Goal: Task Accomplishment & Management: Manage account settings

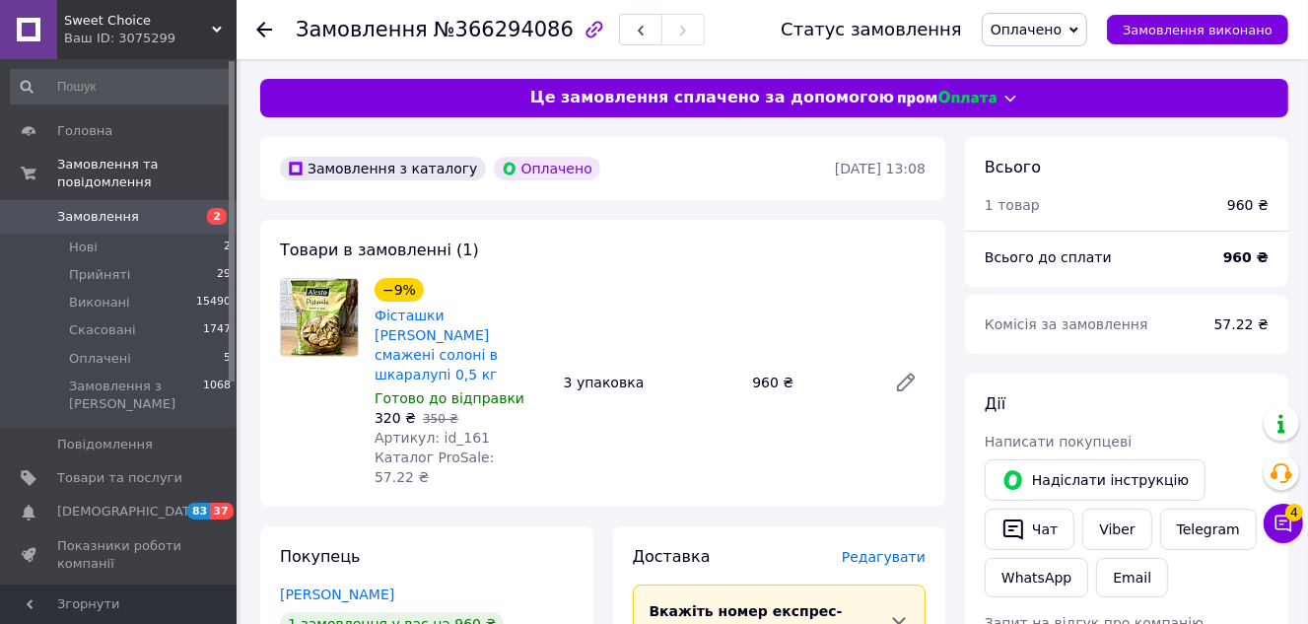
click at [1079, 29] on icon at bounding box center [1074, 30] width 9 height 6
click at [1087, 66] on li "Прийнято" at bounding box center [1035, 69] width 104 height 30
click at [1053, 526] on button "Чат" at bounding box center [1030, 529] width 90 height 41
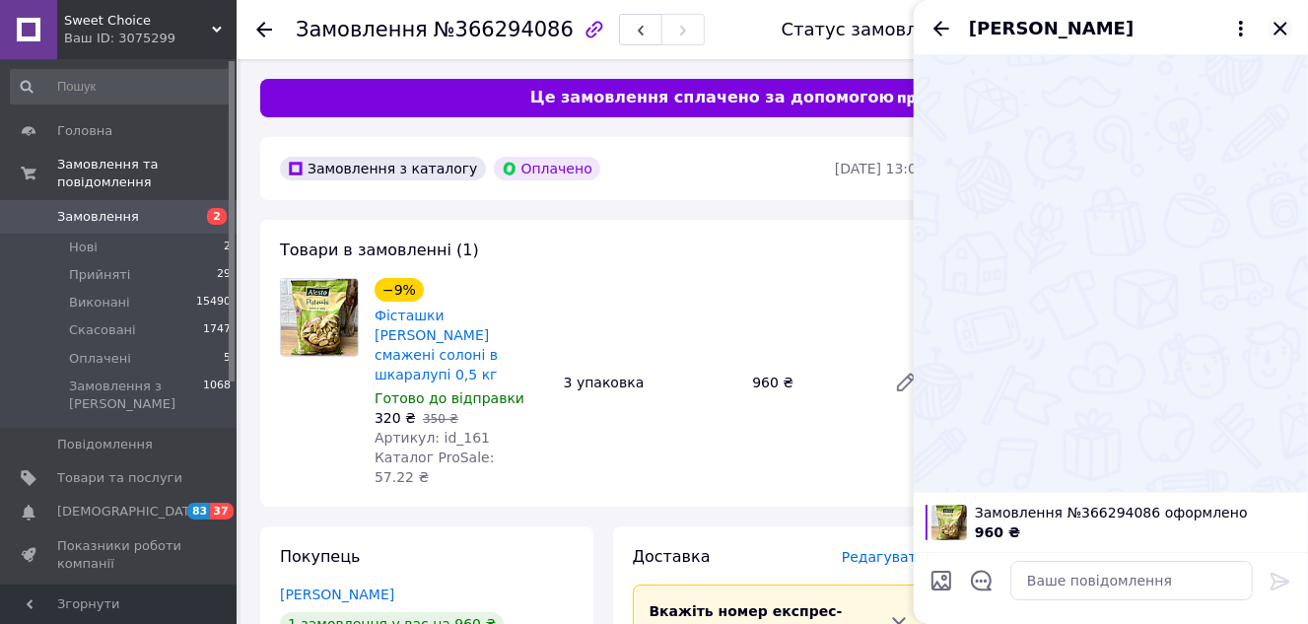
click at [1272, 22] on icon "Закрити" at bounding box center [1281, 29] width 24 height 24
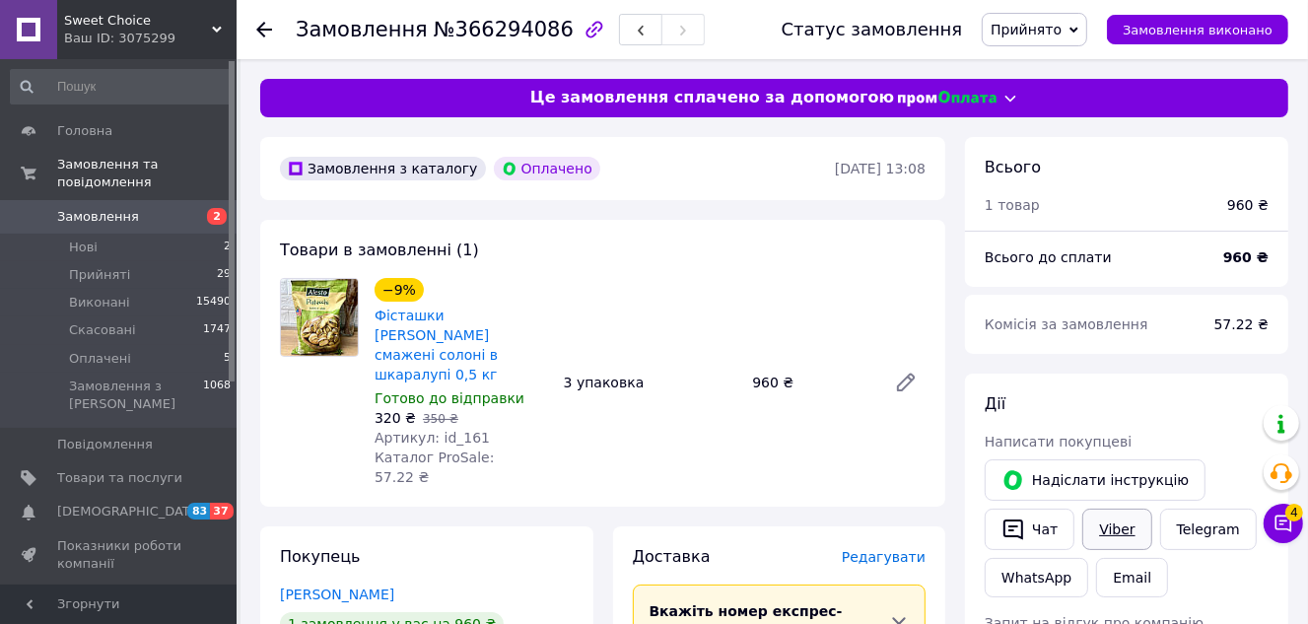
click at [1122, 525] on link "Viber" at bounding box center [1117, 529] width 69 height 41
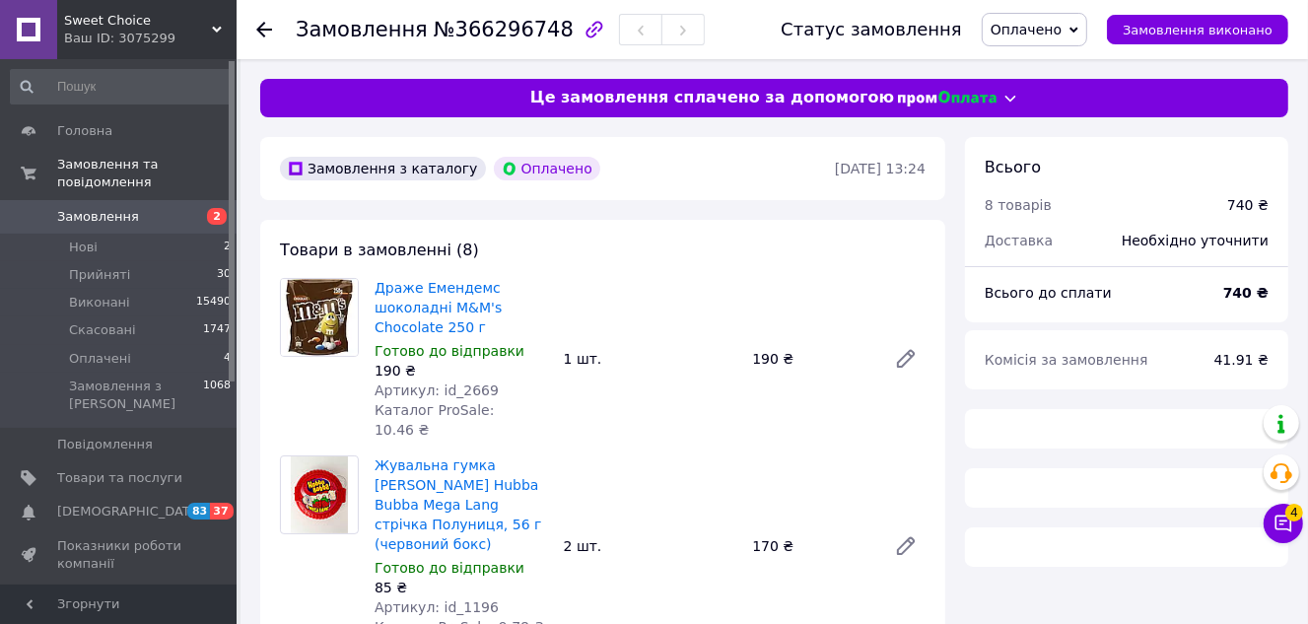
click at [1079, 28] on icon at bounding box center [1074, 30] width 9 height 6
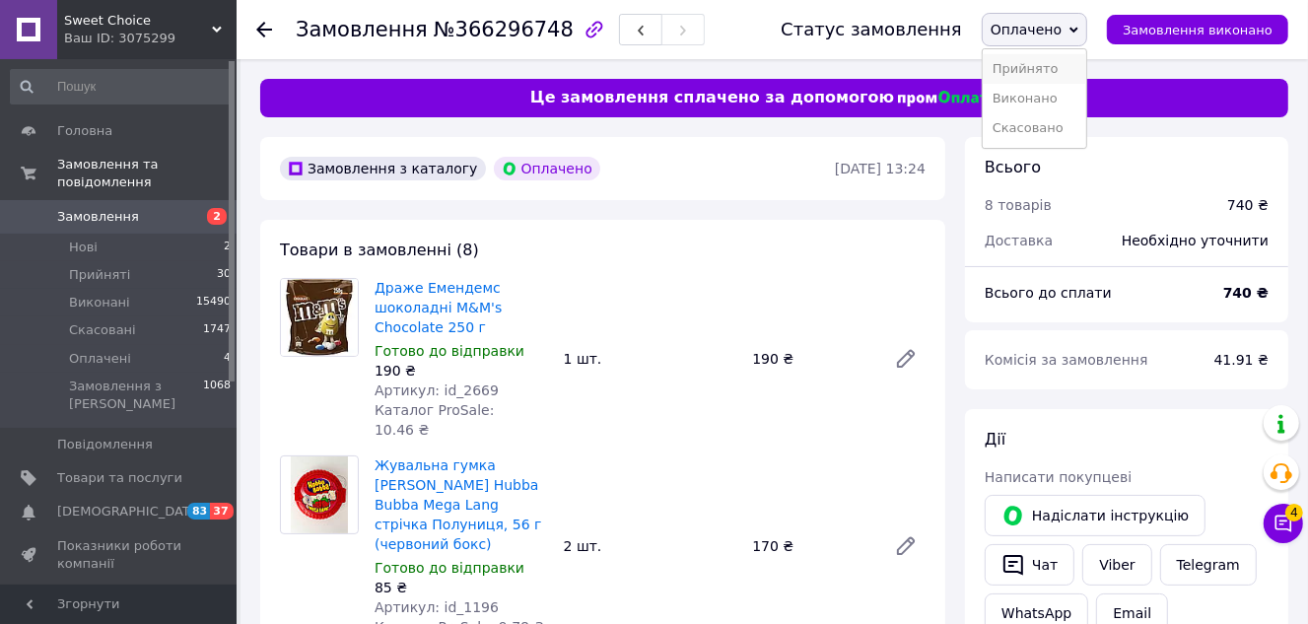
click at [1081, 67] on li "Прийнято" at bounding box center [1035, 69] width 104 height 30
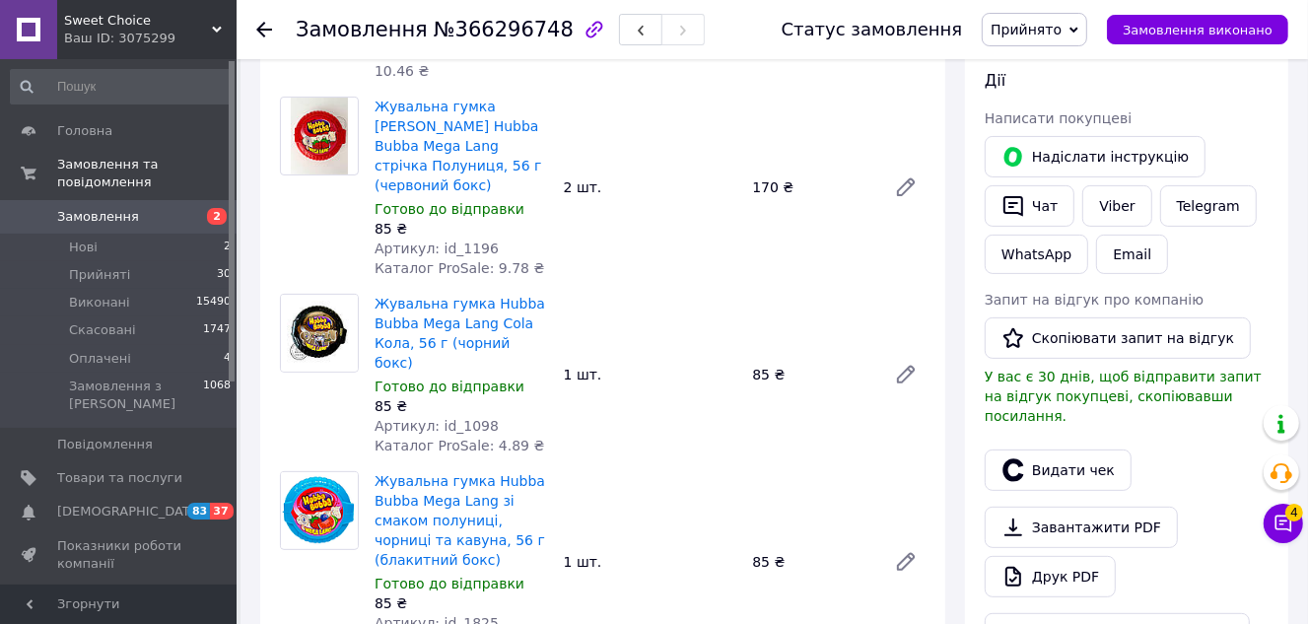
scroll to position [358, 0]
click at [1119, 197] on link "Viber" at bounding box center [1117, 206] width 69 height 41
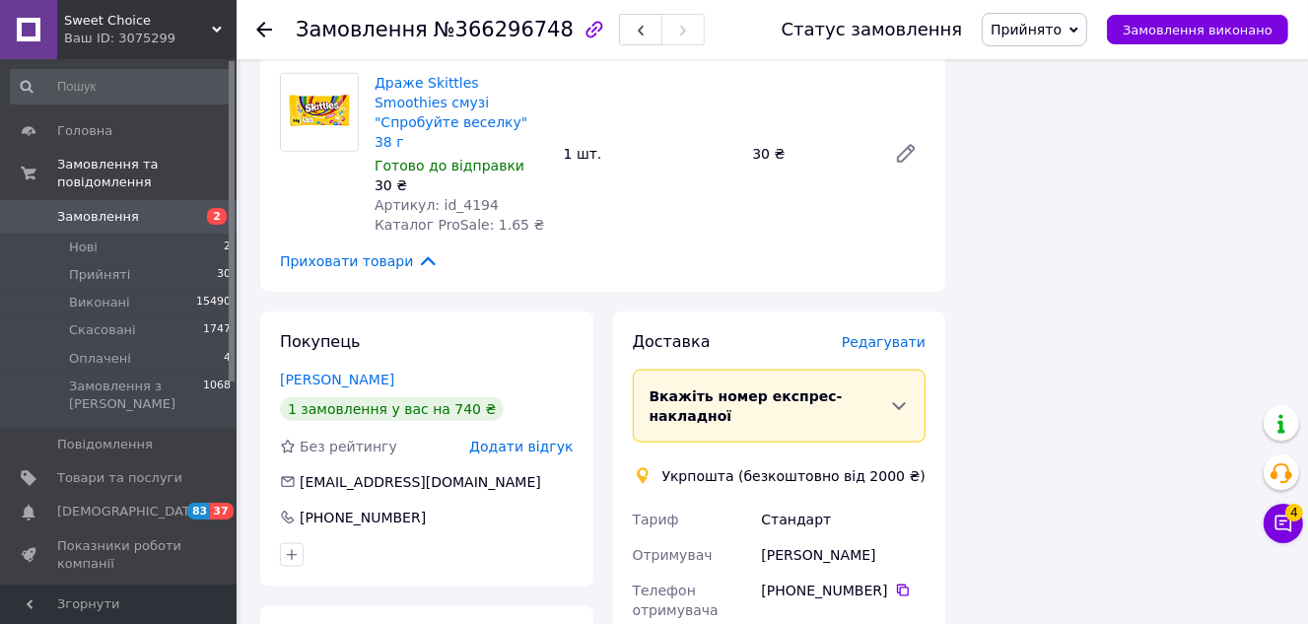
scroll to position [1523, 0]
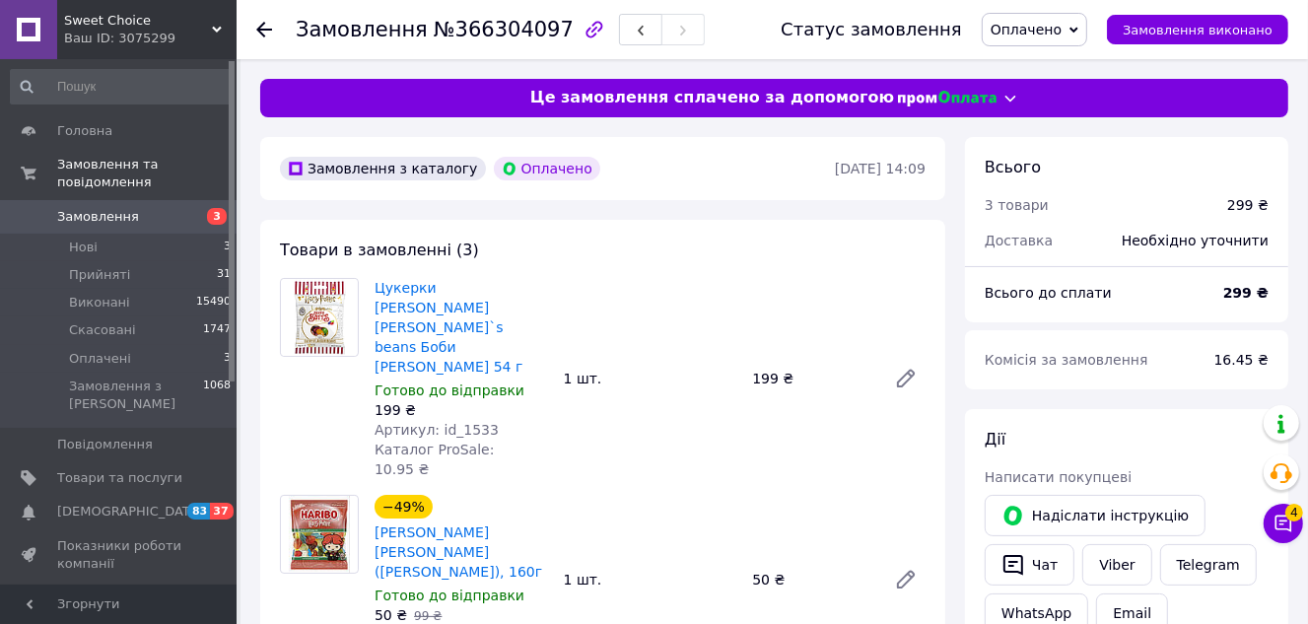
click at [1079, 27] on icon at bounding box center [1074, 30] width 9 height 9
click at [1083, 64] on li "Прийнято" at bounding box center [1035, 69] width 104 height 30
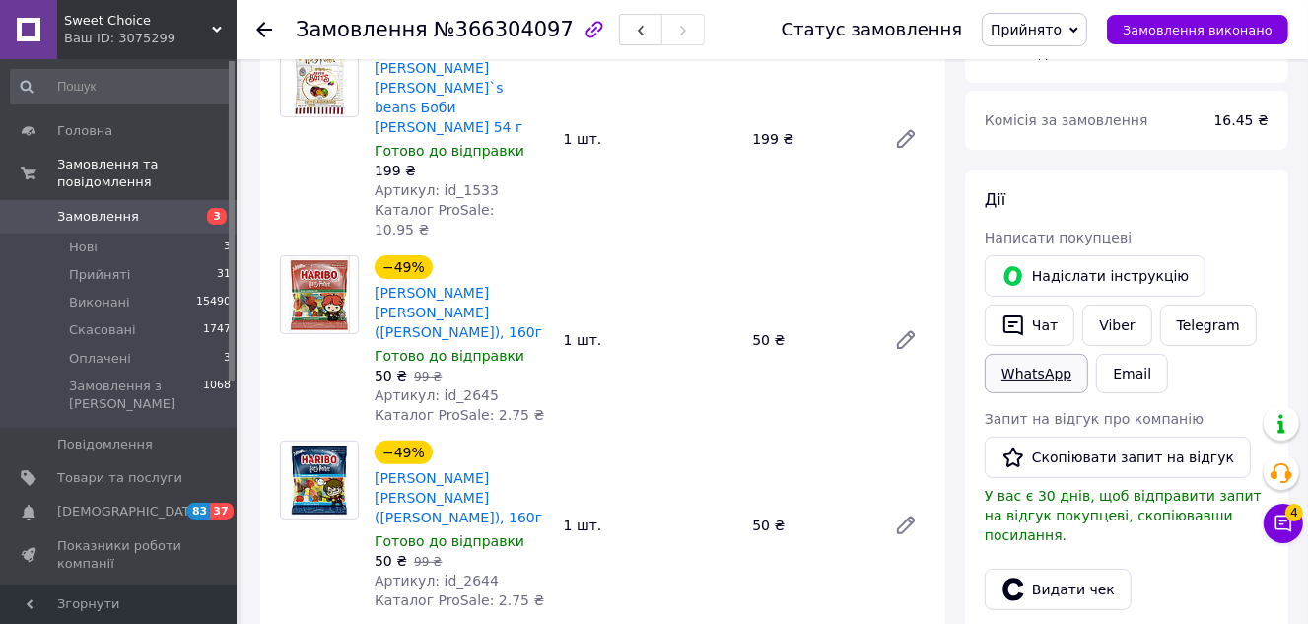
scroll to position [268, 0]
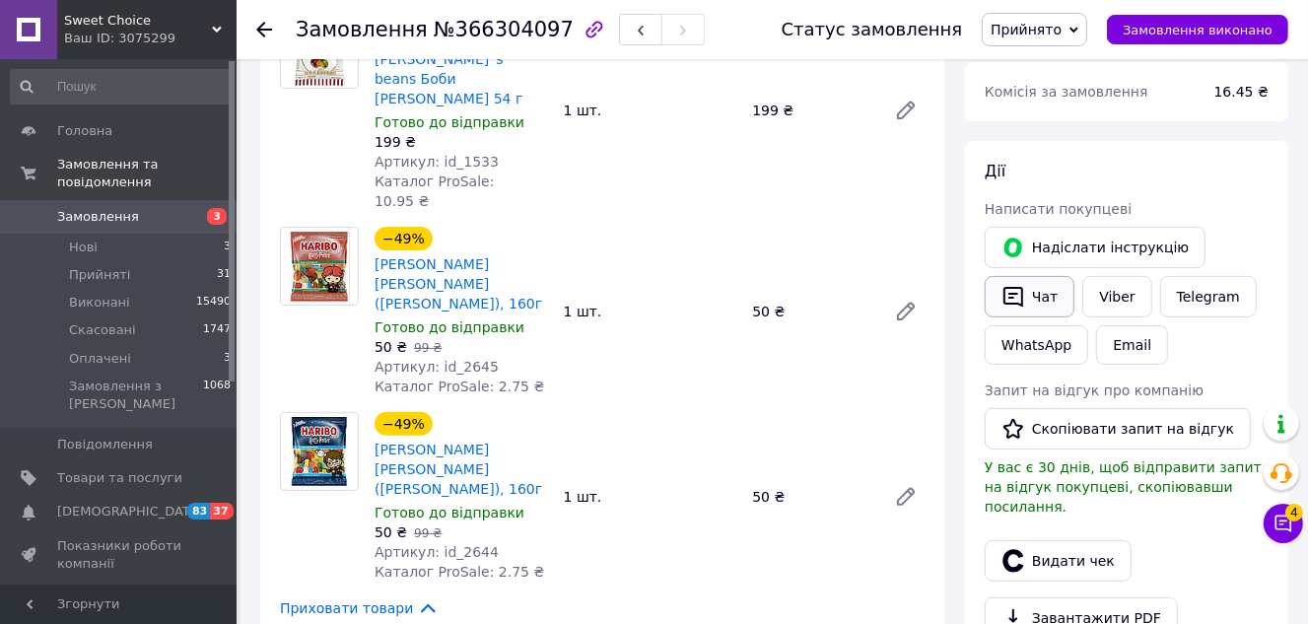
click at [1041, 296] on button "Чат" at bounding box center [1030, 296] width 90 height 41
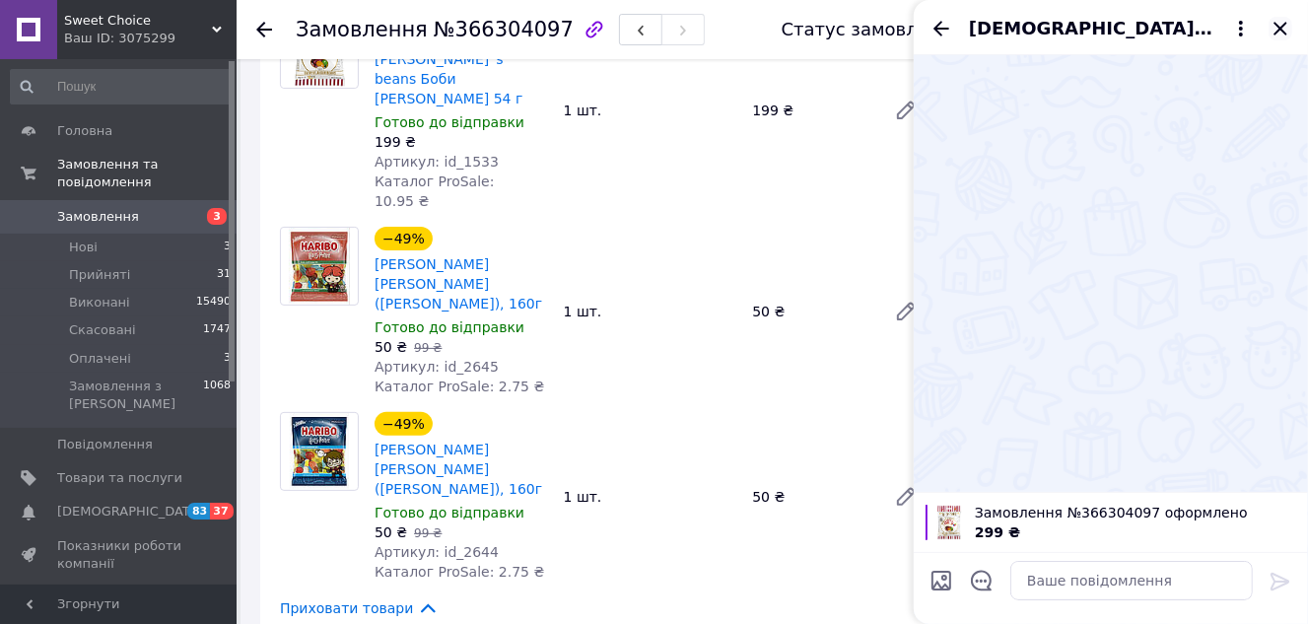
click at [1284, 24] on icon "Закрити" at bounding box center [1280, 28] width 13 height 13
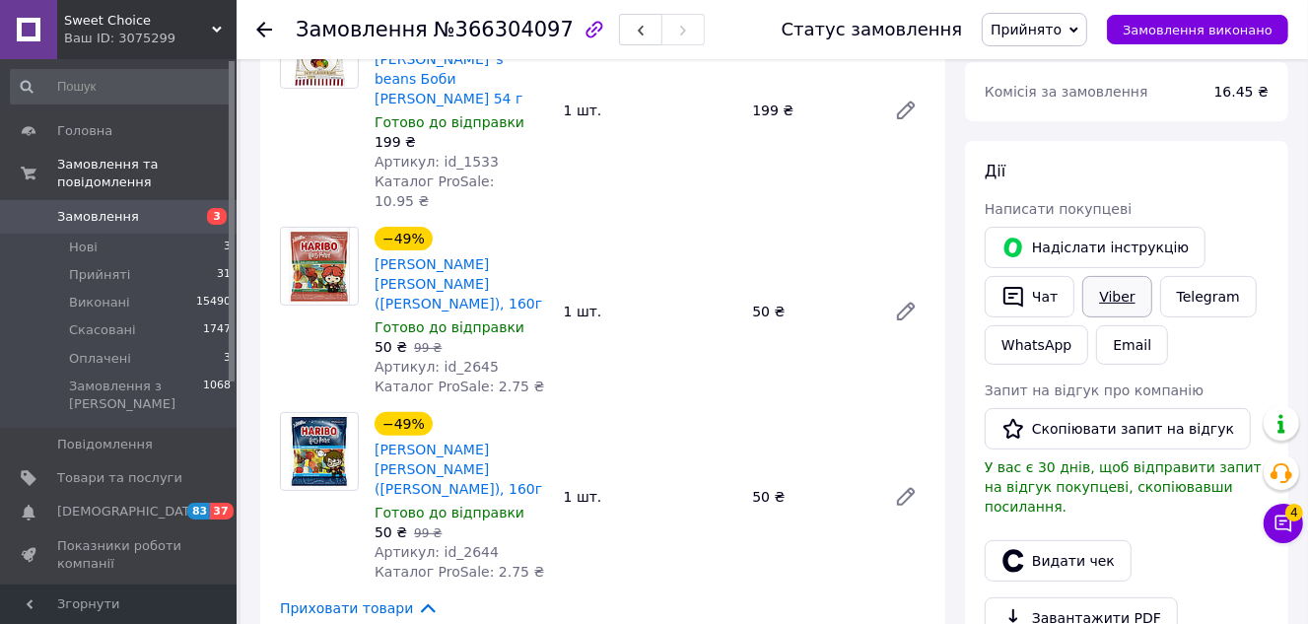
click at [1122, 290] on link "Viber" at bounding box center [1117, 296] width 69 height 41
click at [1048, 293] on button "Чат" at bounding box center [1030, 296] width 90 height 41
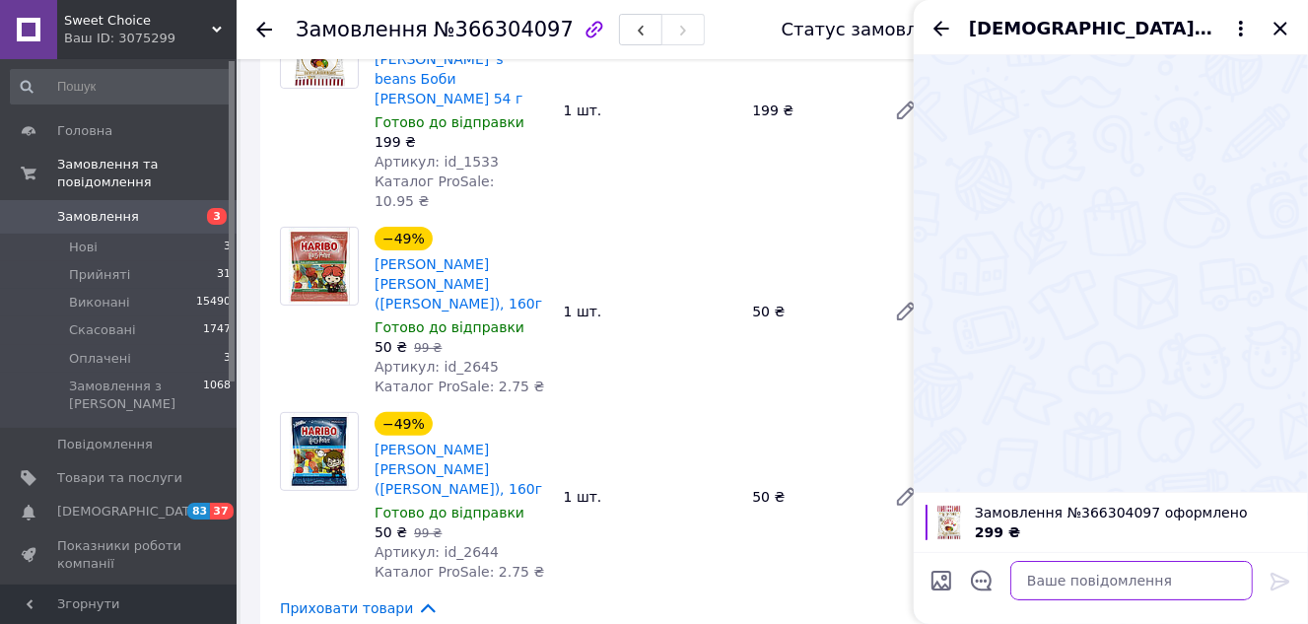
click at [1049, 571] on textarea at bounding box center [1132, 580] width 243 height 39
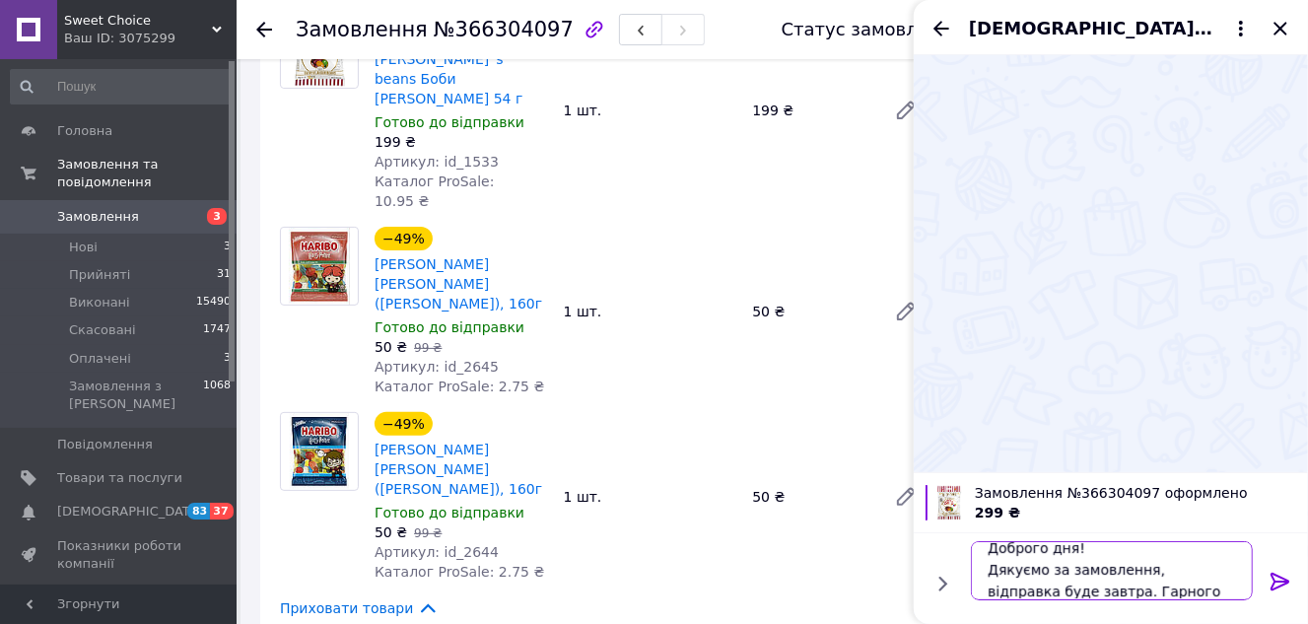
scroll to position [1, 0]
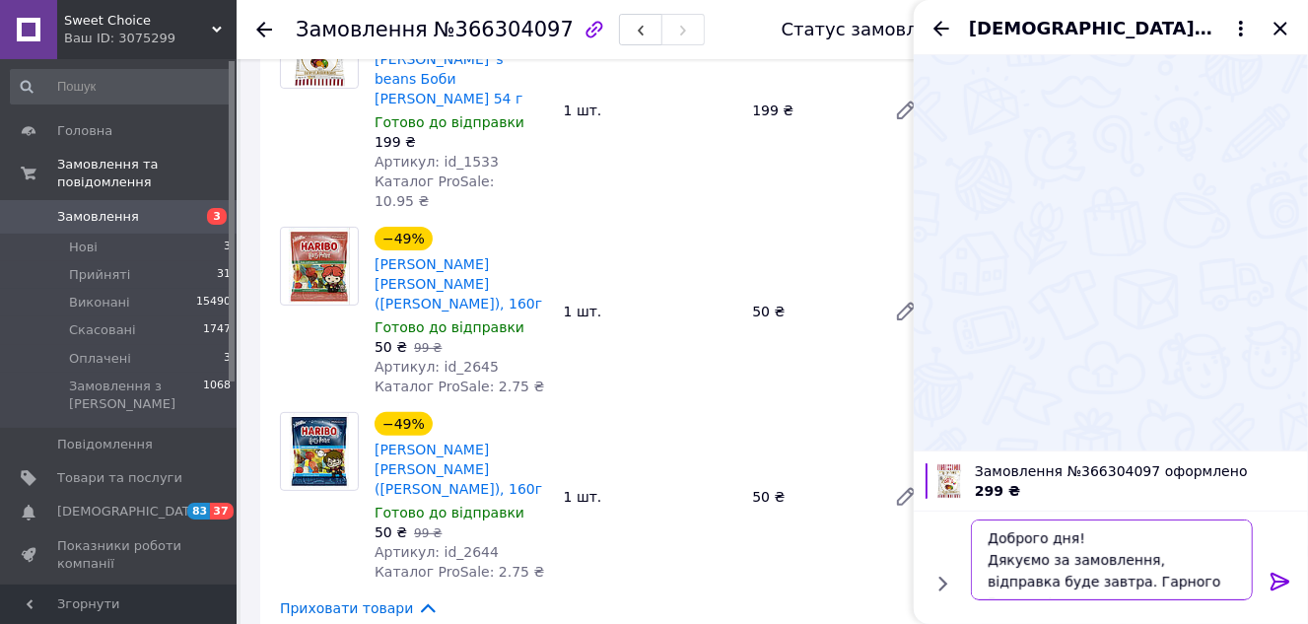
type textarea "Доброго дня! Дякуємо за замовлення, відправка буде завтра. Гарного Вам дня!"
click at [1277, 582] on icon at bounding box center [1280, 582] width 19 height 18
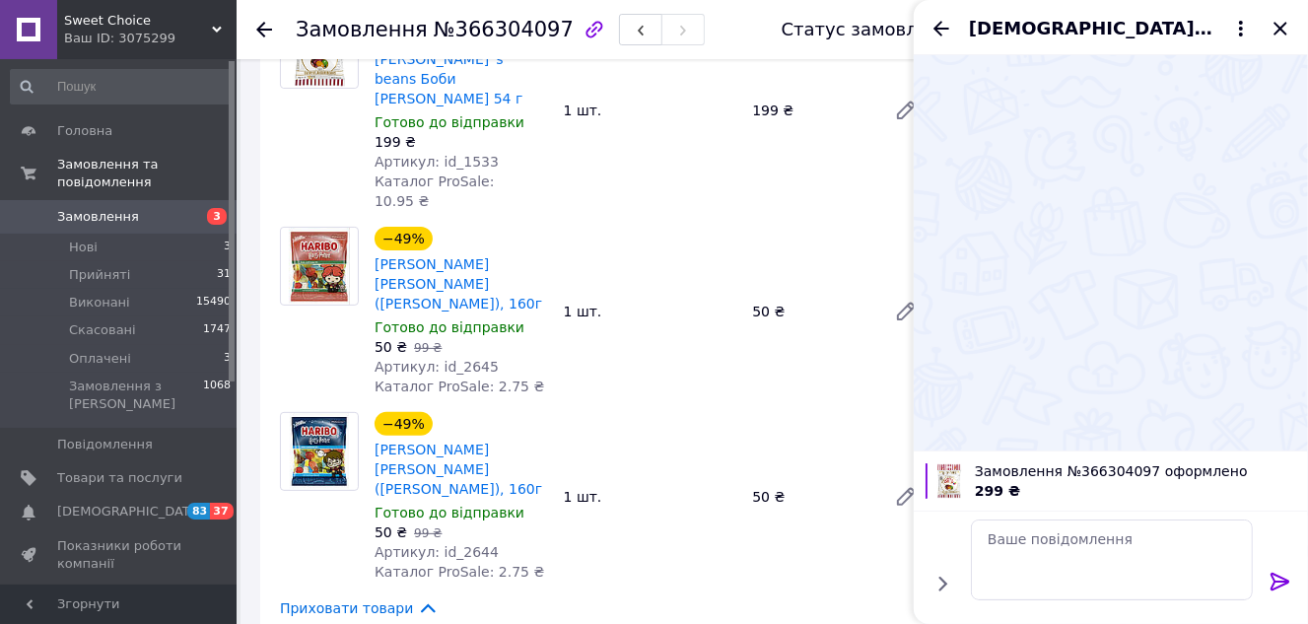
scroll to position [0, 0]
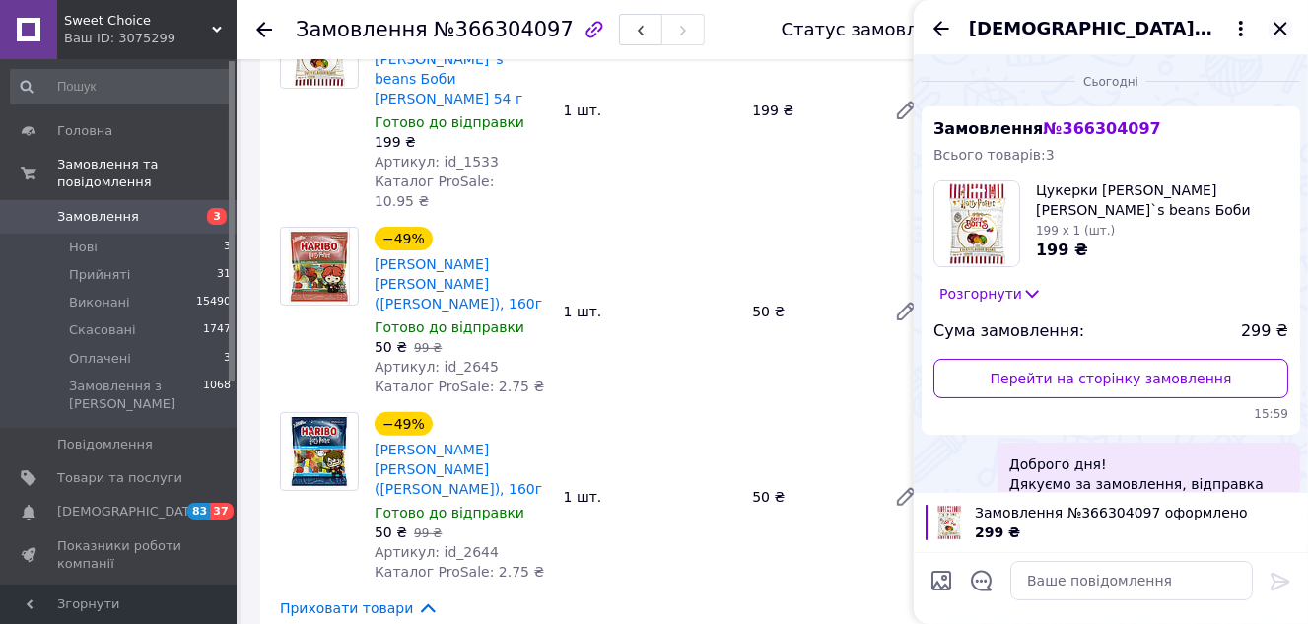
click at [1276, 34] on icon "Закрити" at bounding box center [1280, 28] width 13 height 13
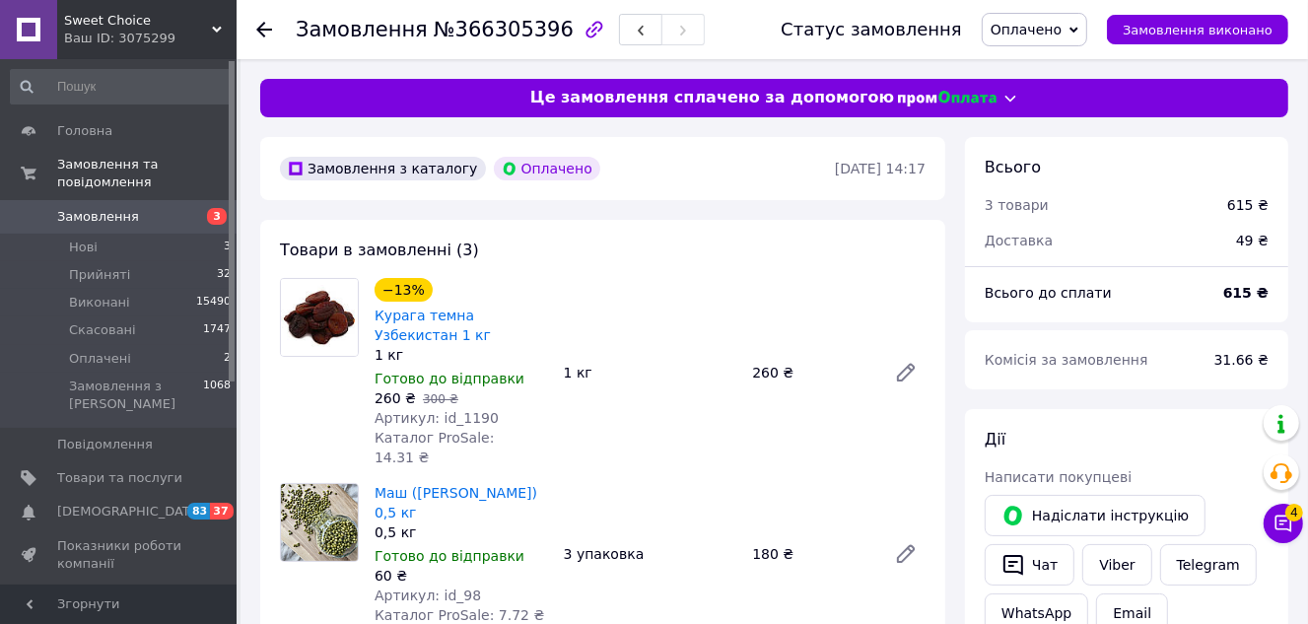
click at [1079, 26] on icon at bounding box center [1074, 30] width 9 height 9
click at [1087, 70] on li "Прийнято" at bounding box center [1035, 69] width 104 height 30
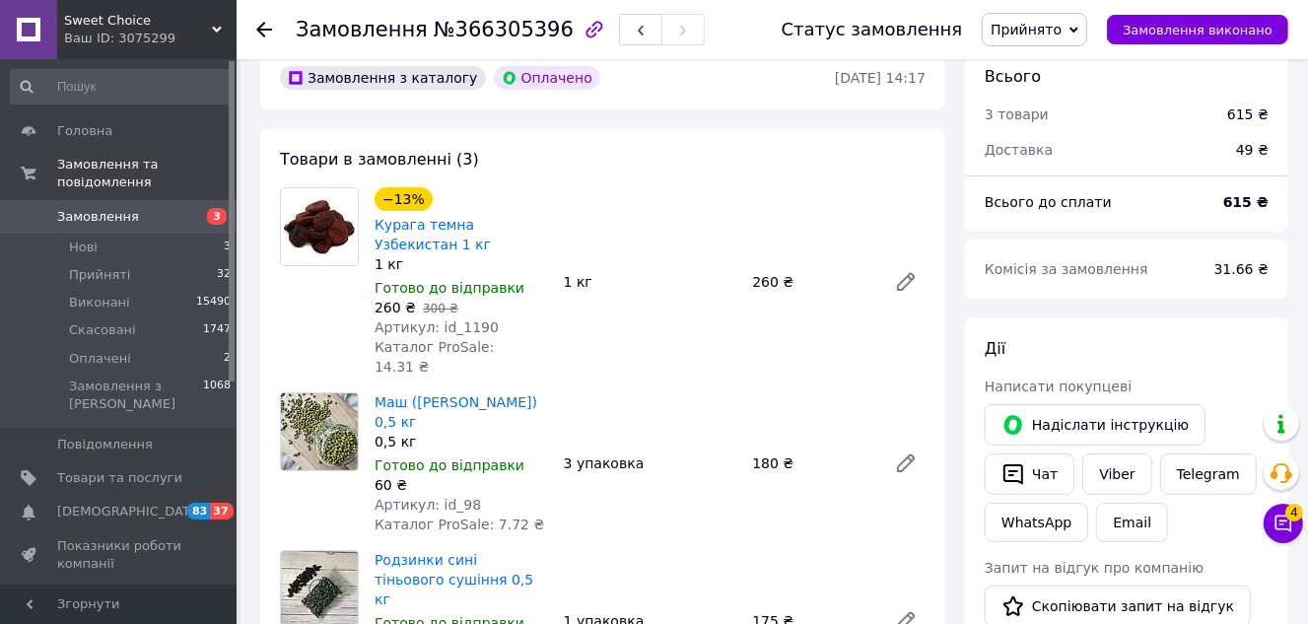
scroll to position [178, 0]
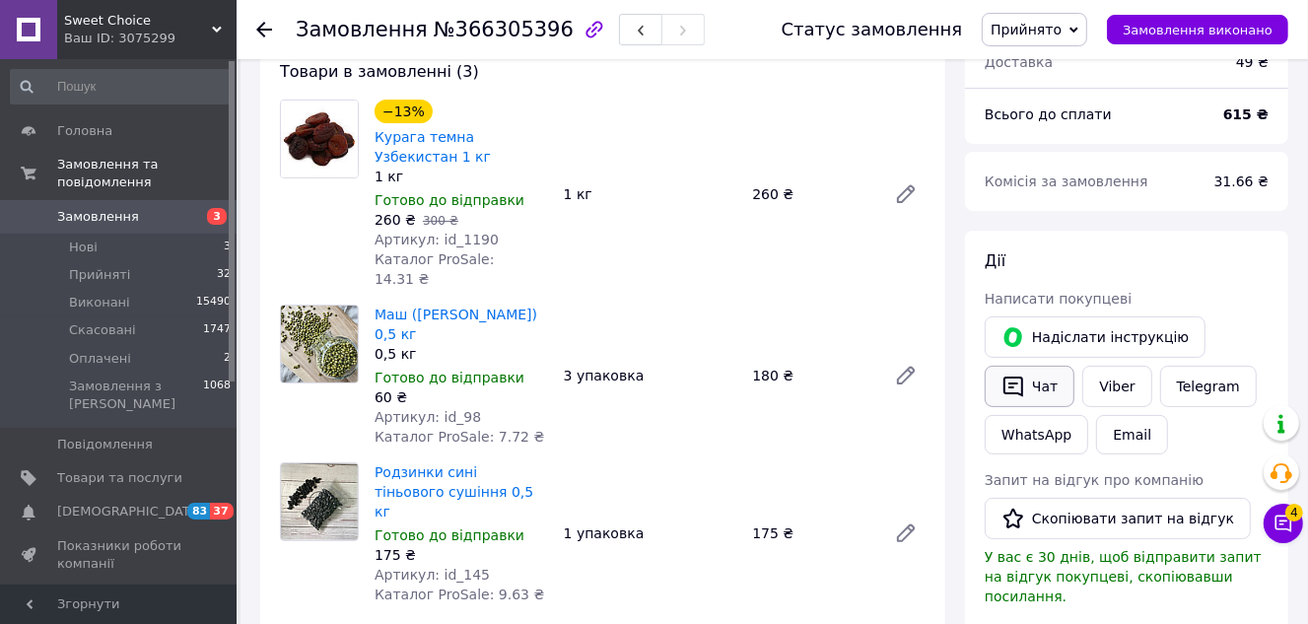
click at [1017, 388] on icon "button" at bounding box center [1014, 387] width 24 height 24
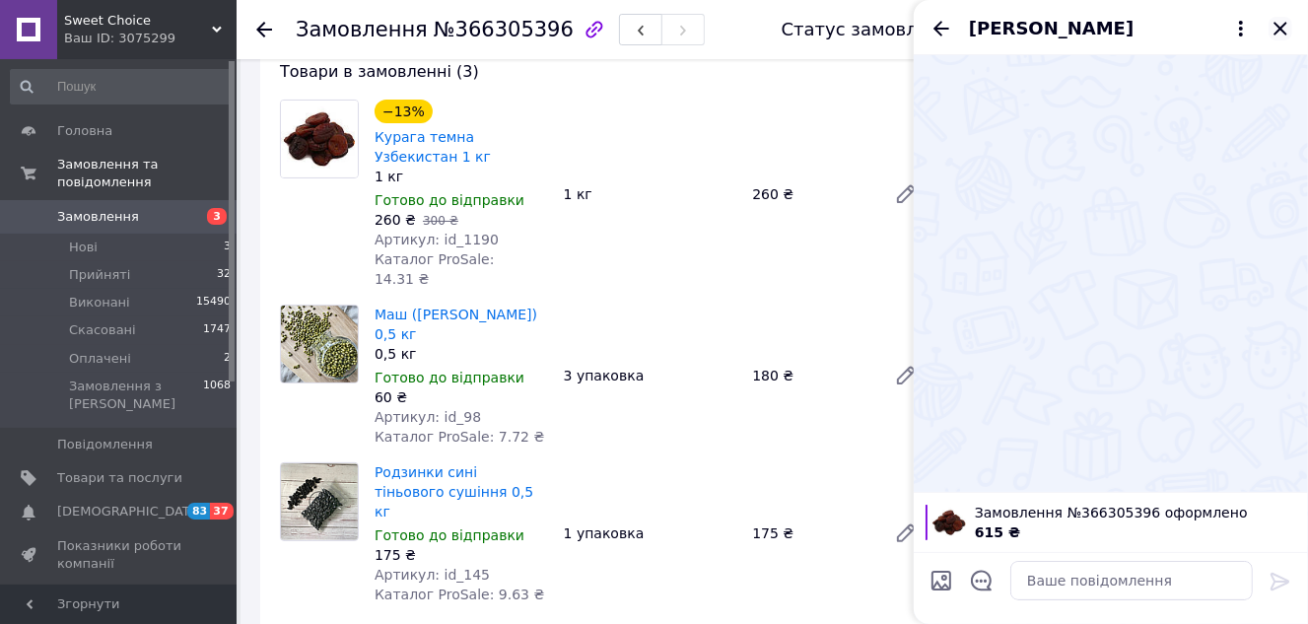
click at [1285, 24] on icon "Закрити" at bounding box center [1280, 28] width 13 height 13
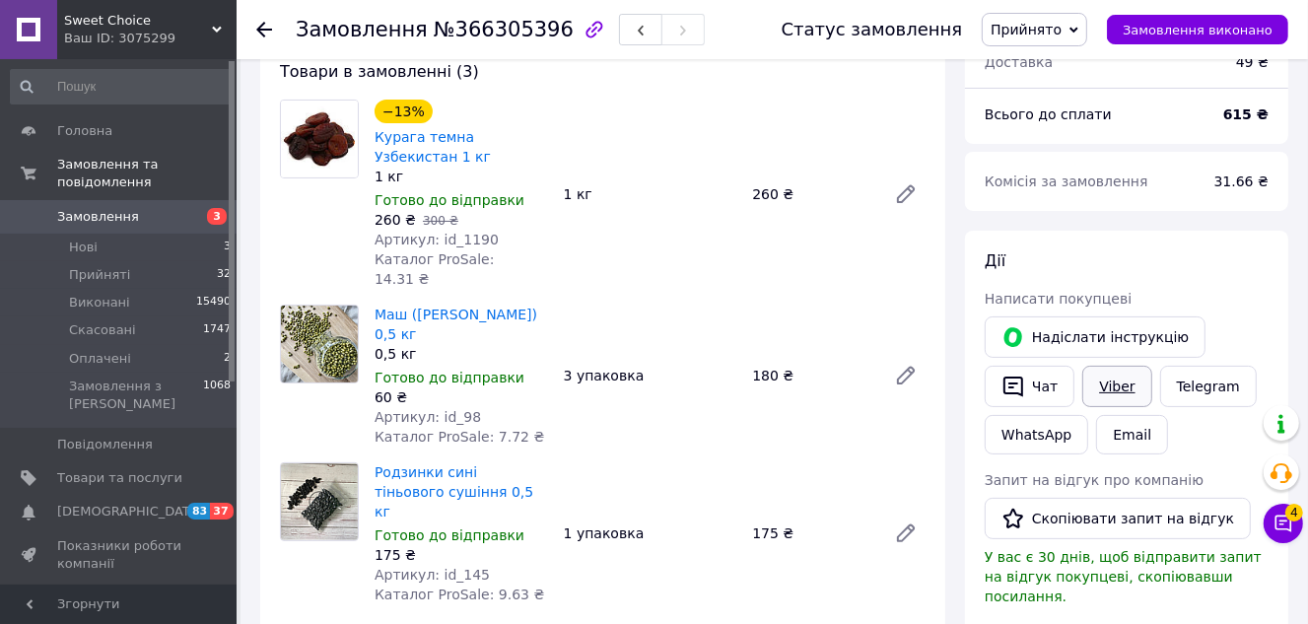
click at [1124, 378] on link "Viber" at bounding box center [1117, 386] width 69 height 41
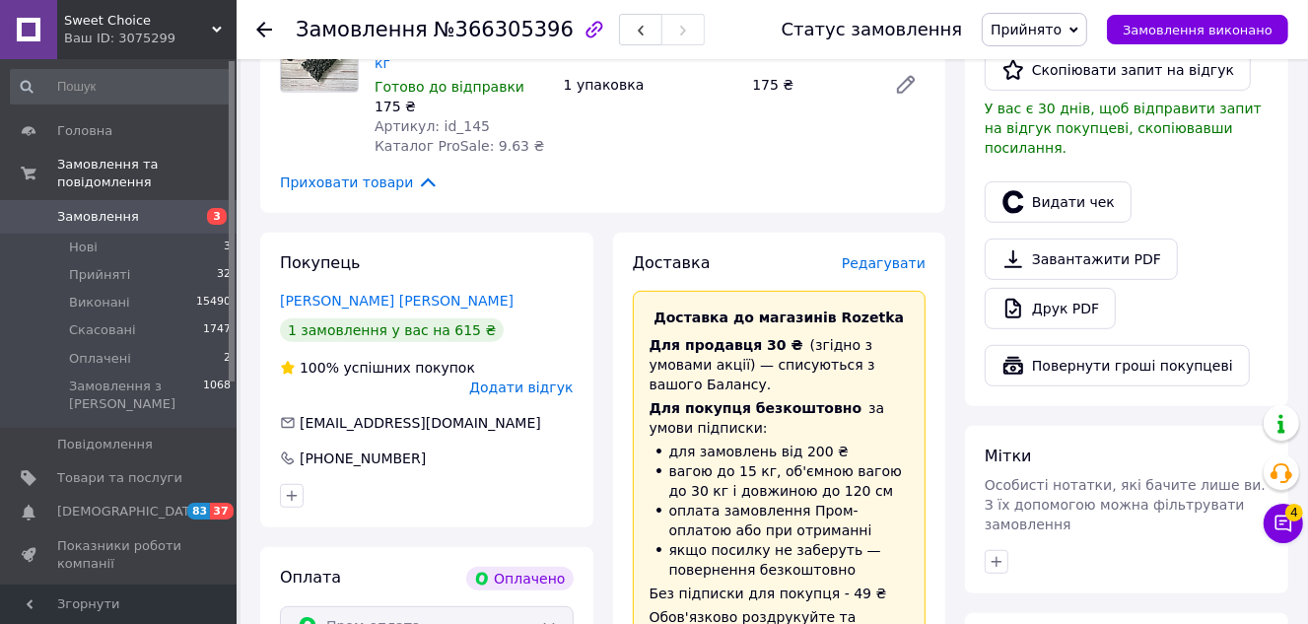
scroll to position [896, 0]
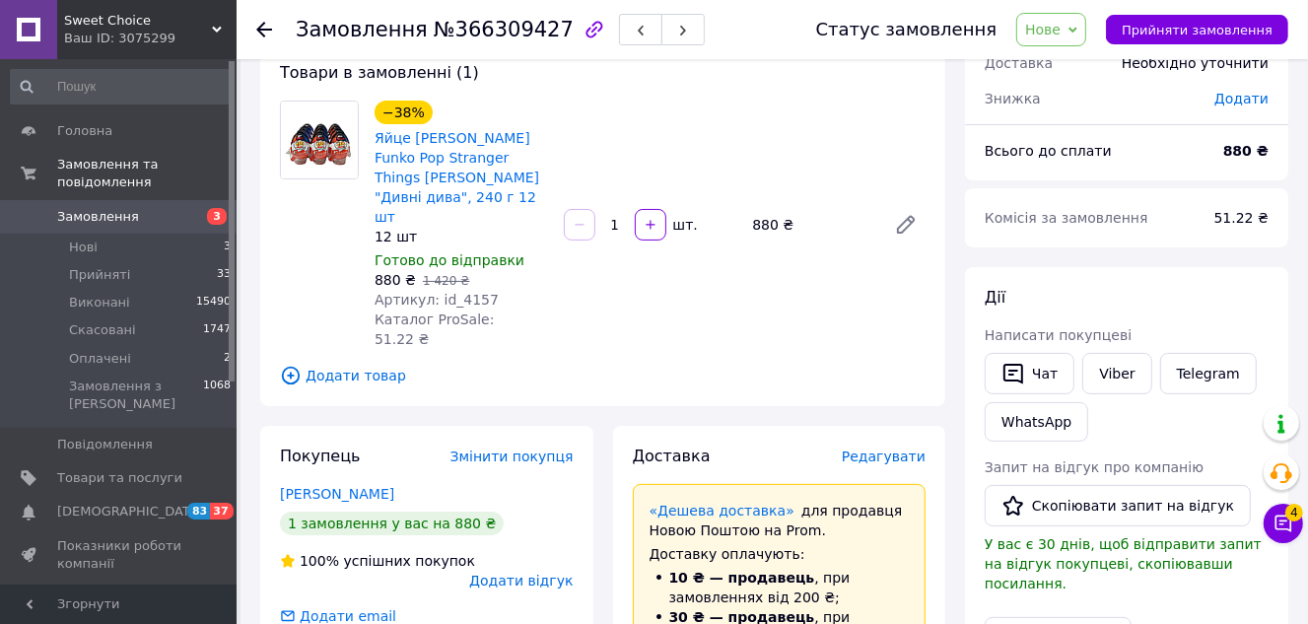
scroll to position [89, 0]
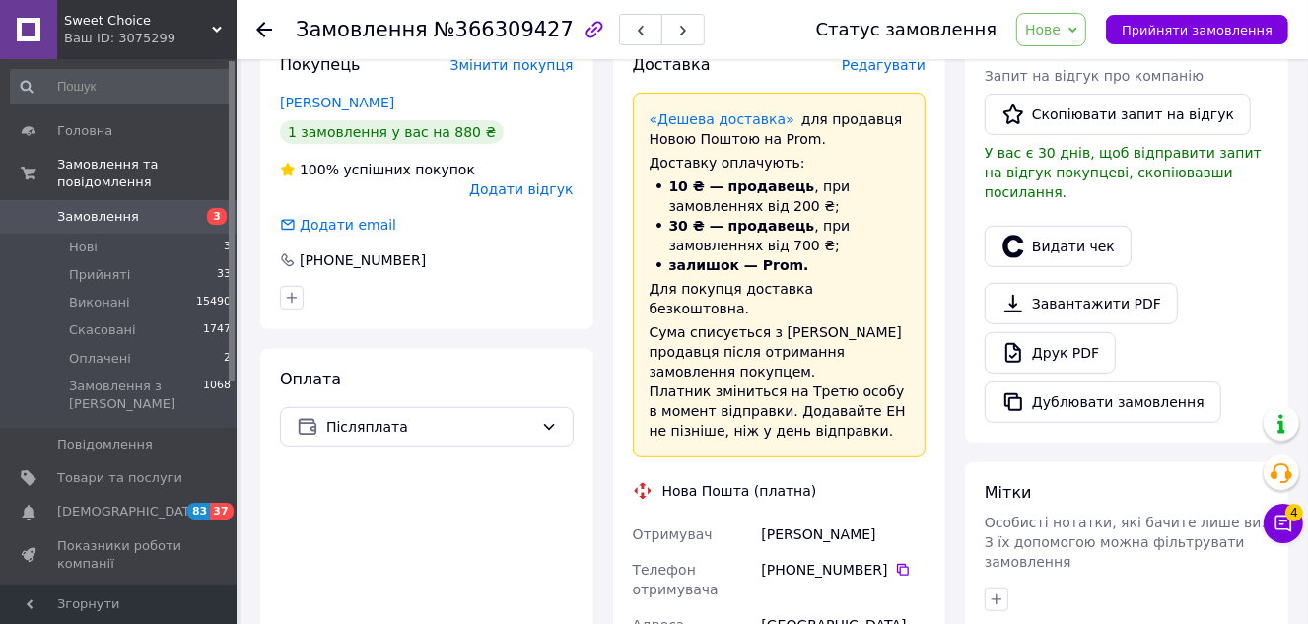
scroll to position [537, 0]
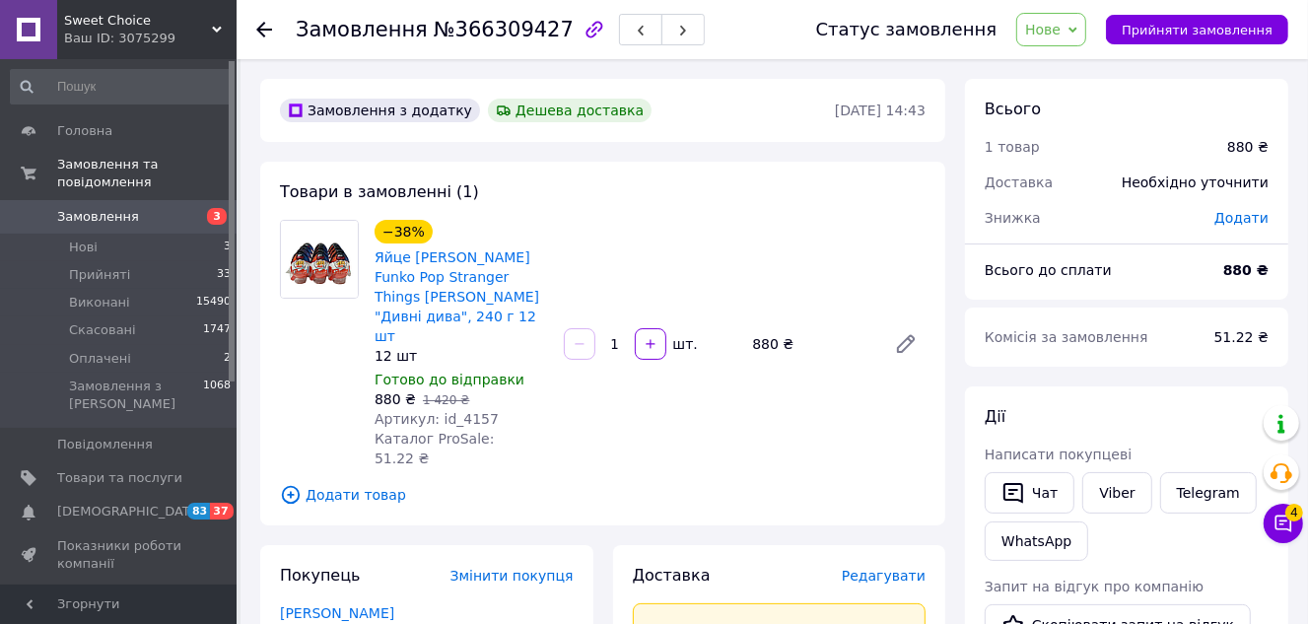
drag, startPoint x: 1091, startPoint y: 31, endPoint x: 1092, endPoint y: 50, distance: 19.7
click at [1078, 31] on icon at bounding box center [1073, 30] width 9 height 6
click at [1086, 65] on li "Прийнято" at bounding box center [1063, 69] width 91 height 30
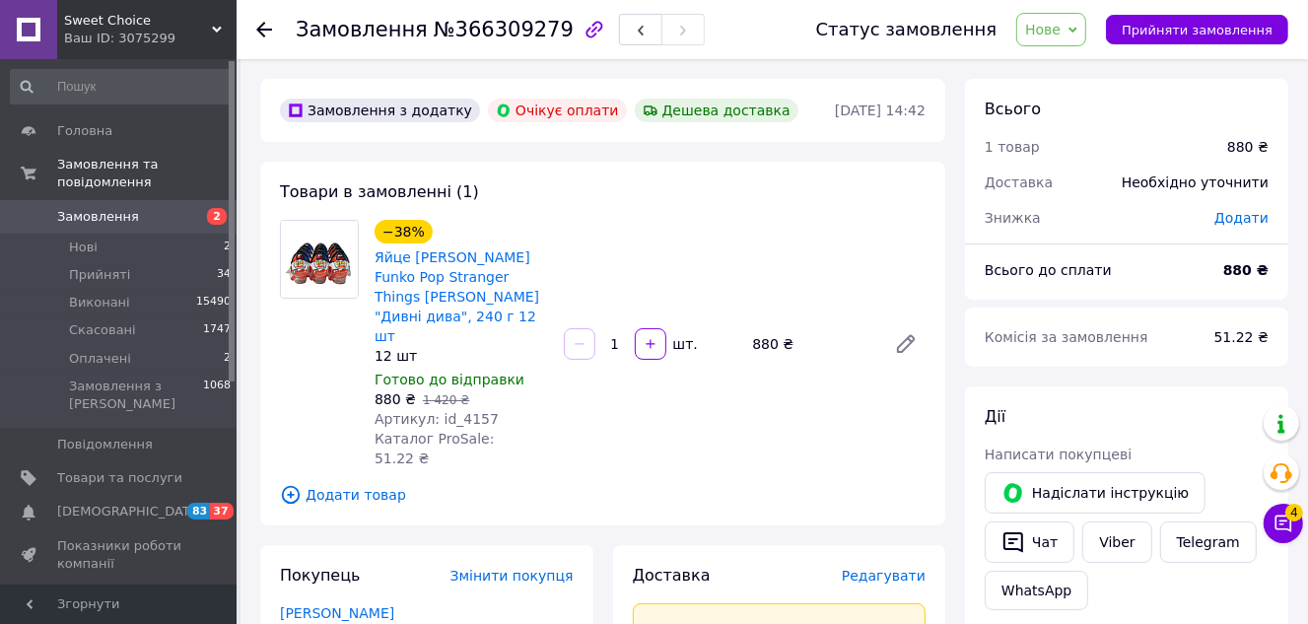
click at [1087, 27] on span "Нове" at bounding box center [1052, 30] width 70 height 34
click at [1106, 121] on li "Скасовано" at bounding box center [1063, 128] width 91 height 30
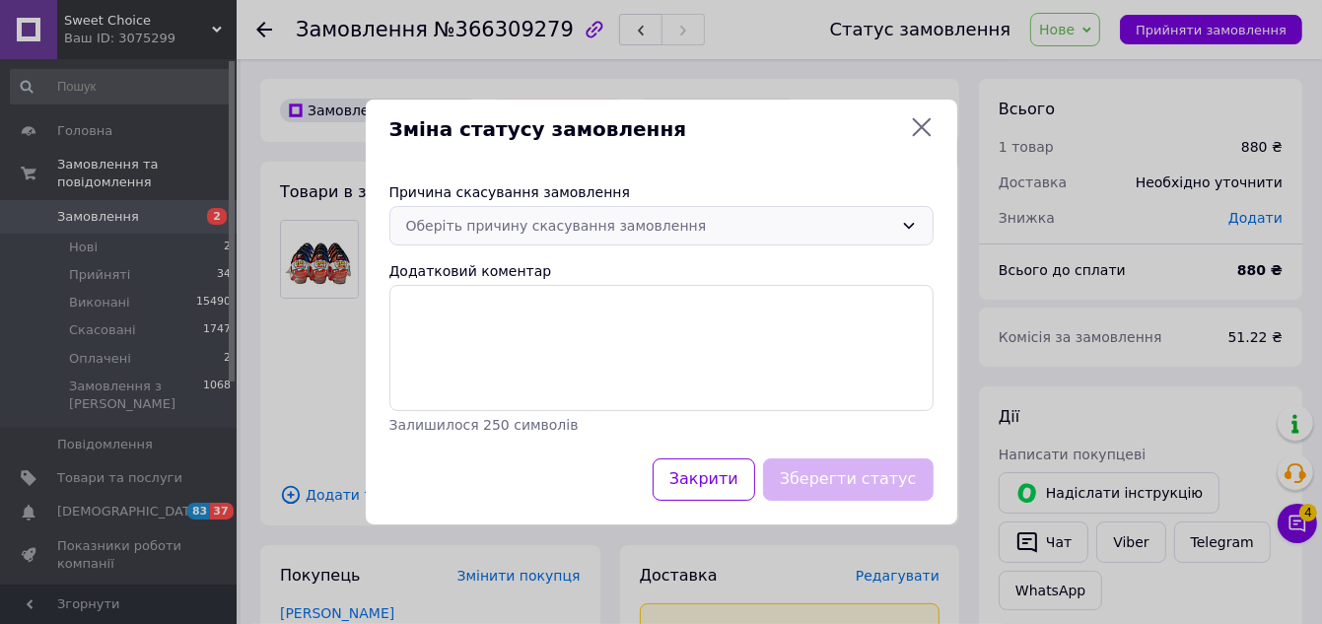
click at [911, 220] on icon at bounding box center [909, 226] width 16 height 16
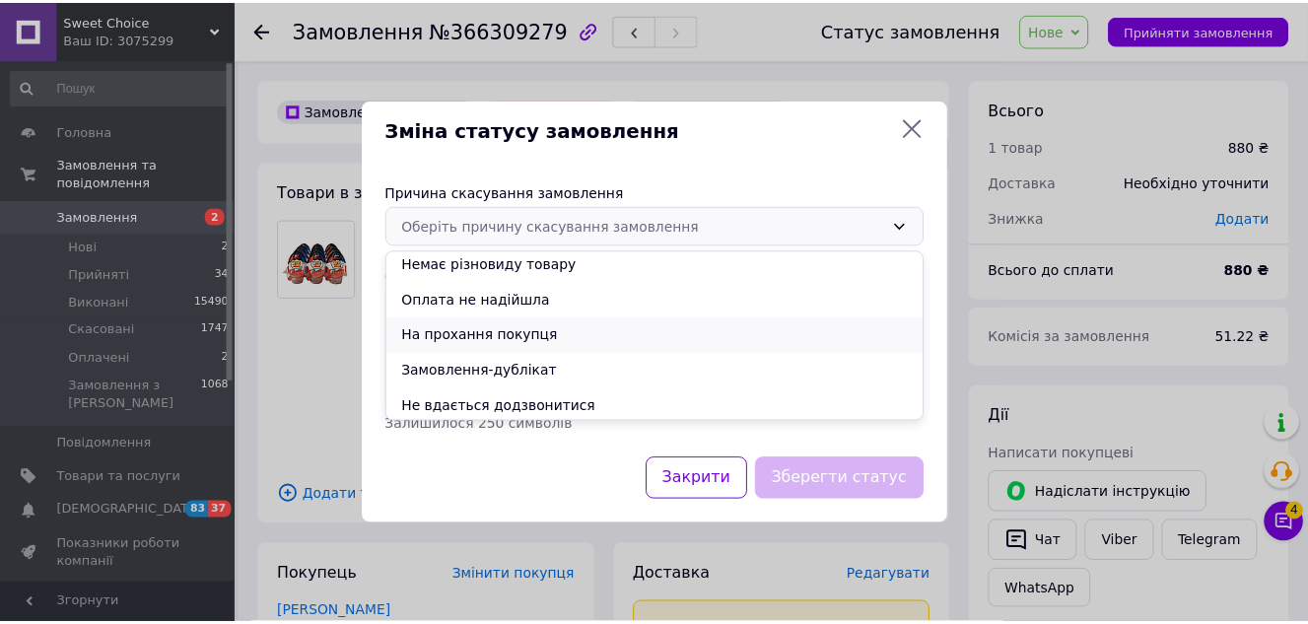
scroll to position [78, 0]
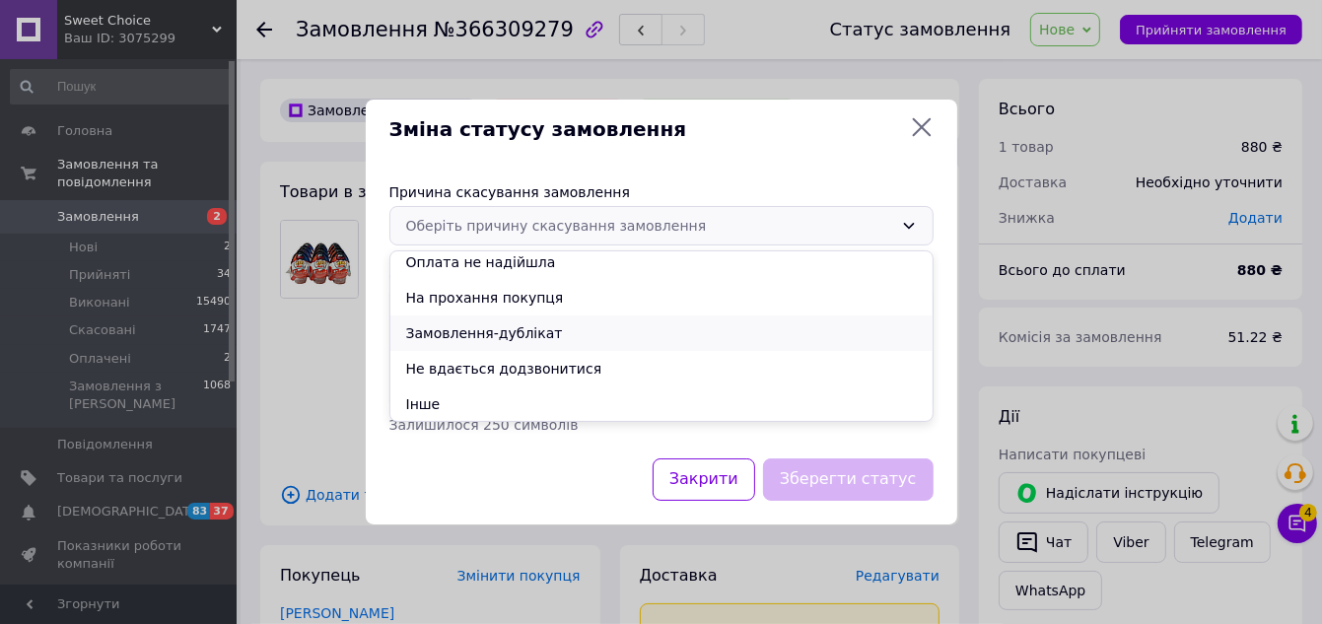
click at [611, 325] on li "Замовлення-дублікат" at bounding box center [661, 333] width 542 height 35
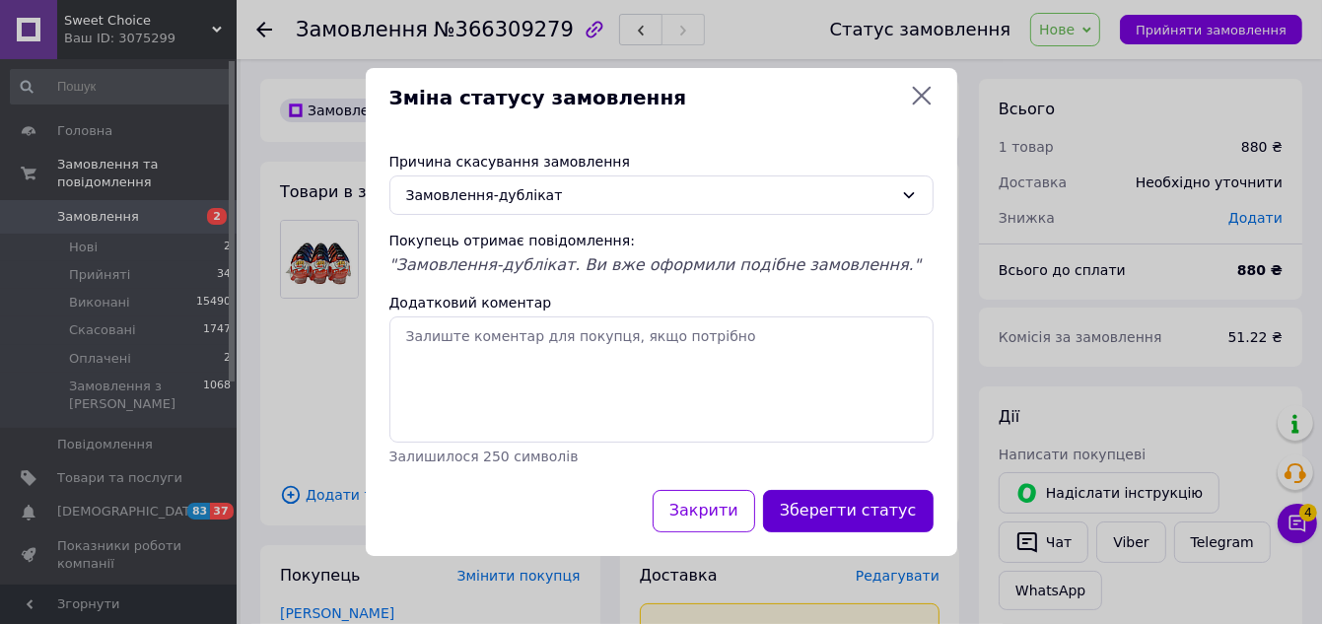
click at [847, 509] on button "Зберегти статус" at bounding box center [848, 511] width 171 height 42
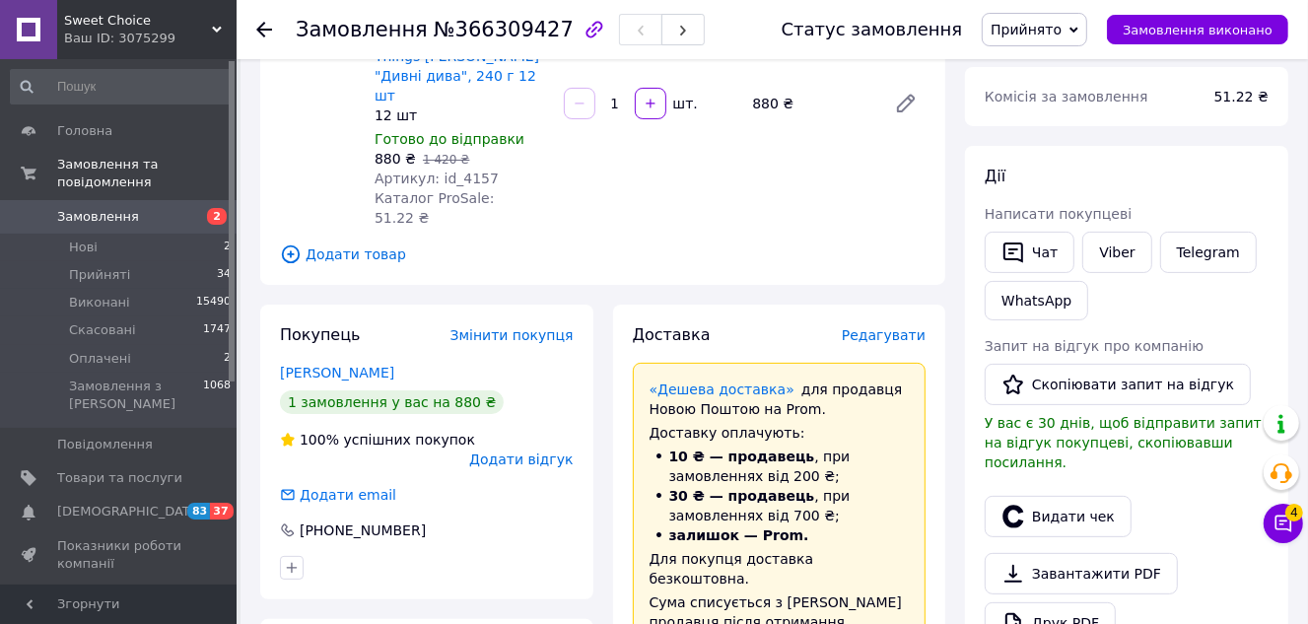
scroll to position [268, 0]
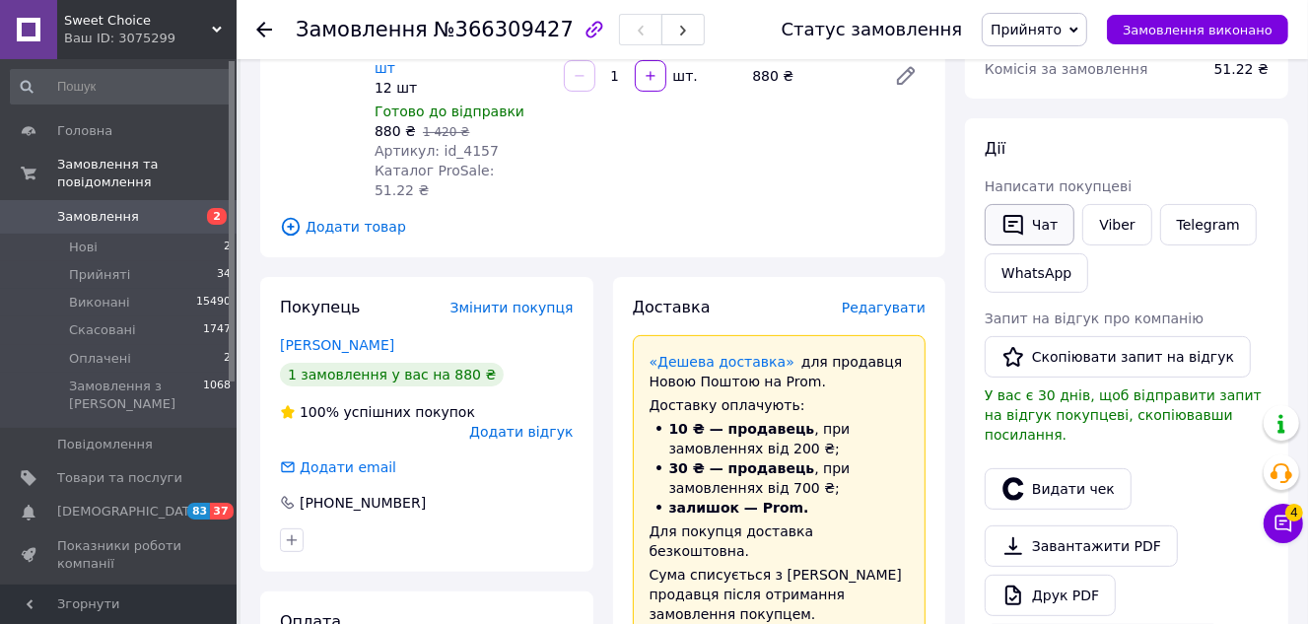
click at [1043, 223] on button "Чат" at bounding box center [1030, 224] width 90 height 41
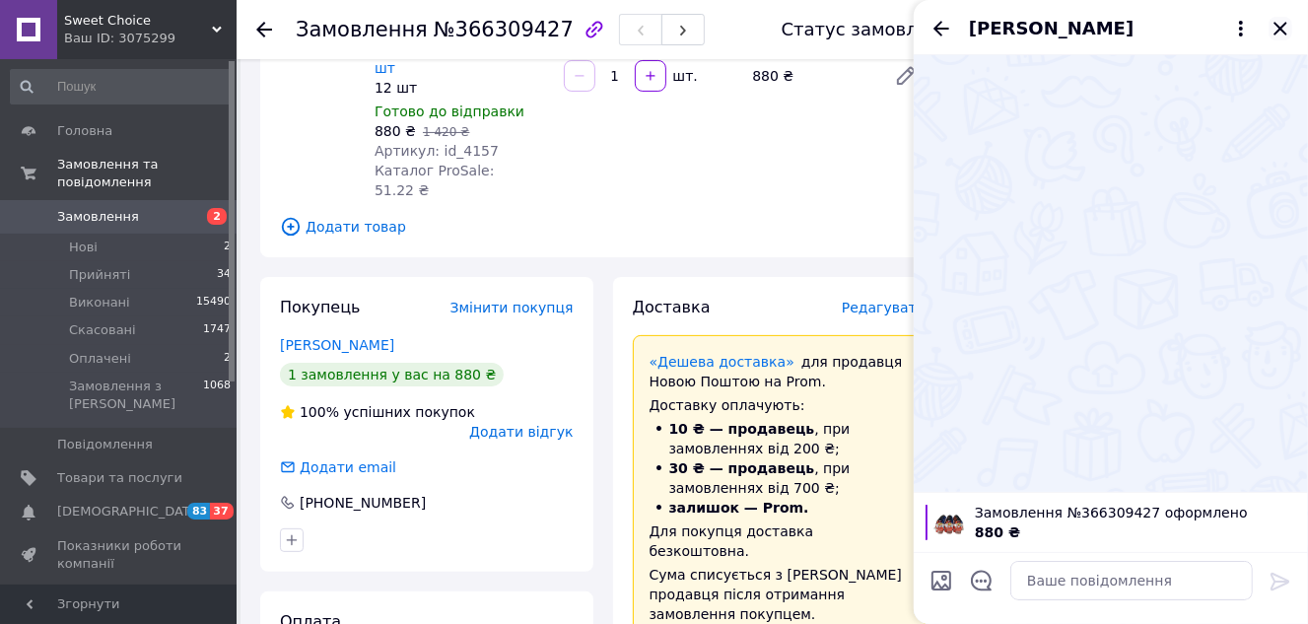
click at [1284, 23] on icon "Закрити" at bounding box center [1281, 29] width 24 height 24
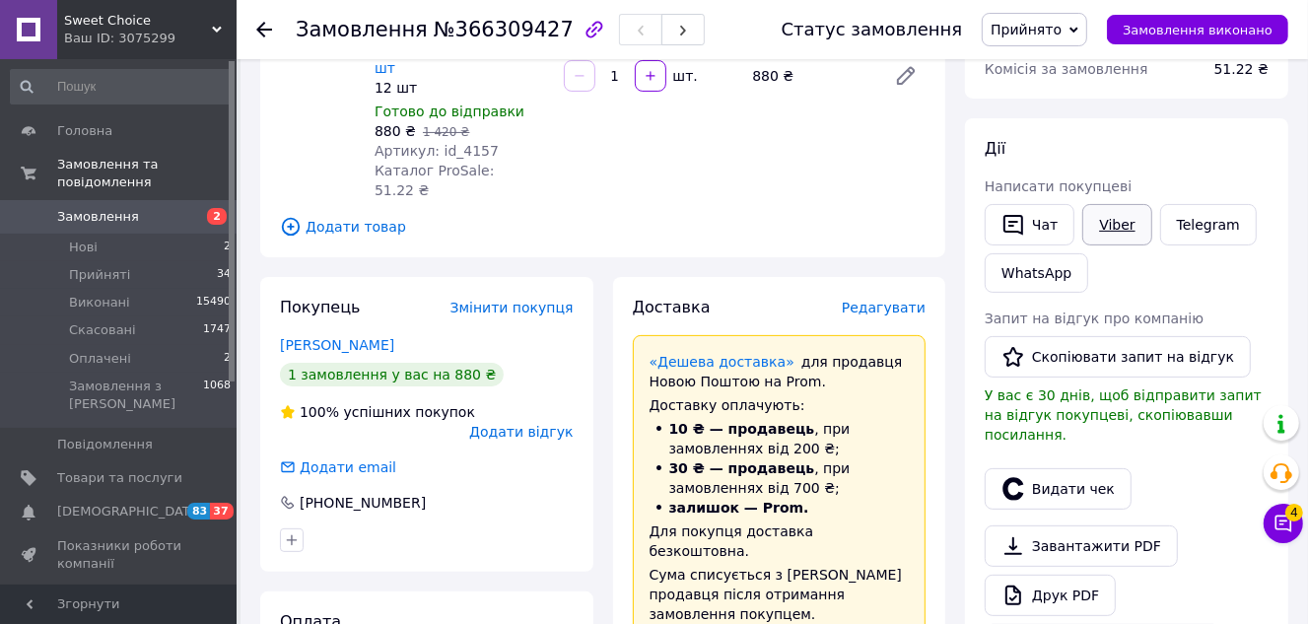
click at [1110, 218] on link "Viber" at bounding box center [1117, 224] width 69 height 41
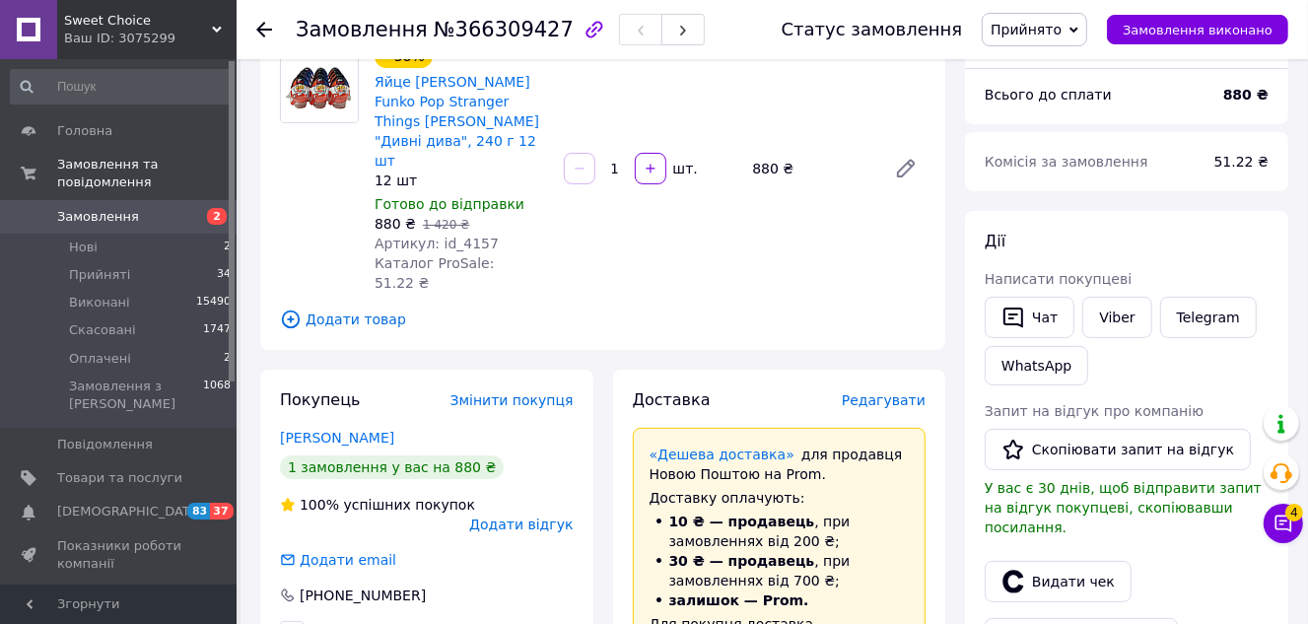
scroll to position [178, 0]
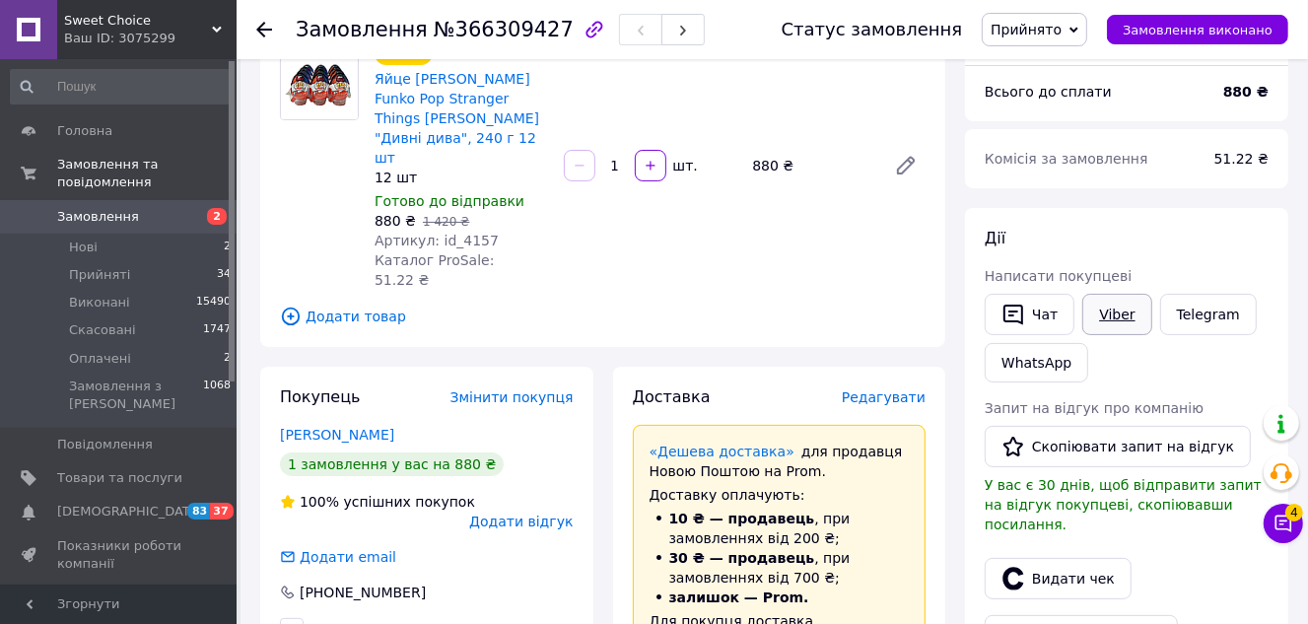
click at [1109, 315] on link "Viber" at bounding box center [1117, 314] width 69 height 41
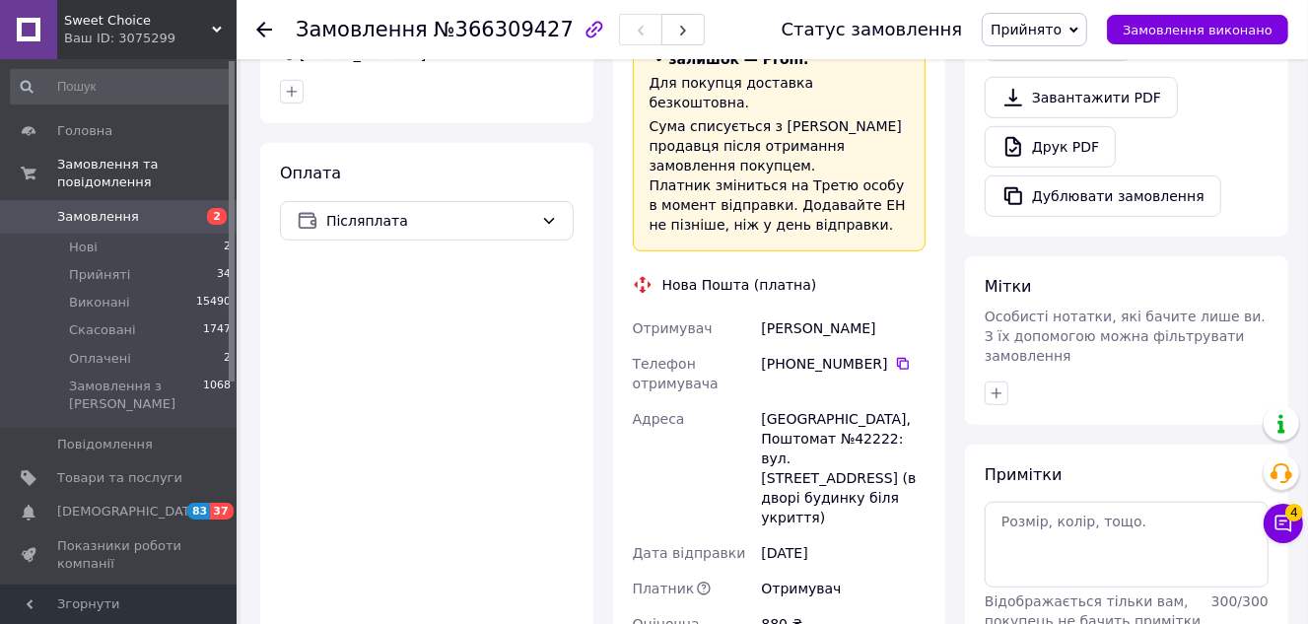
scroll to position [448, 0]
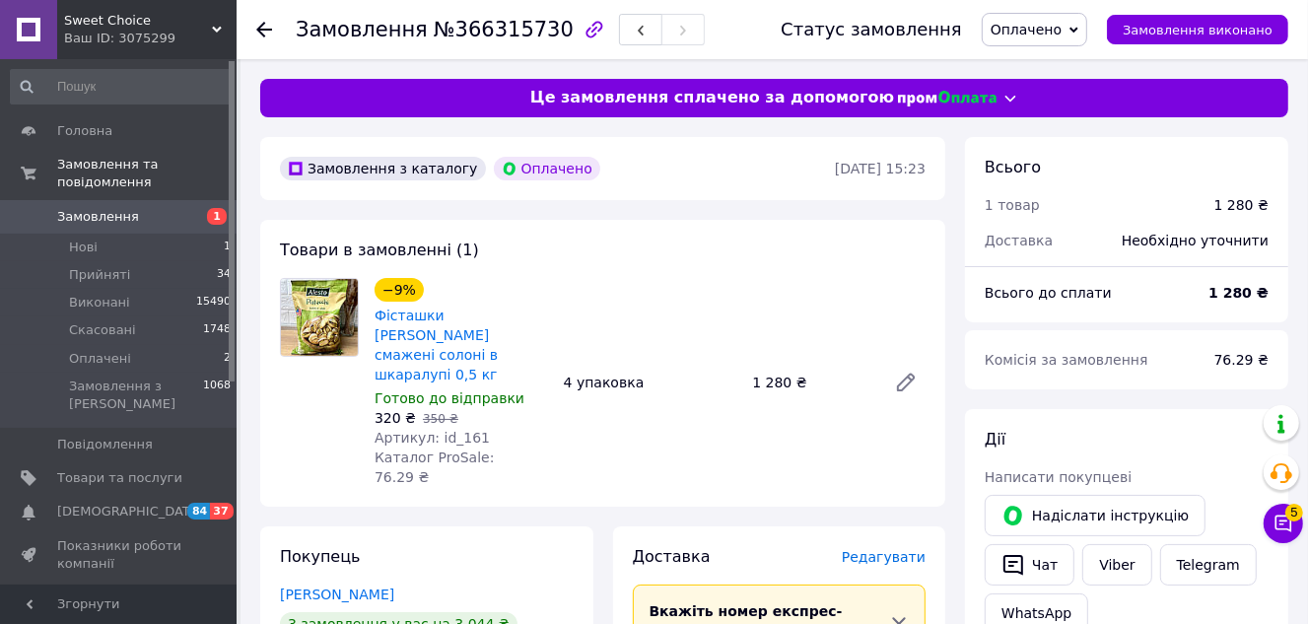
click at [1079, 28] on icon at bounding box center [1074, 30] width 9 height 9
click at [1087, 70] on li "Прийнято" at bounding box center [1035, 69] width 104 height 30
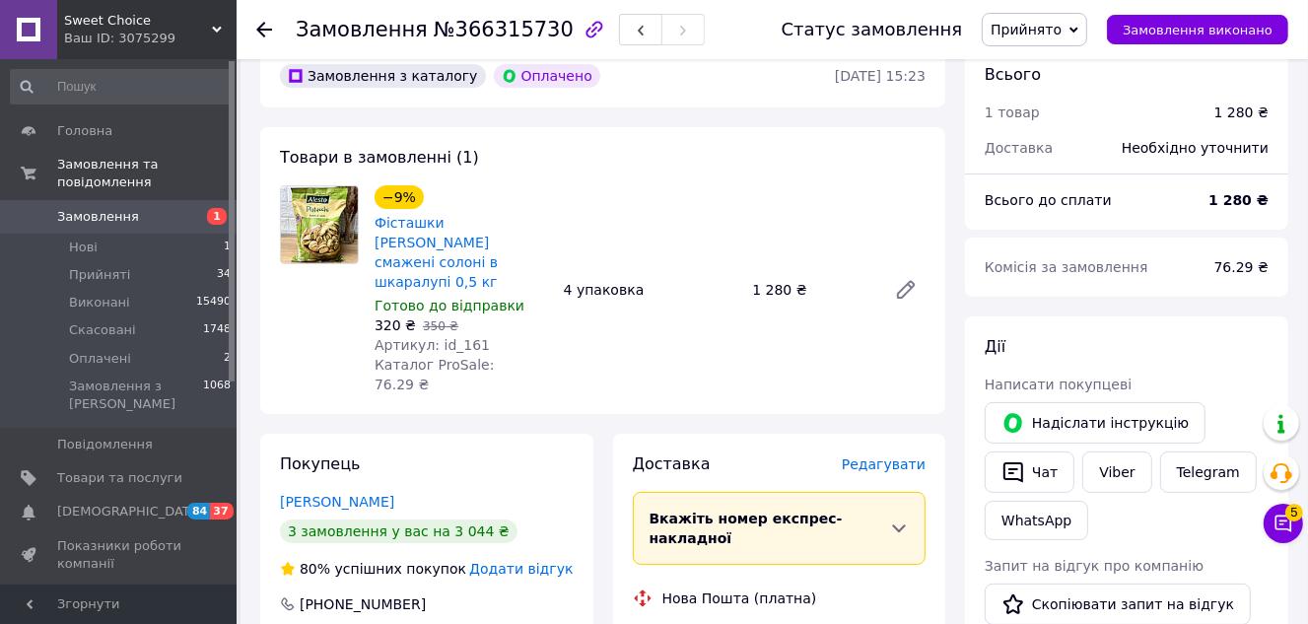
scroll to position [268, 0]
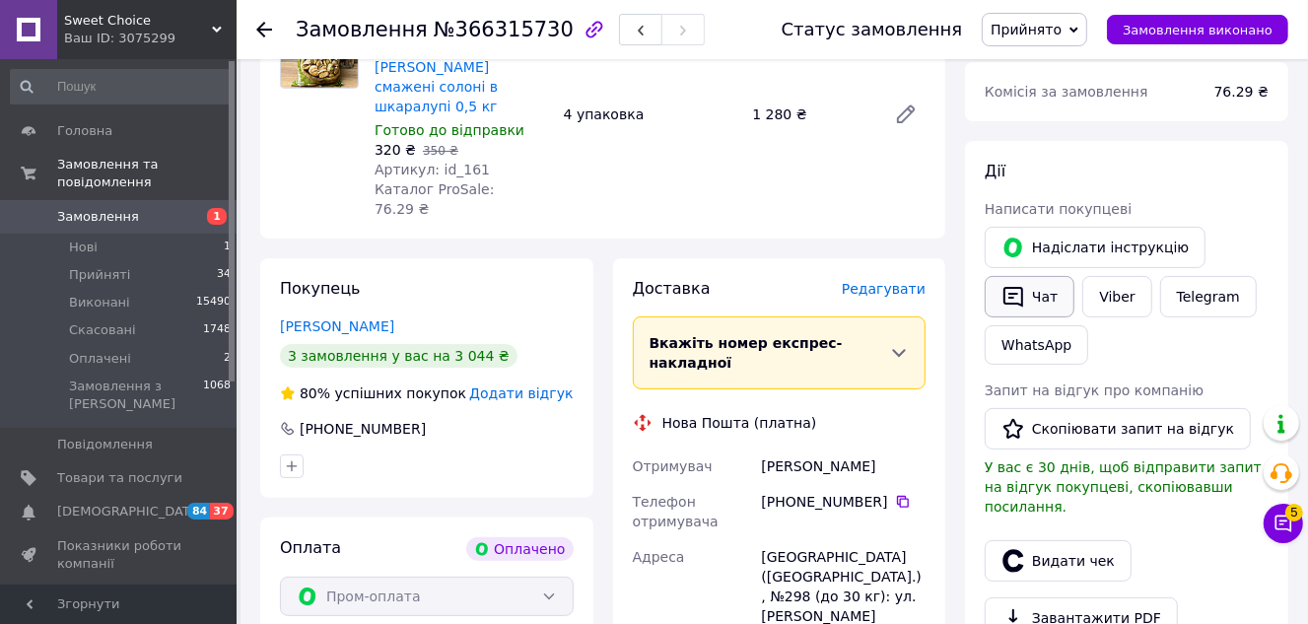
click at [1031, 296] on button "Чат" at bounding box center [1030, 296] width 90 height 41
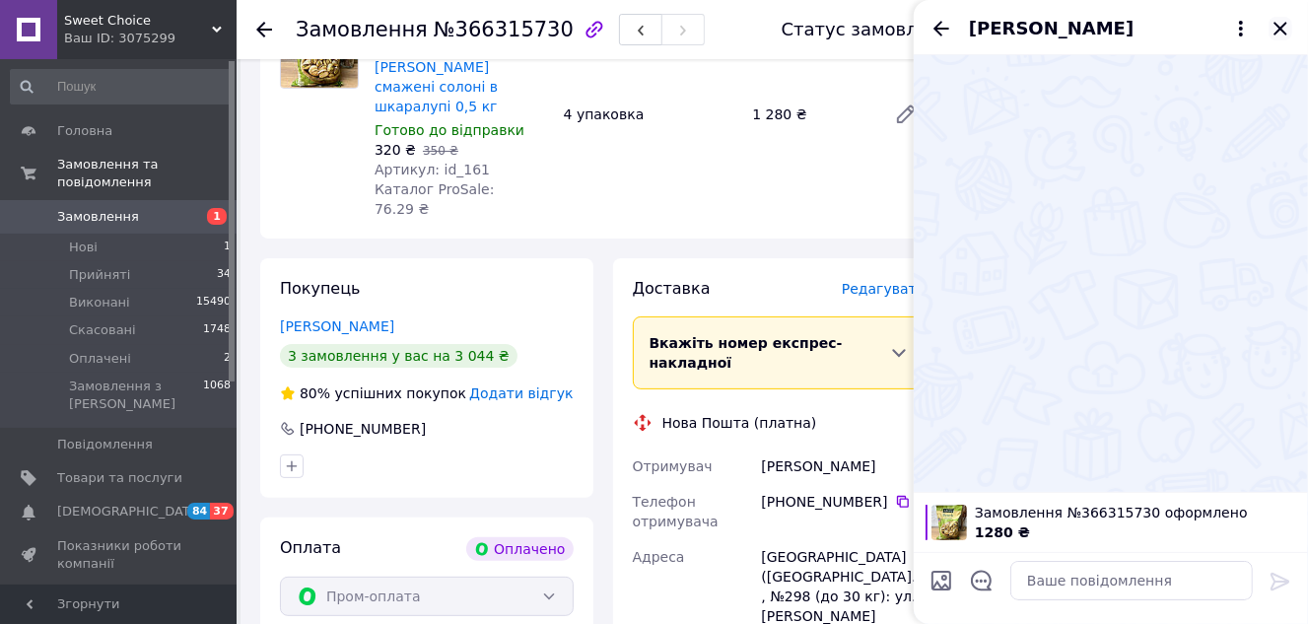
click at [1280, 29] on icon "Закрити" at bounding box center [1280, 28] width 13 height 13
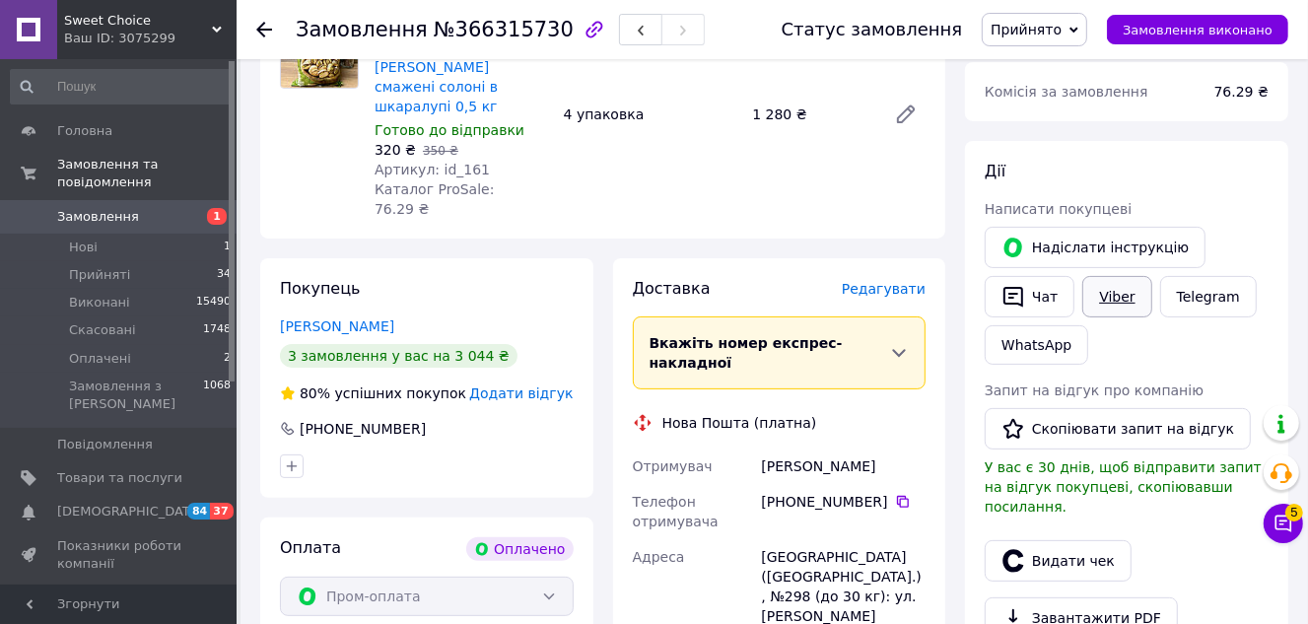
click at [1119, 284] on link "Viber" at bounding box center [1117, 296] width 69 height 41
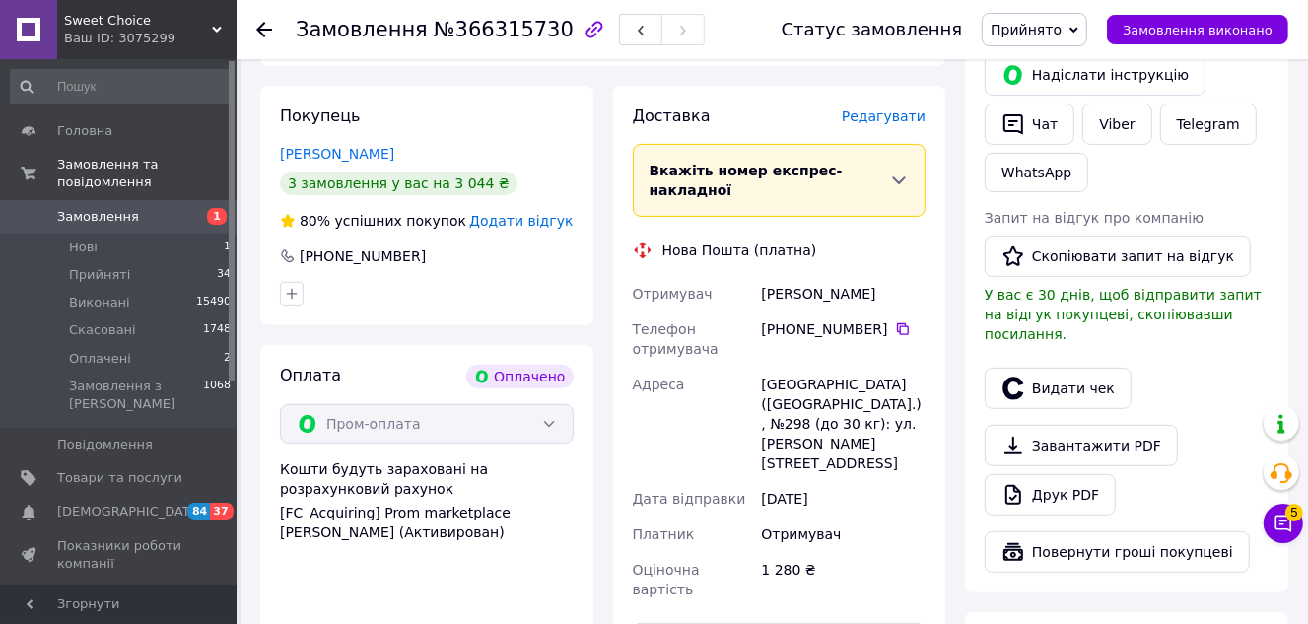
scroll to position [448, 0]
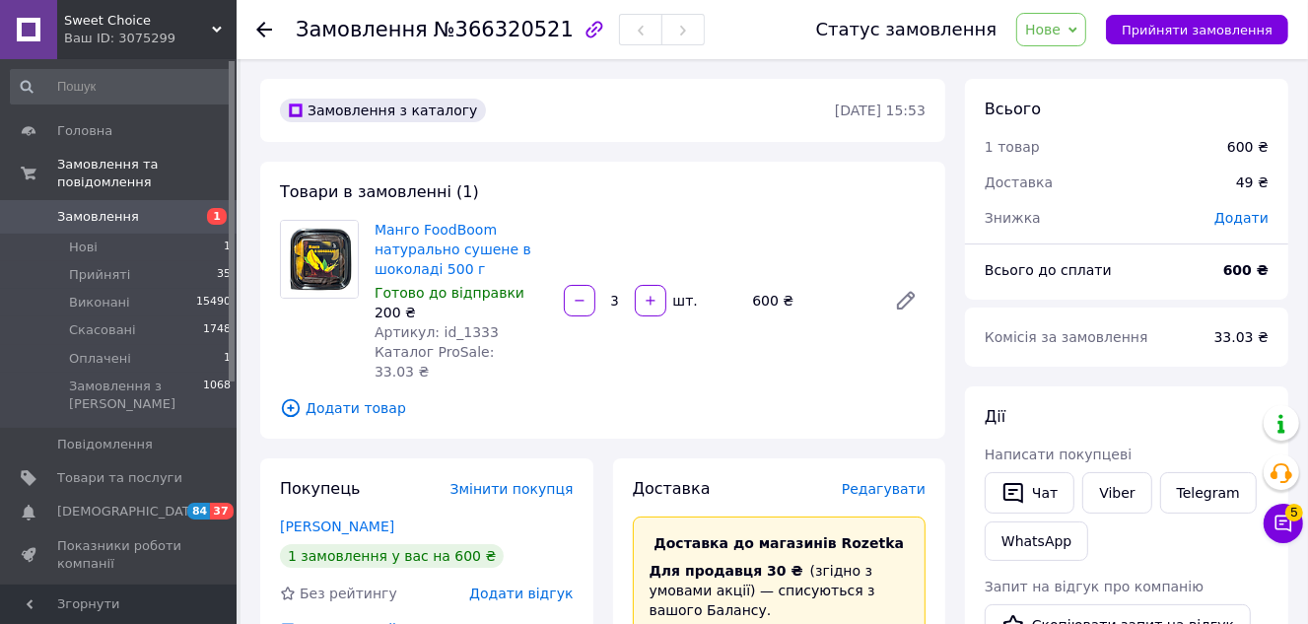
click at [1078, 28] on icon at bounding box center [1073, 30] width 9 height 6
click at [1082, 69] on li "Прийнято" at bounding box center [1063, 69] width 91 height 30
click at [1051, 480] on button "Чат" at bounding box center [1030, 492] width 90 height 41
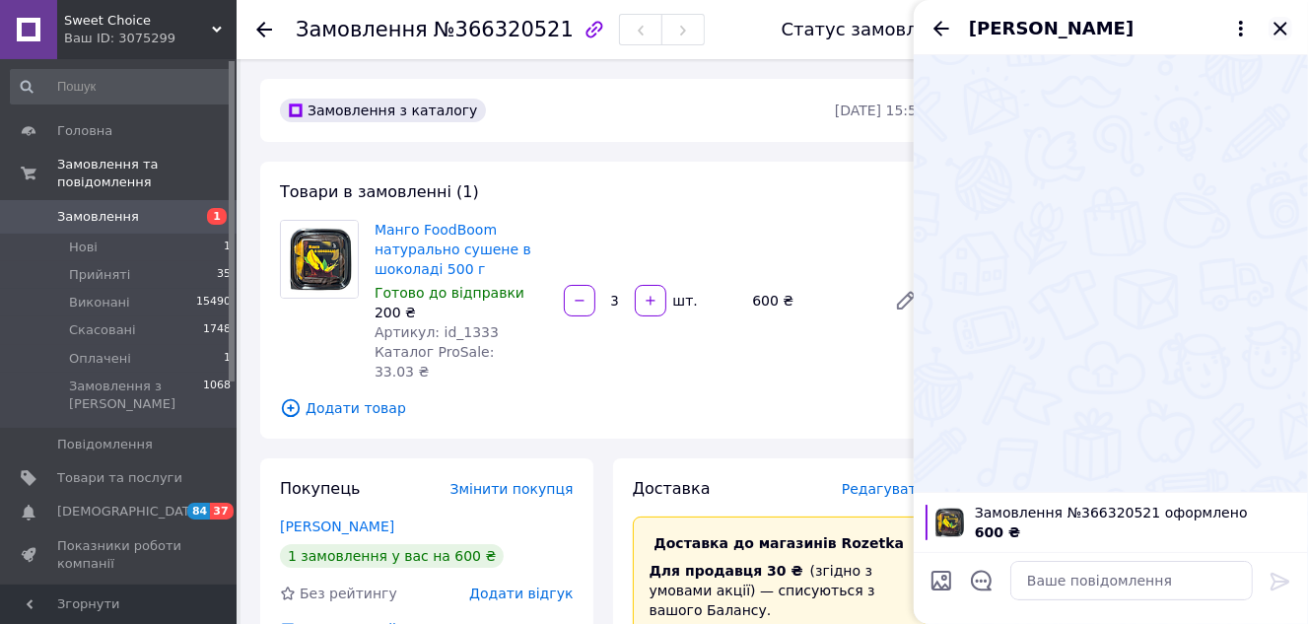
click at [1280, 30] on icon "Закрити" at bounding box center [1280, 28] width 13 height 13
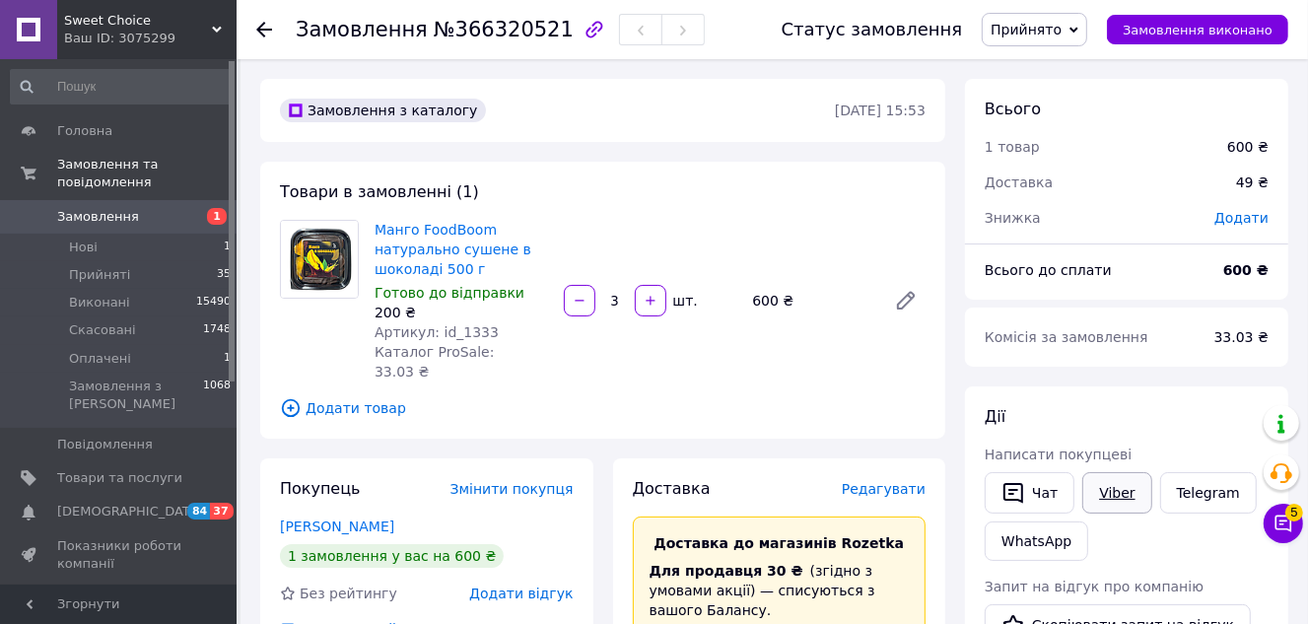
click at [1113, 497] on link "Viber" at bounding box center [1117, 492] width 69 height 41
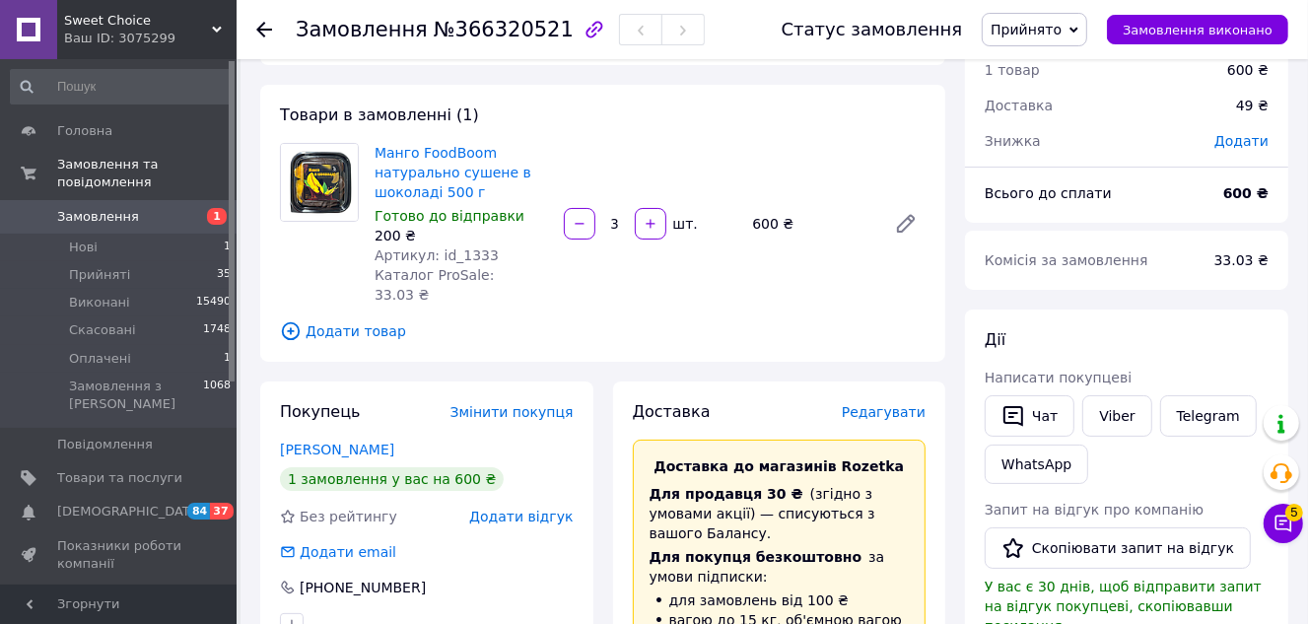
scroll to position [178, 0]
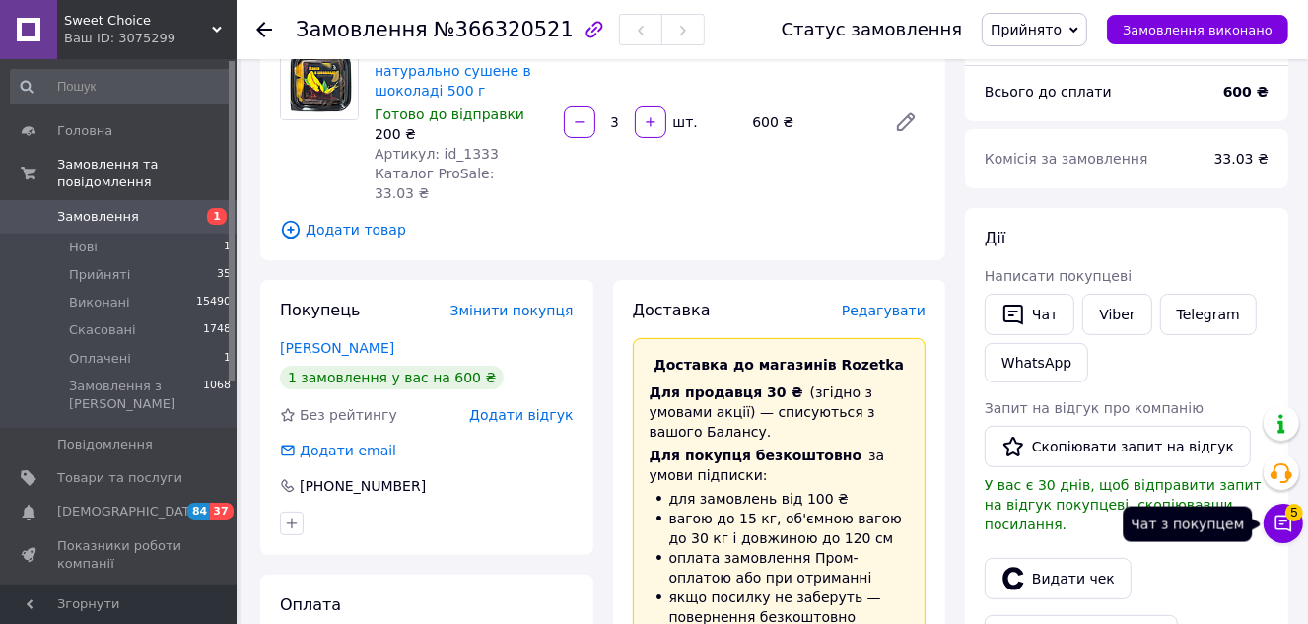
click at [1293, 525] on icon at bounding box center [1284, 524] width 20 height 20
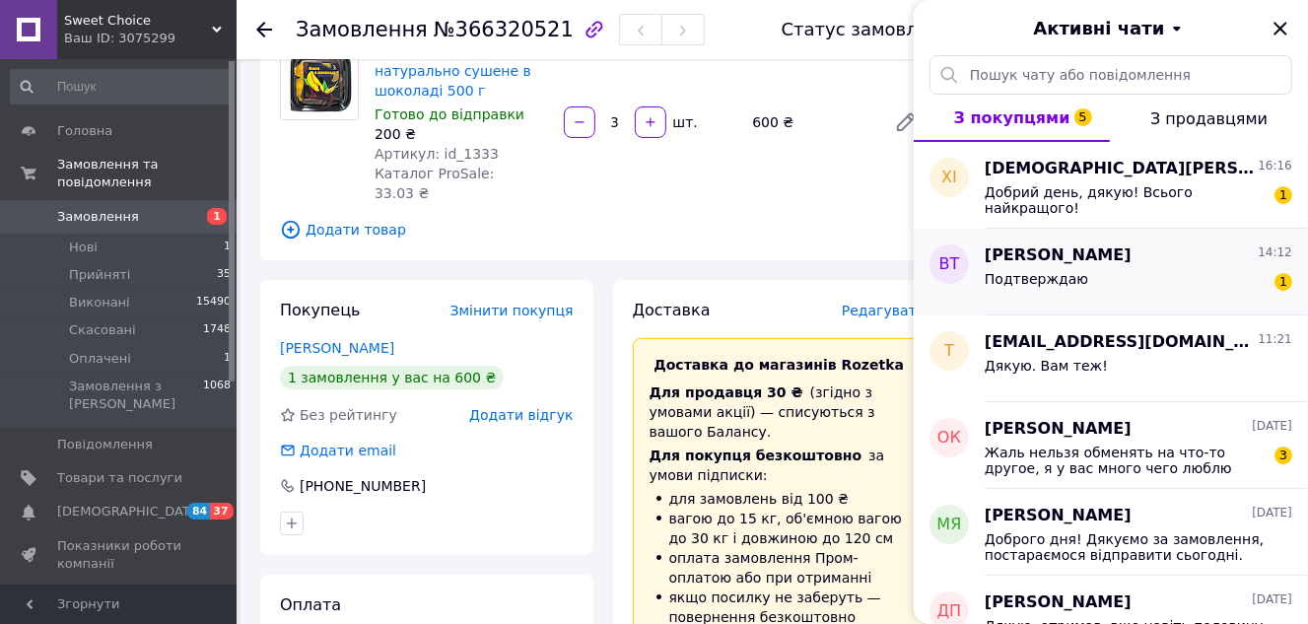
click at [1068, 291] on div "Подтверждаю" at bounding box center [1037, 285] width 104 height 28
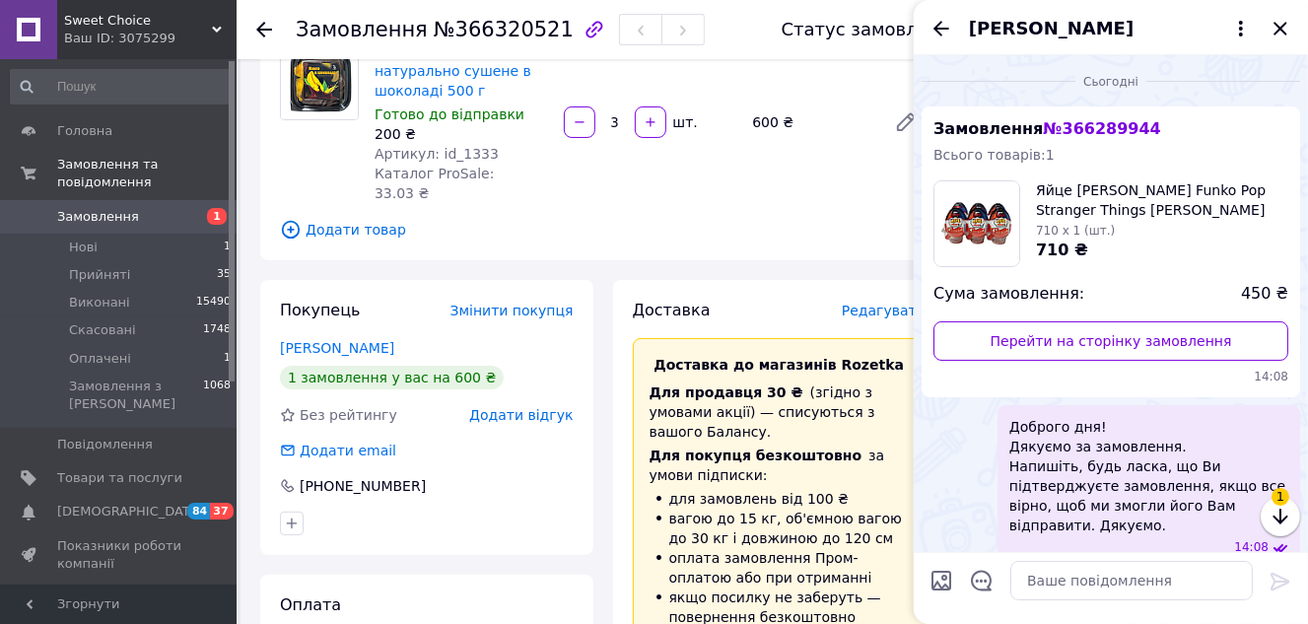
scroll to position [91, 0]
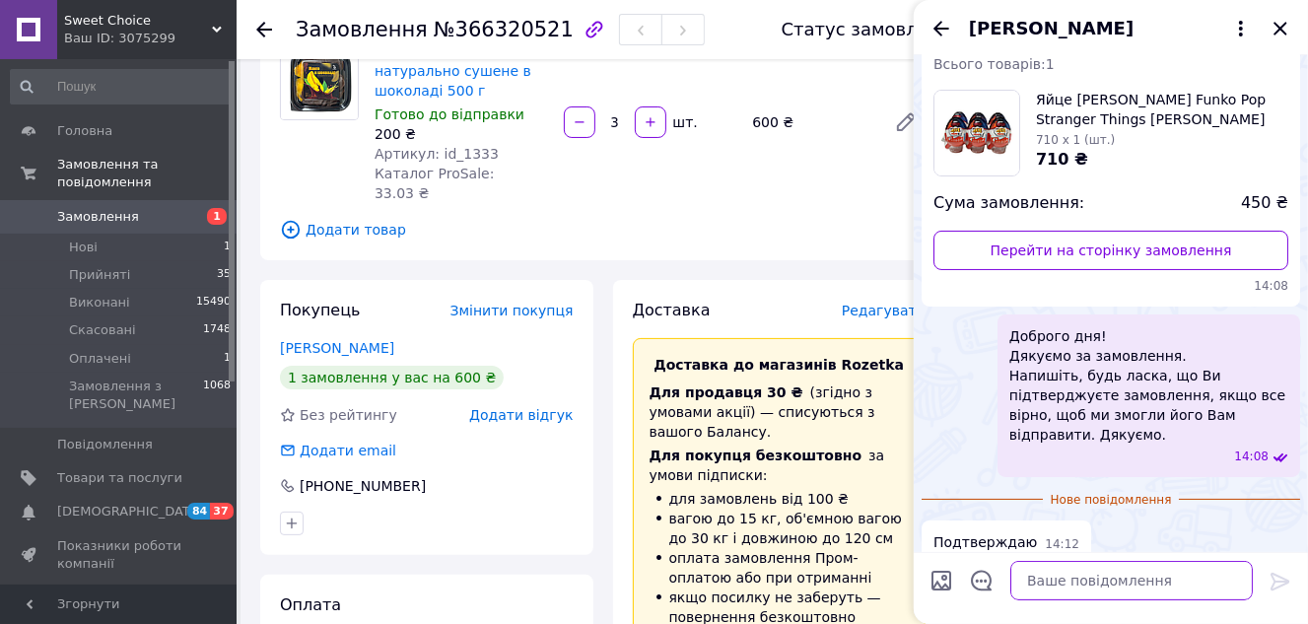
click at [1054, 564] on textarea at bounding box center [1132, 580] width 243 height 39
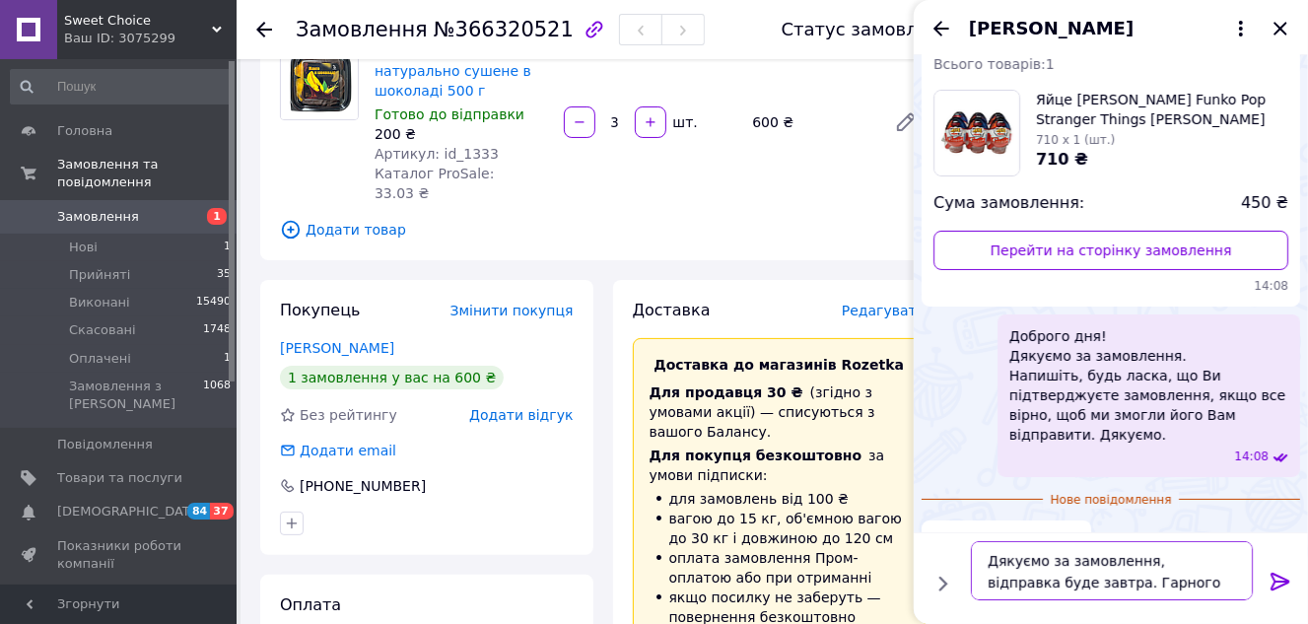
type textarea "Дякуємо за замовлення, відправка буде завтра. Гарного Вам дня!"
click at [1280, 582] on icon at bounding box center [1280, 582] width 19 height 18
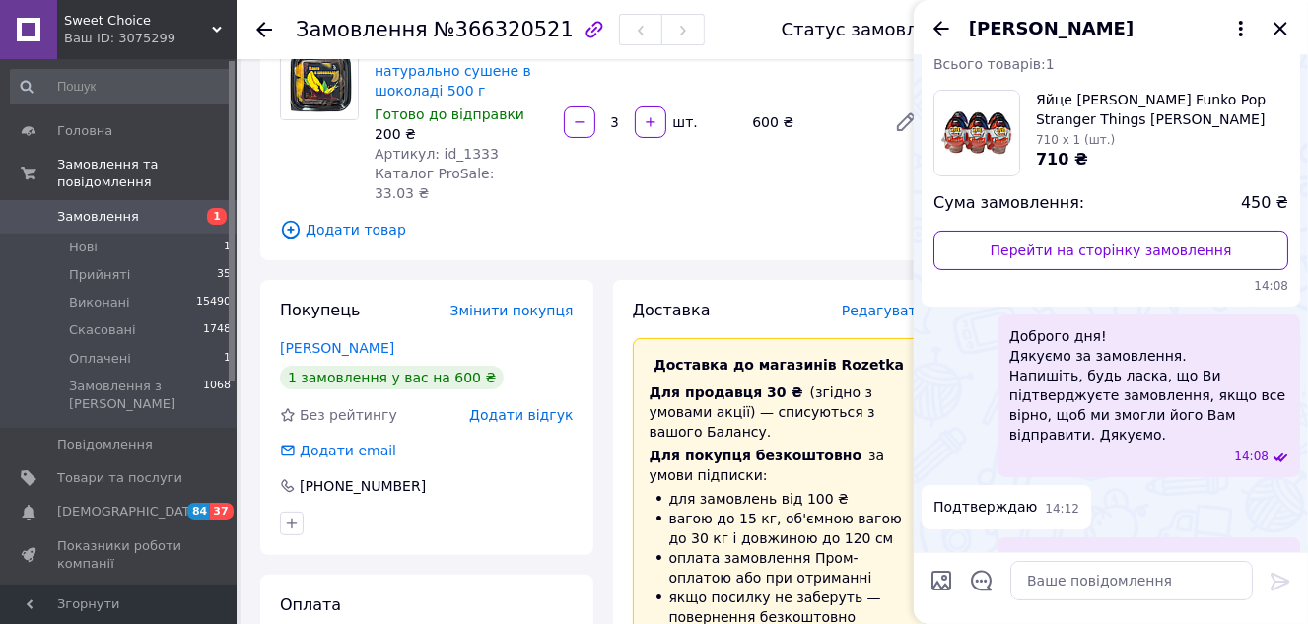
scroll to position [146, 0]
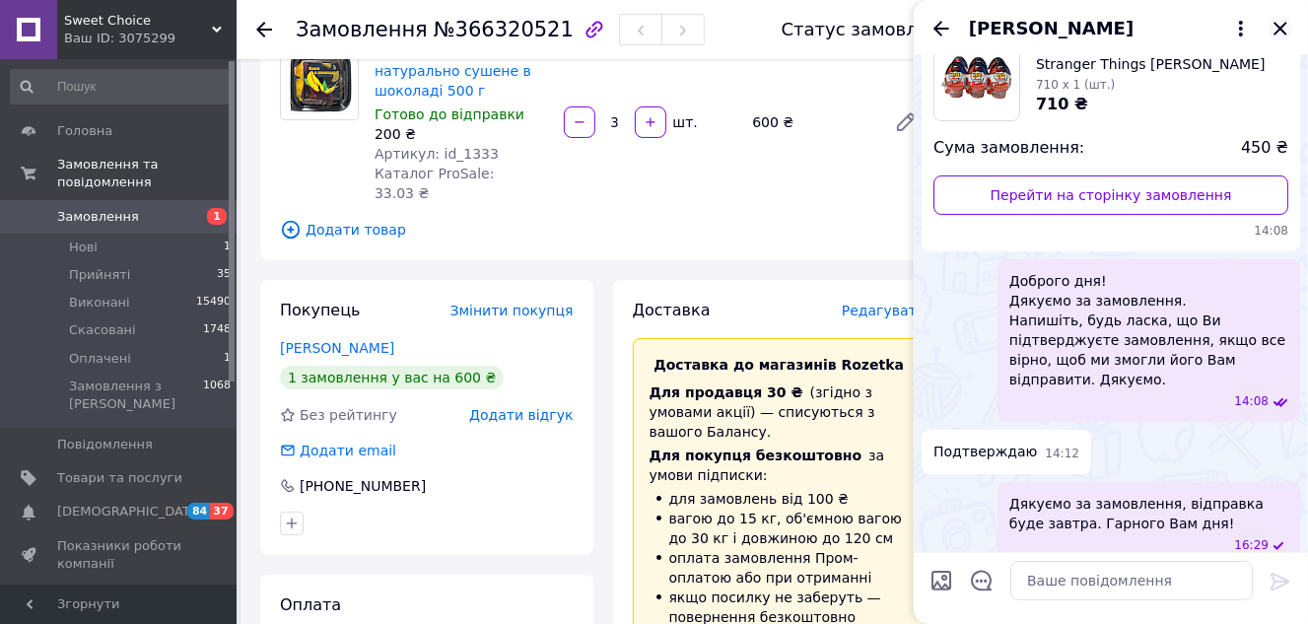
click at [1285, 26] on icon "Закрити" at bounding box center [1281, 29] width 24 height 24
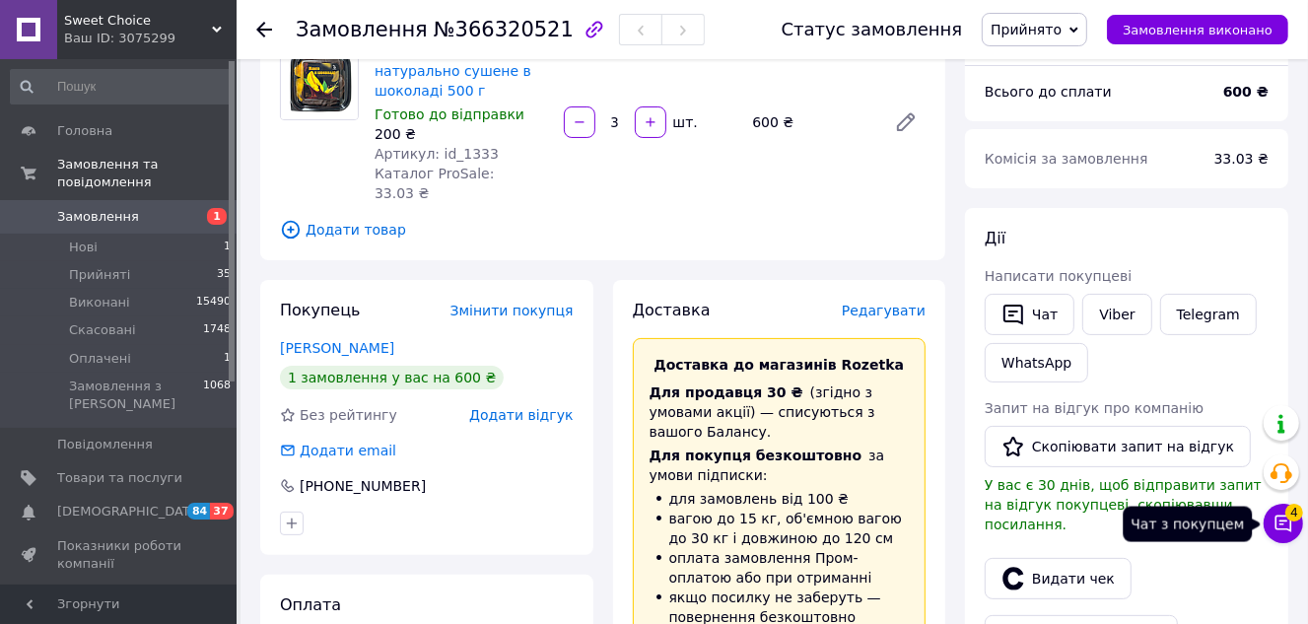
click at [1282, 526] on icon at bounding box center [1284, 524] width 20 height 20
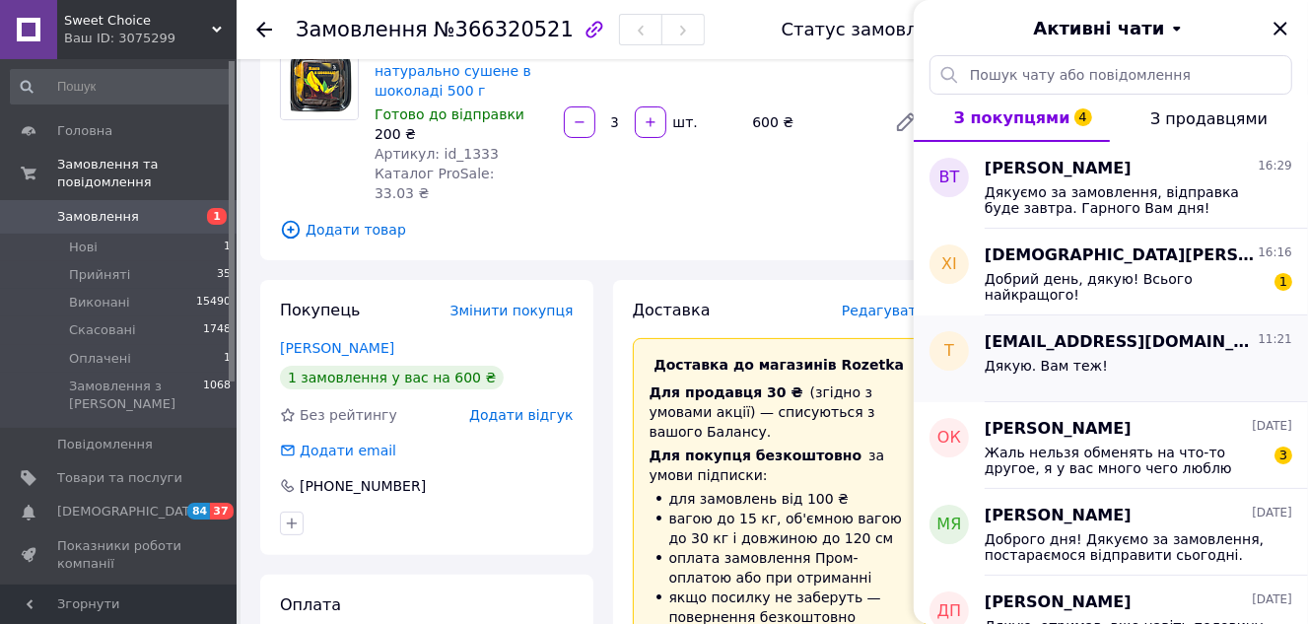
click at [1149, 372] on div "Дякую. Вам теж!" at bounding box center [1139, 370] width 308 height 32
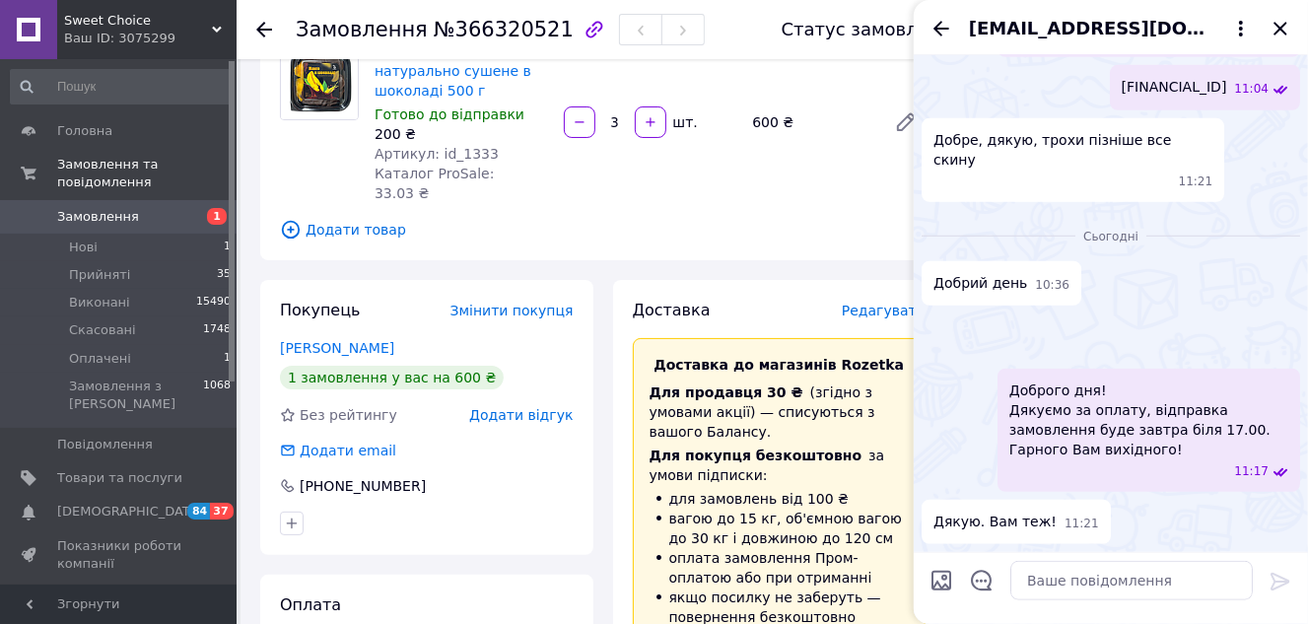
scroll to position [1501, 0]
click at [1281, 30] on icon "Закрити" at bounding box center [1281, 29] width 24 height 24
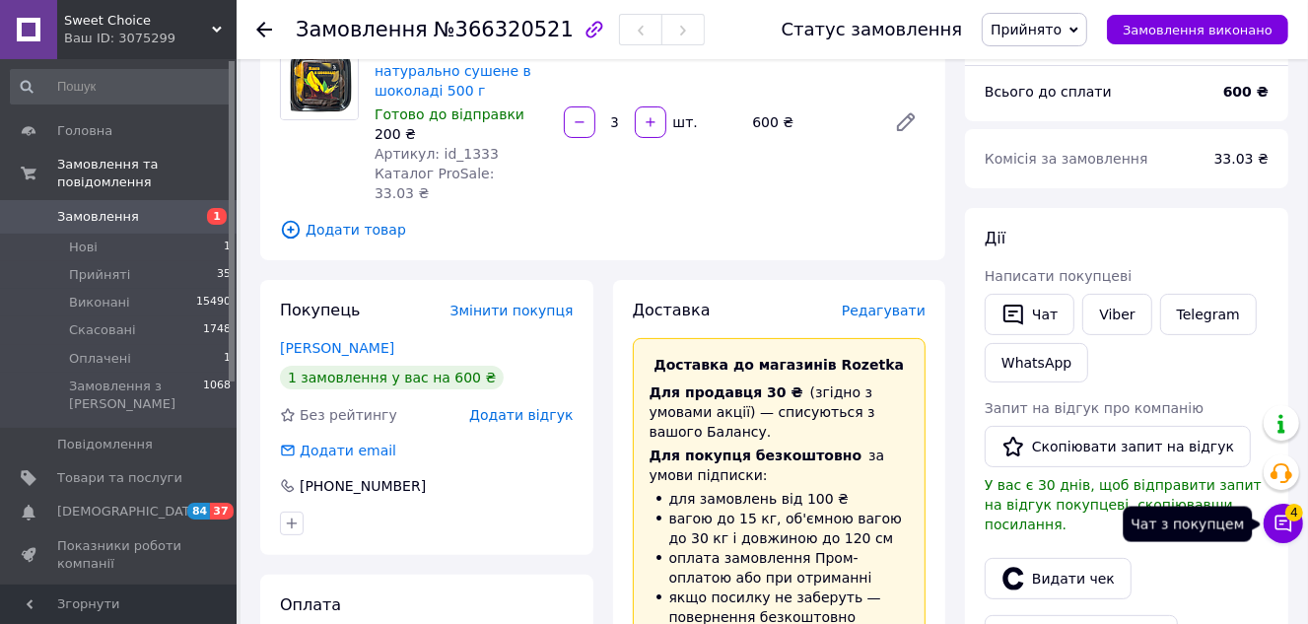
click at [1287, 530] on icon at bounding box center [1284, 524] width 20 height 20
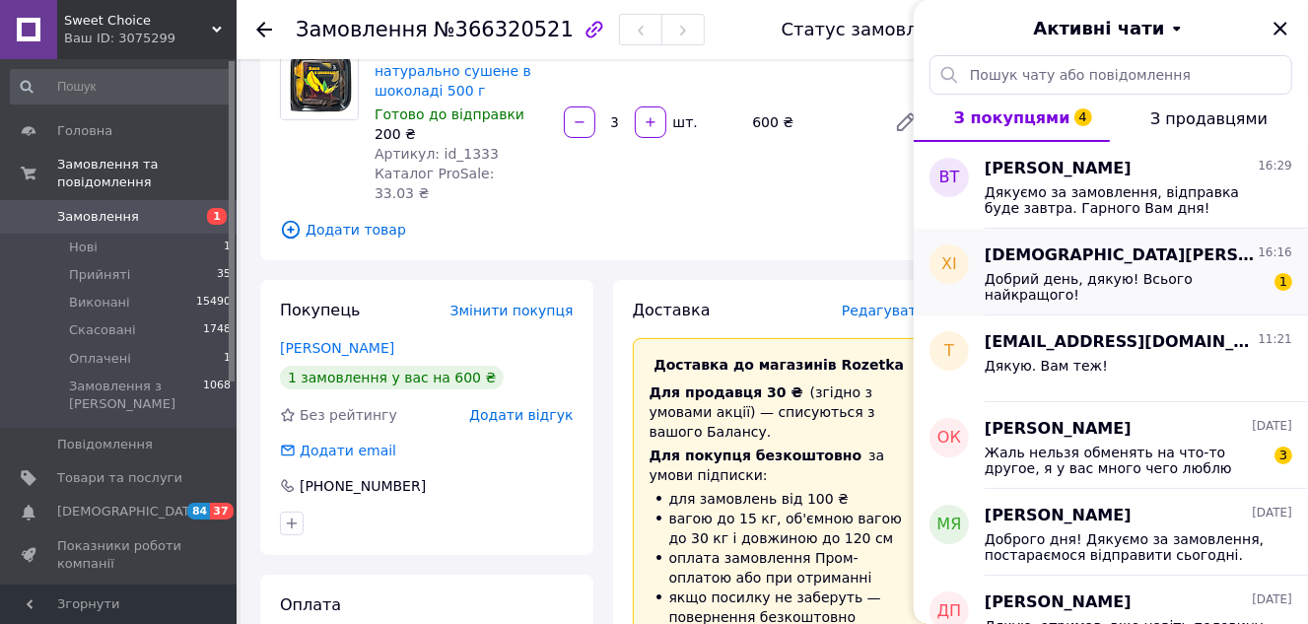
click at [1115, 289] on div "Добрий день, дякую! Всього найкращого!" at bounding box center [1125, 287] width 280 height 32
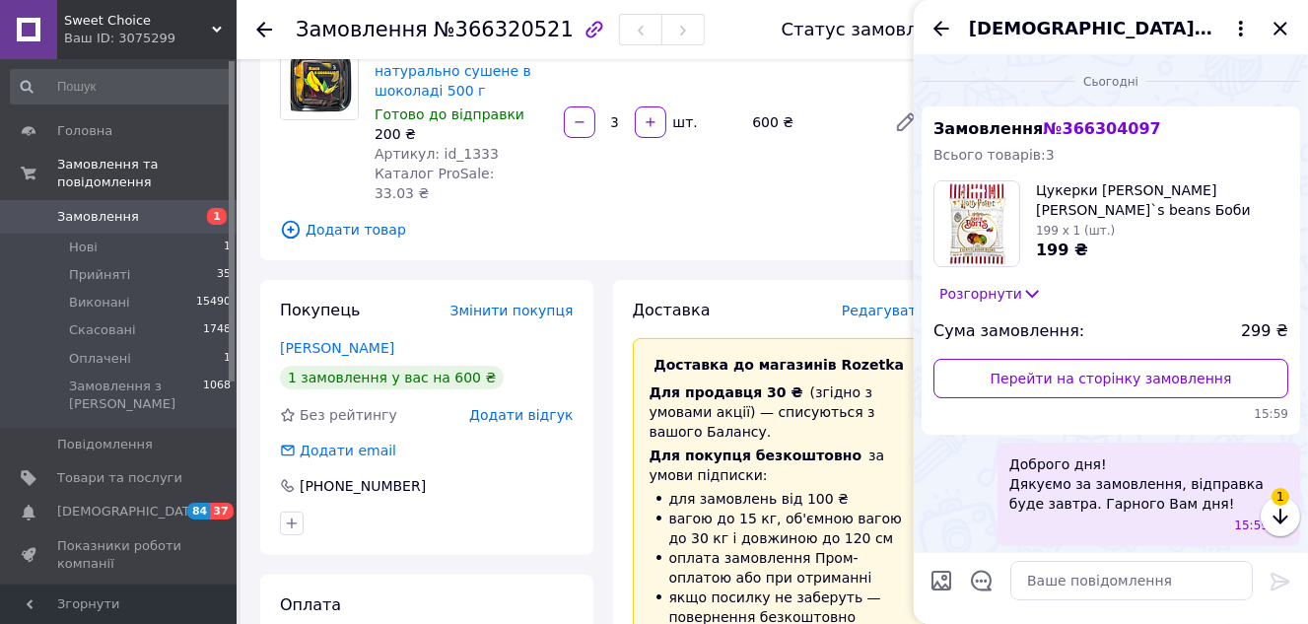
scroll to position [107, 0]
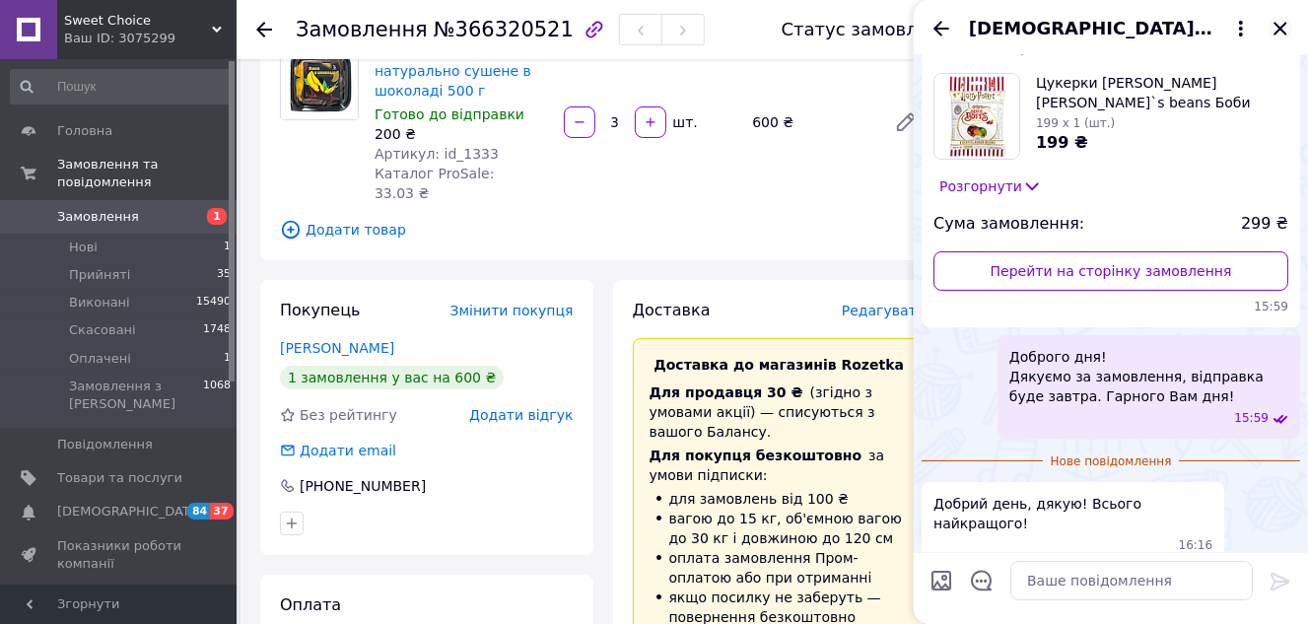
click at [1284, 29] on icon "Закрити" at bounding box center [1281, 29] width 24 height 24
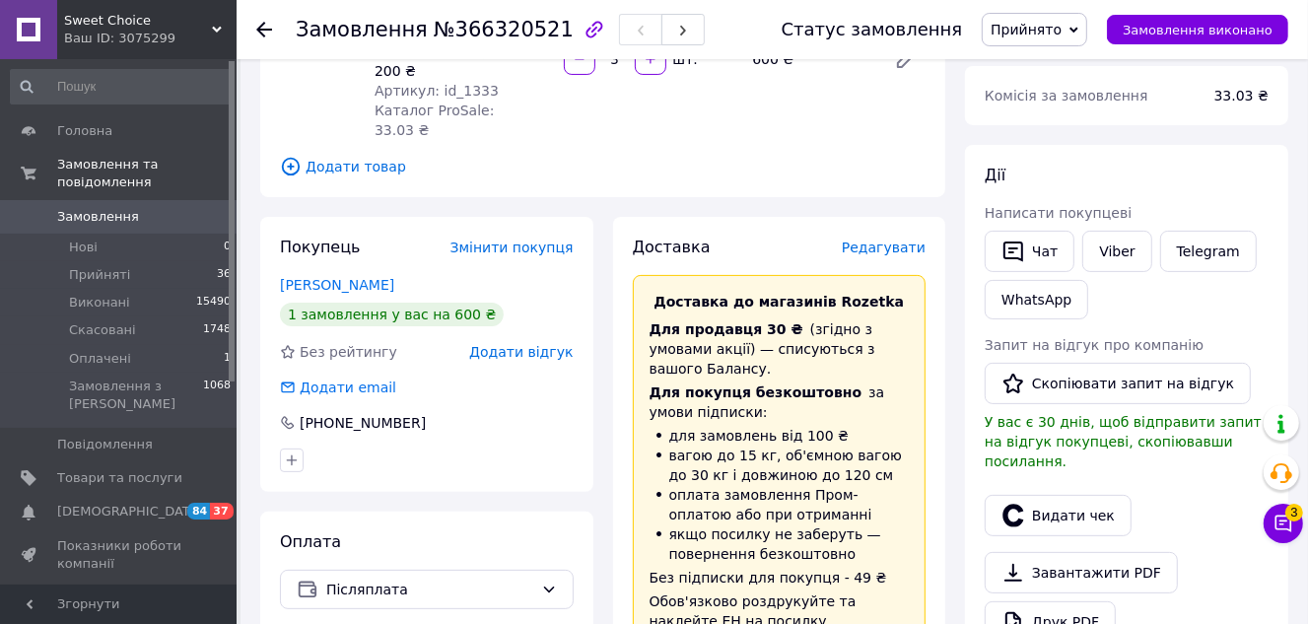
scroll to position [268, 0]
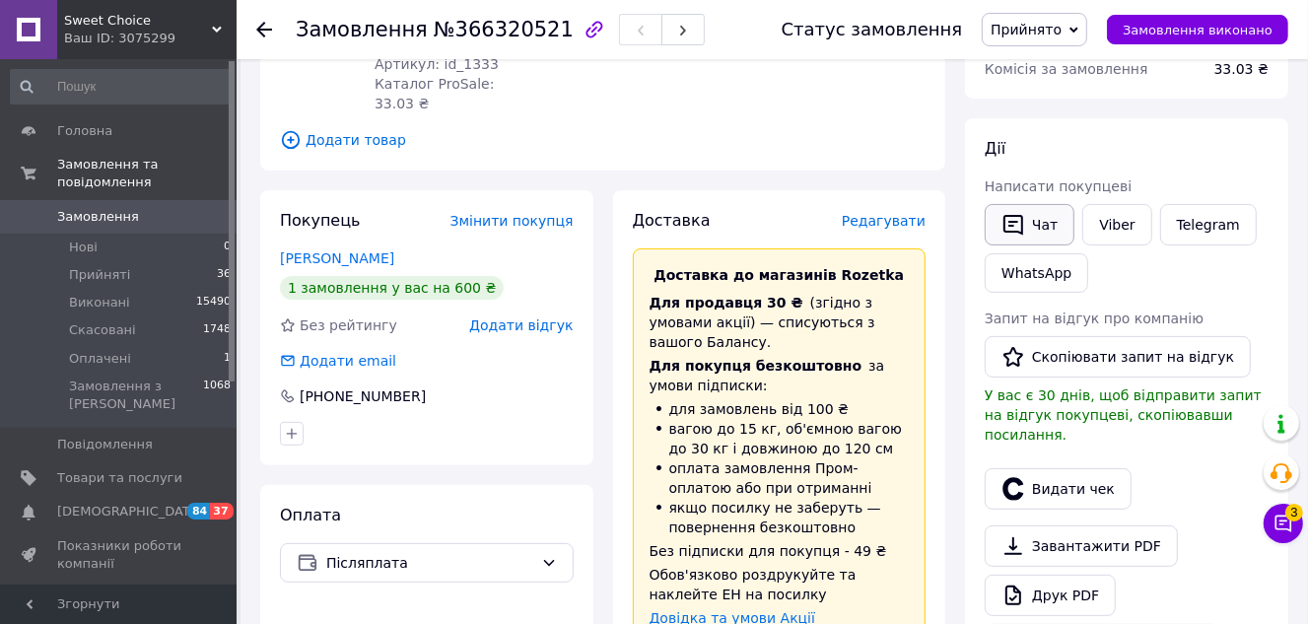
click at [1034, 222] on button "Чат" at bounding box center [1030, 224] width 90 height 41
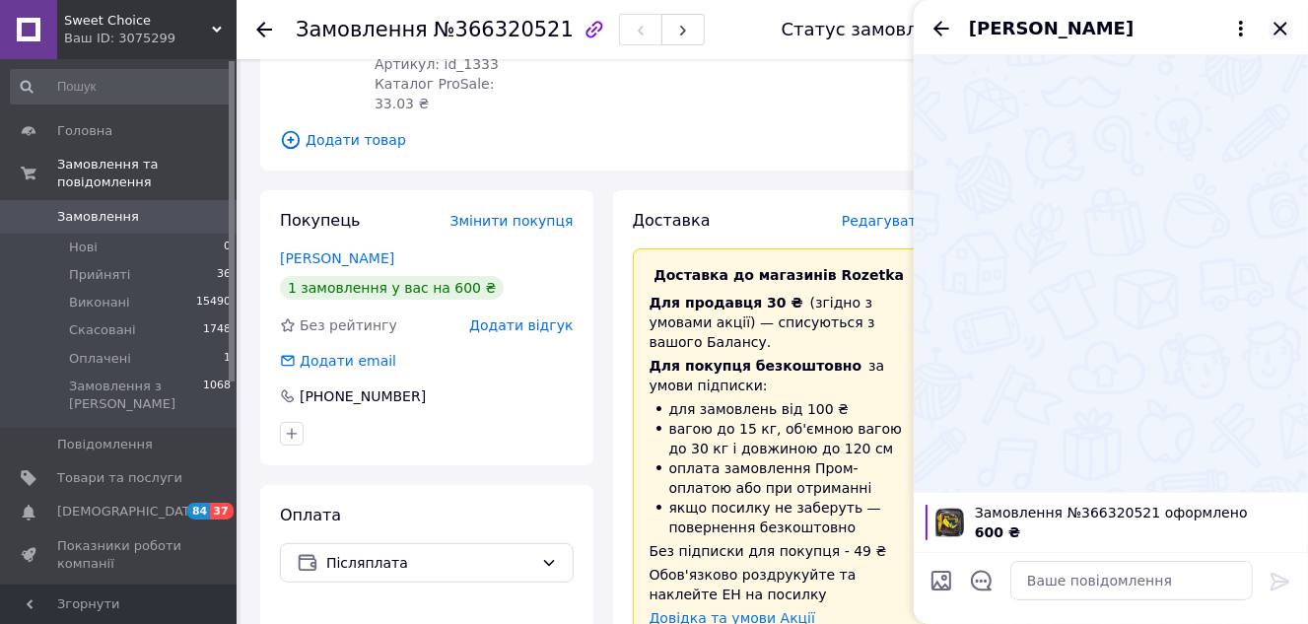
click at [1279, 27] on icon "Закрити" at bounding box center [1280, 28] width 13 height 13
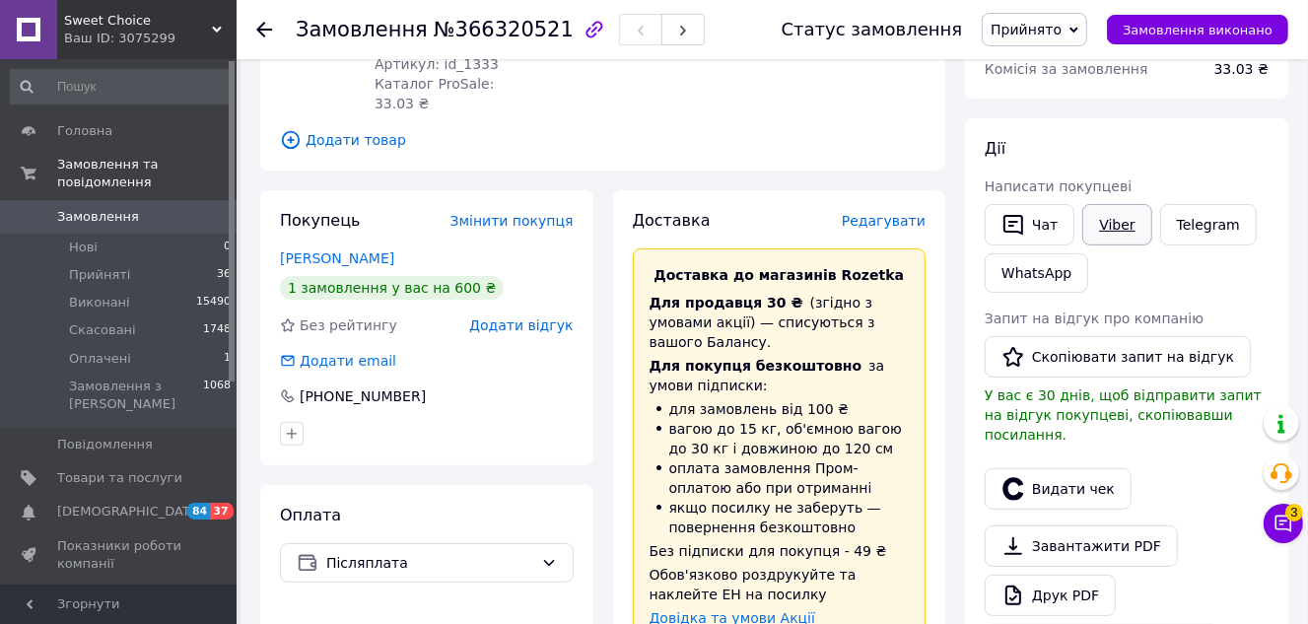
click at [1117, 209] on link "Viber" at bounding box center [1117, 224] width 69 height 41
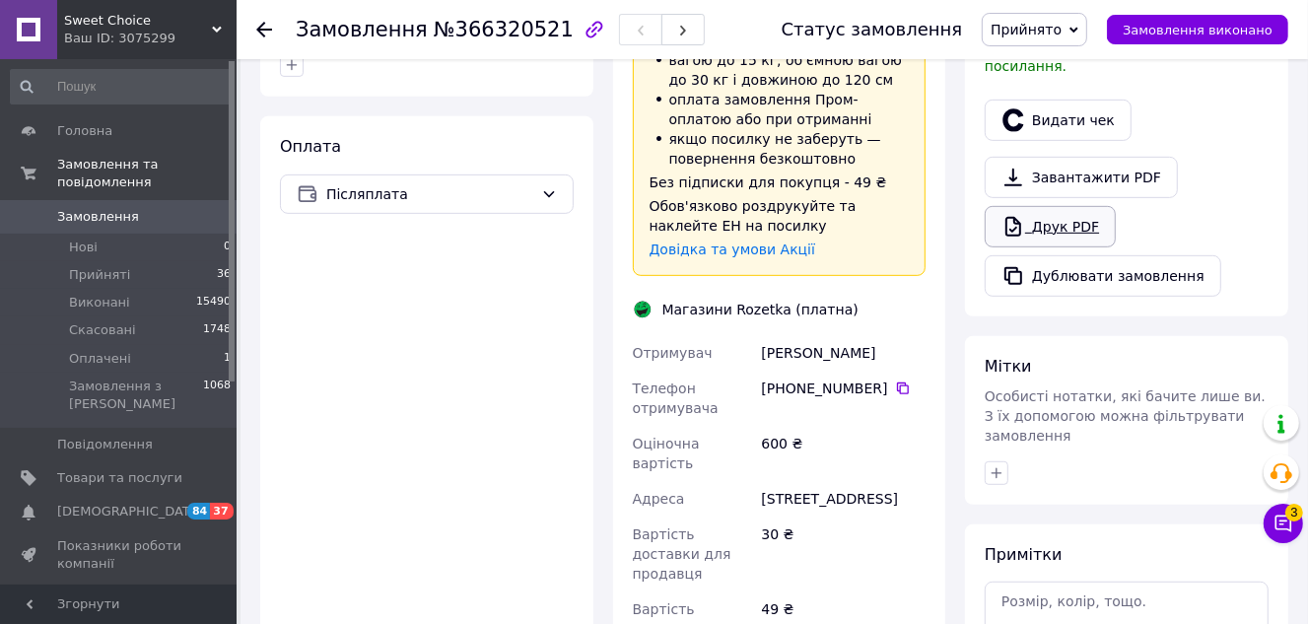
scroll to position [627, 0]
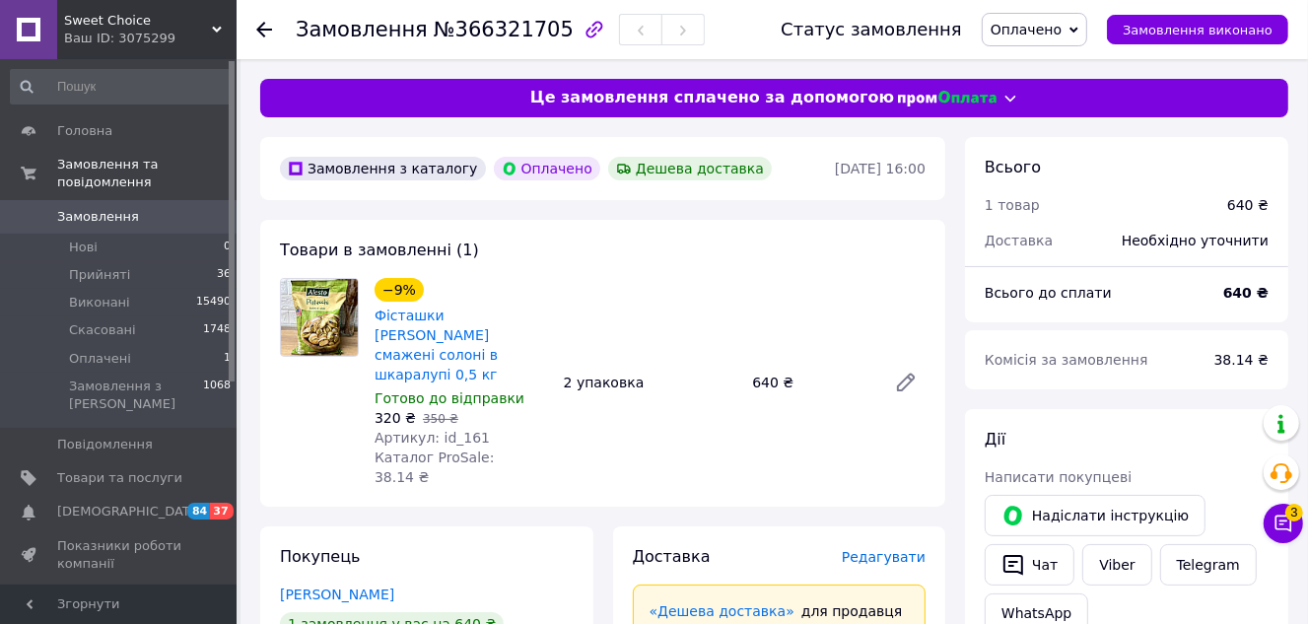
click at [1079, 27] on icon at bounding box center [1074, 30] width 9 height 9
click at [1087, 68] on li "Прийнято" at bounding box center [1035, 69] width 104 height 30
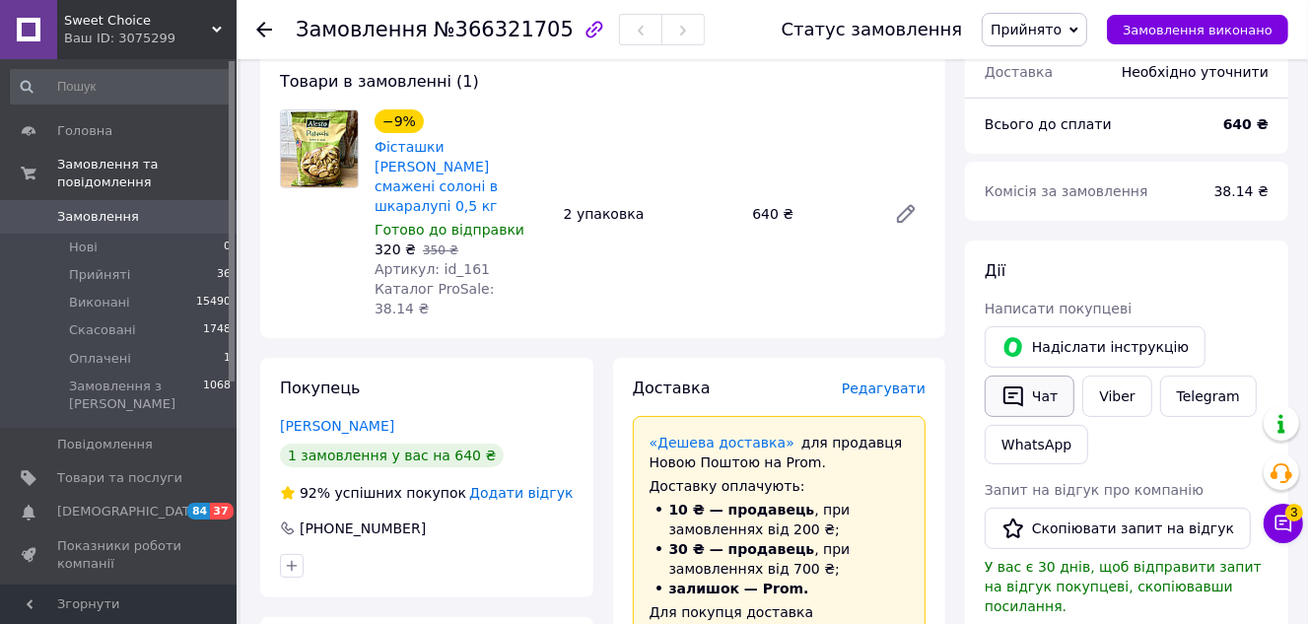
scroll to position [178, 0]
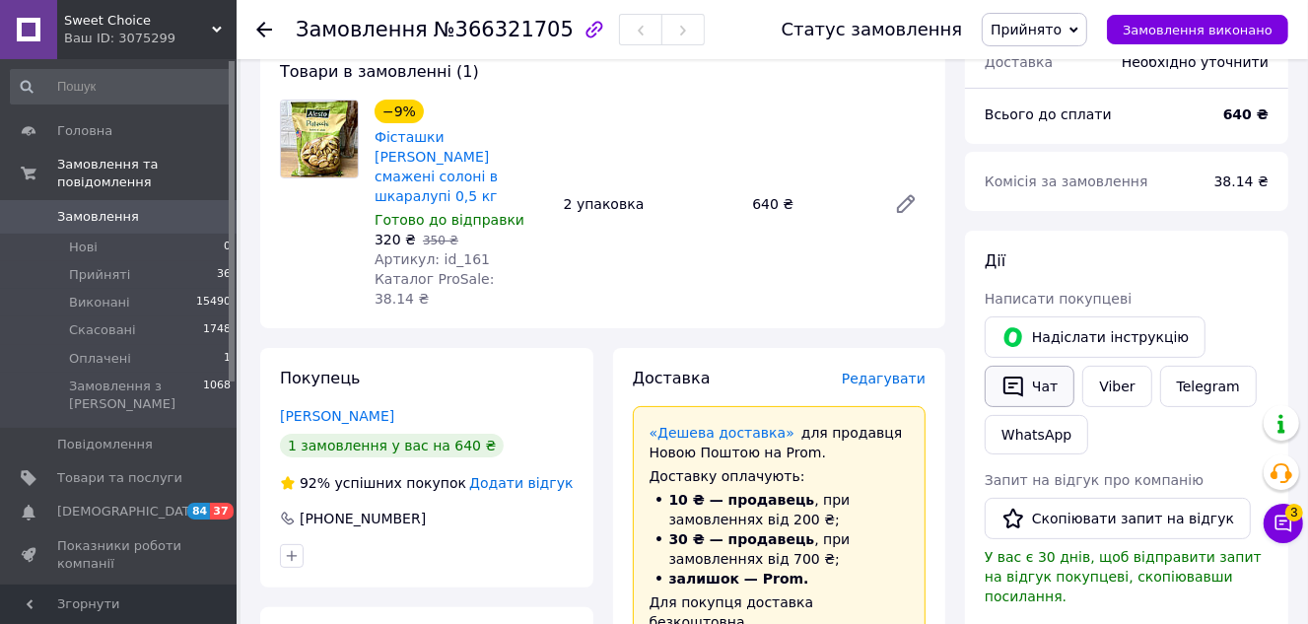
click at [1051, 390] on button "Чат" at bounding box center [1030, 386] width 90 height 41
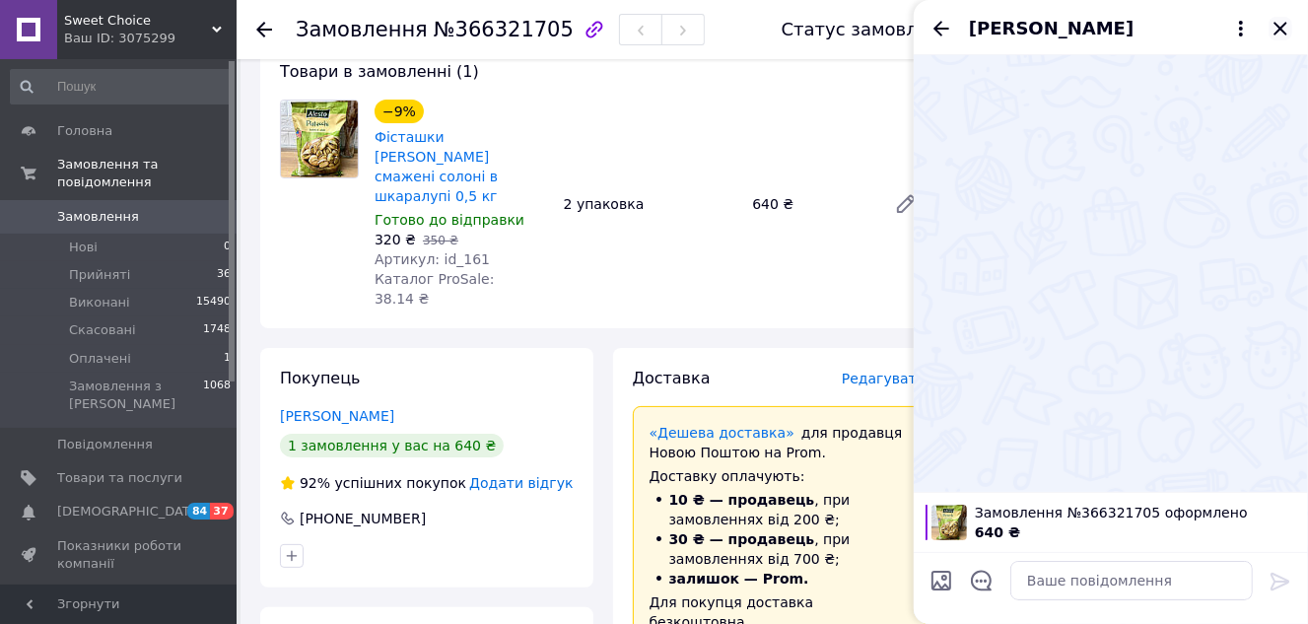
click at [1276, 27] on icon "Закрити" at bounding box center [1281, 29] width 24 height 24
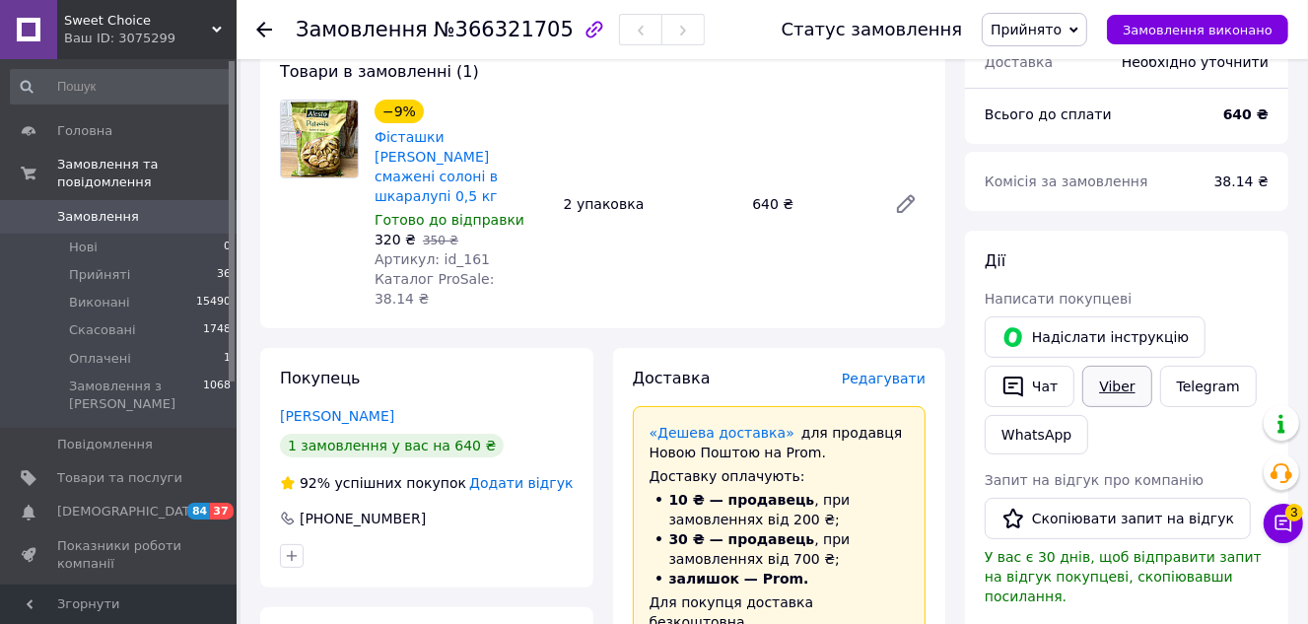
click at [1115, 388] on link "Viber" at bounding box center [1117, 386] width 69 height 41
click at [1051, 376] on button "Чат" at bounding box center [1030, 386] width 90 height 41
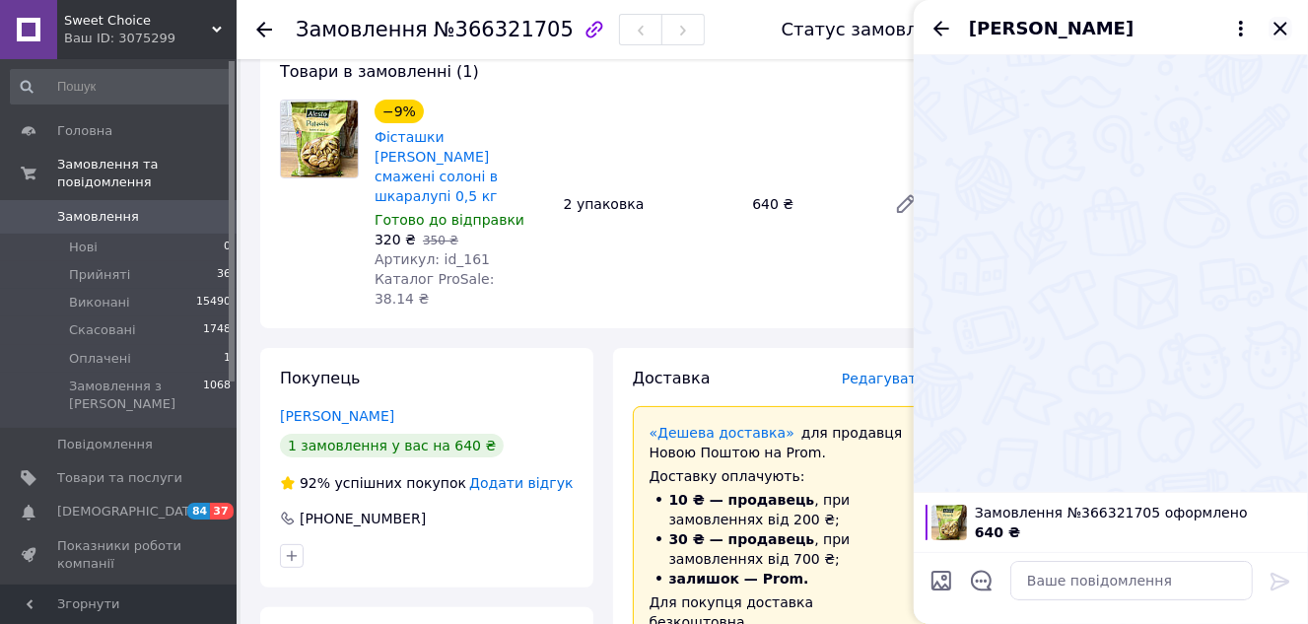
click at [1284, 21] on icon "Закрити" at bounding box center [1281, 29] width 24 height 24
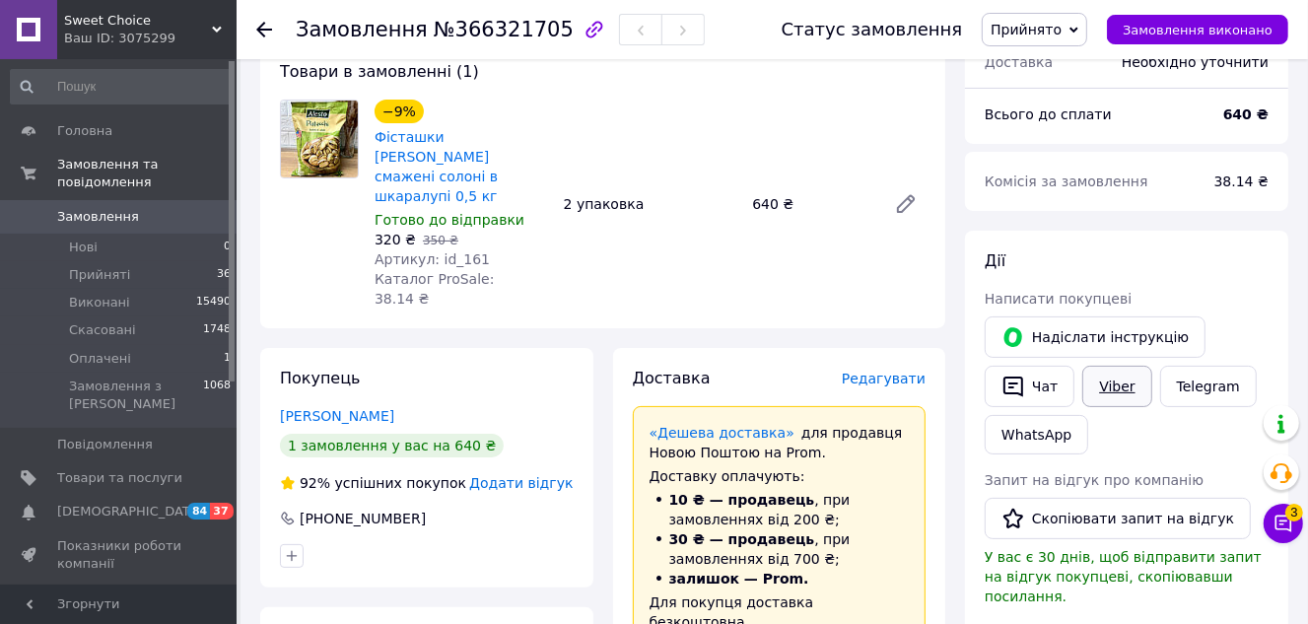
click at [1114, 376] on link "Viber" at bounding box center [1117, 386] width 69 height 41
click at [1049, 380] on button "Чат" at bounding box center [1030, 386] width 90 height 41
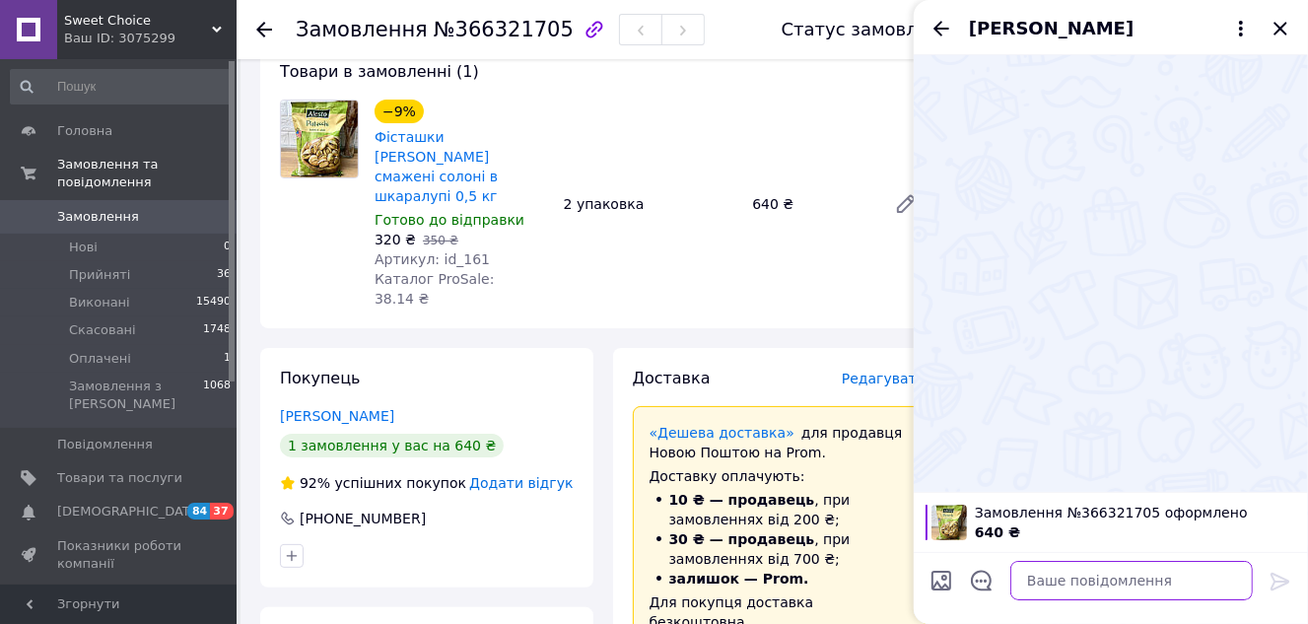
click at [1060, 571] on textarea at bounding box center [1132, 580] width 243 height 39
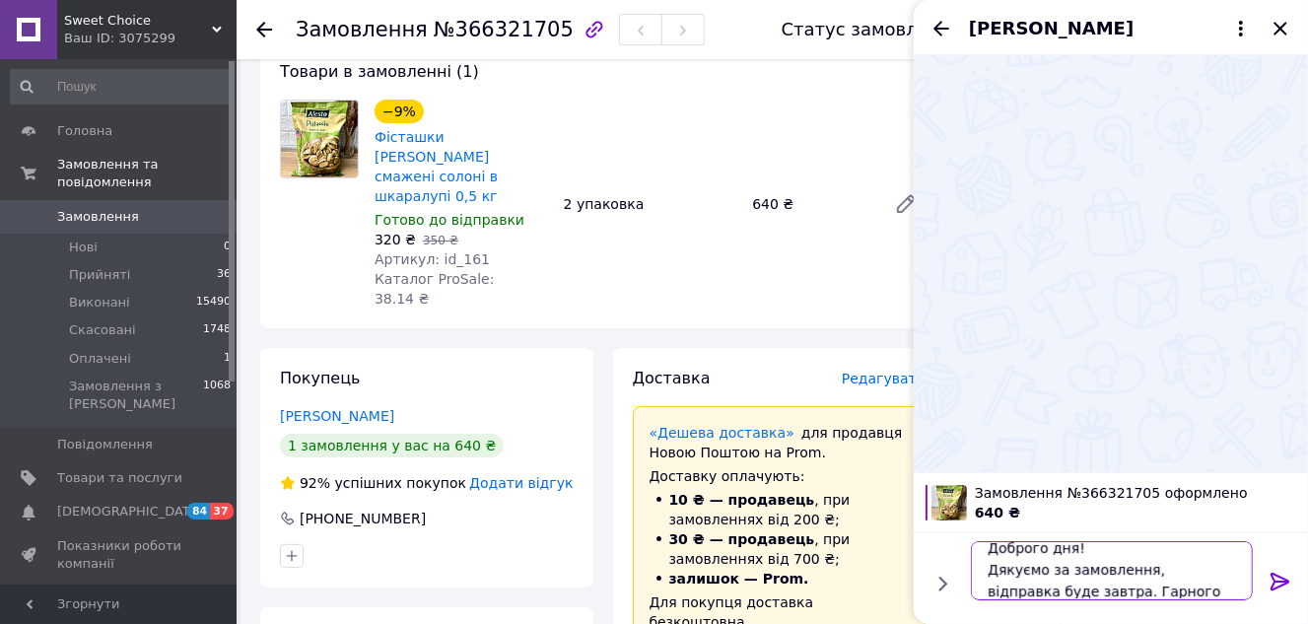
scroll to position [1, 0]
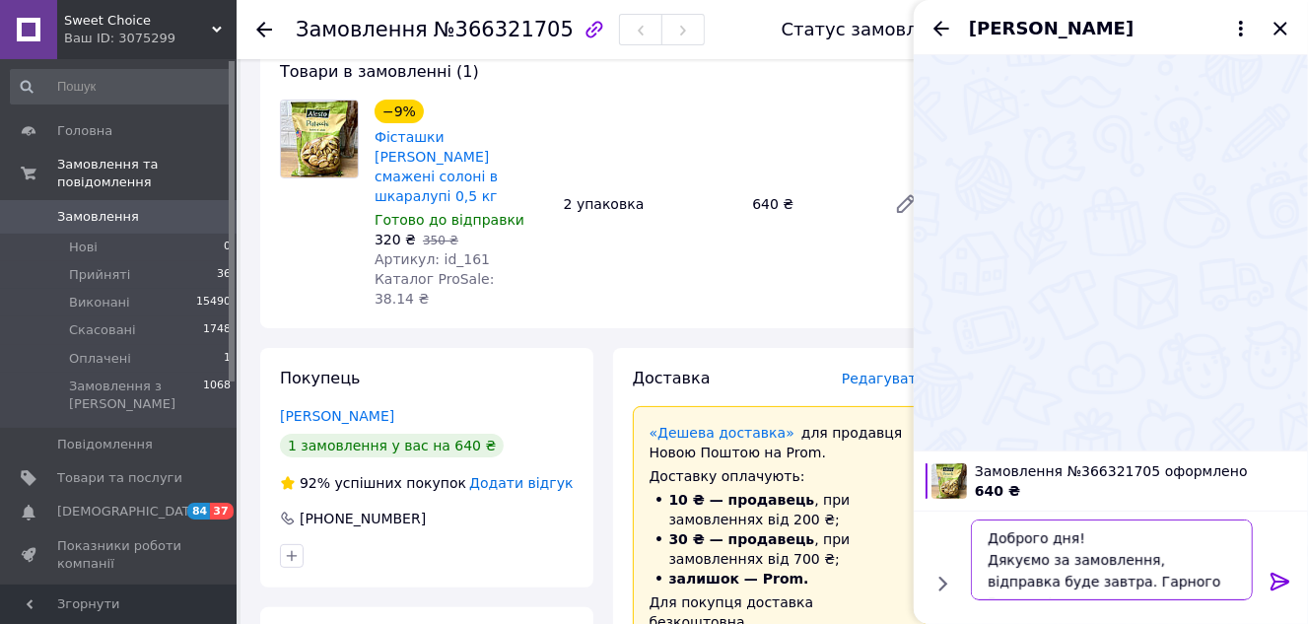
type textarea "Доброго дня! Дякуємо за замовлення, відправка буде завтра. Гарного Вам дня!"
click at [1286, 578] on icon at bounding box center [1281, 582] width 24 height 24
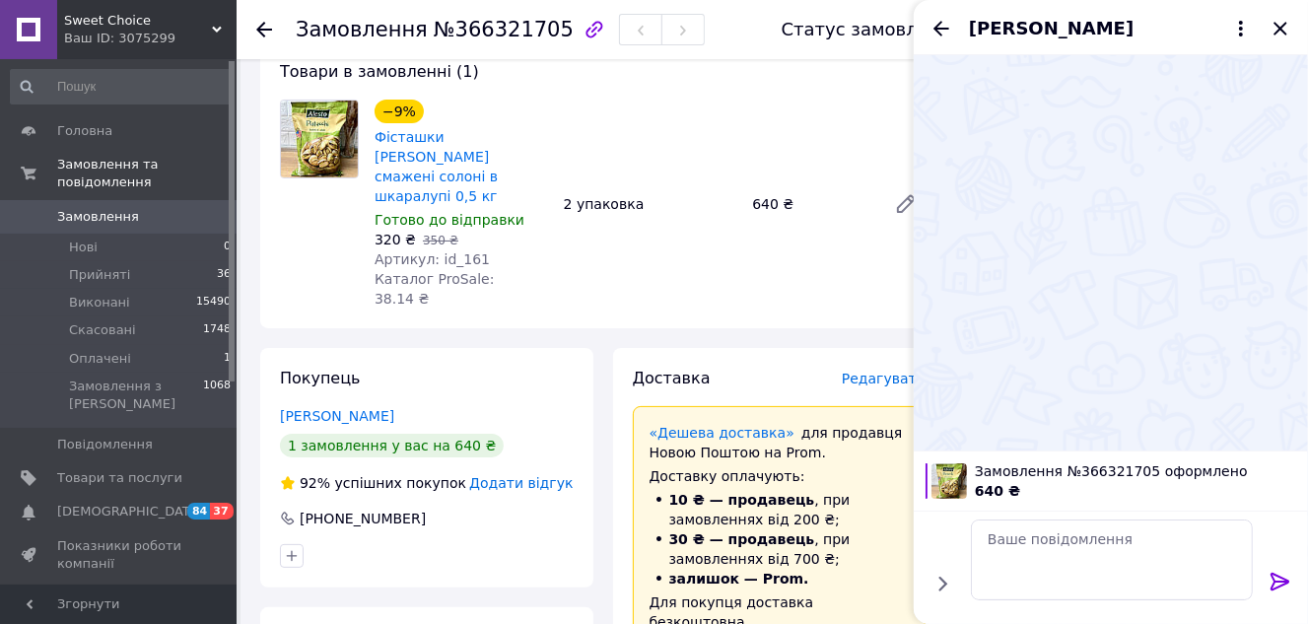
scroll to position [0, 0]
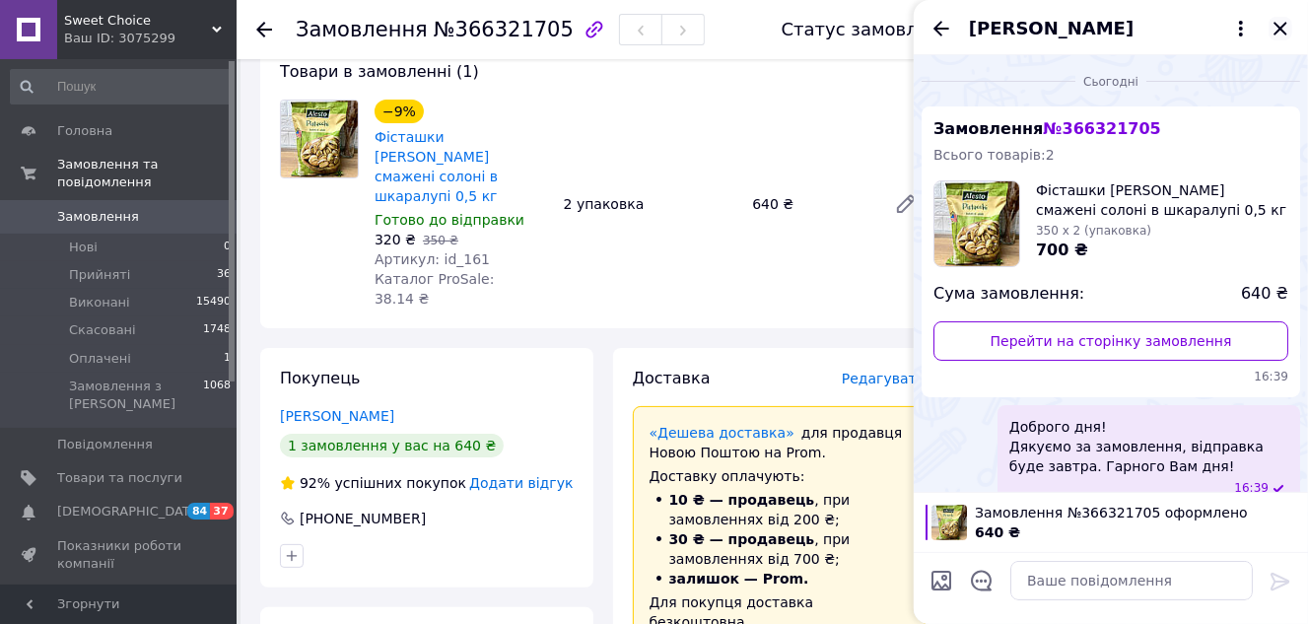
click at [1290, 24] on icon "Закрити" at bounding box center [1281, 29] width 24 height 24
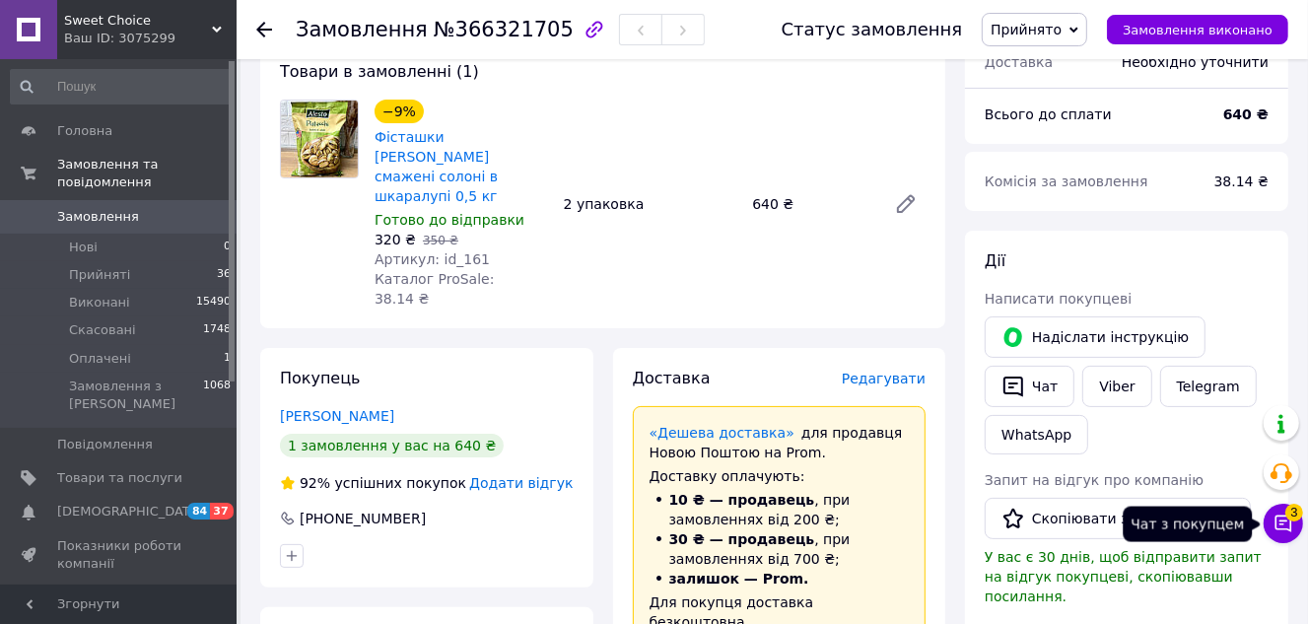
click at [1283, 526] on icon at bounding box center [1284, 524] width 20 height 20
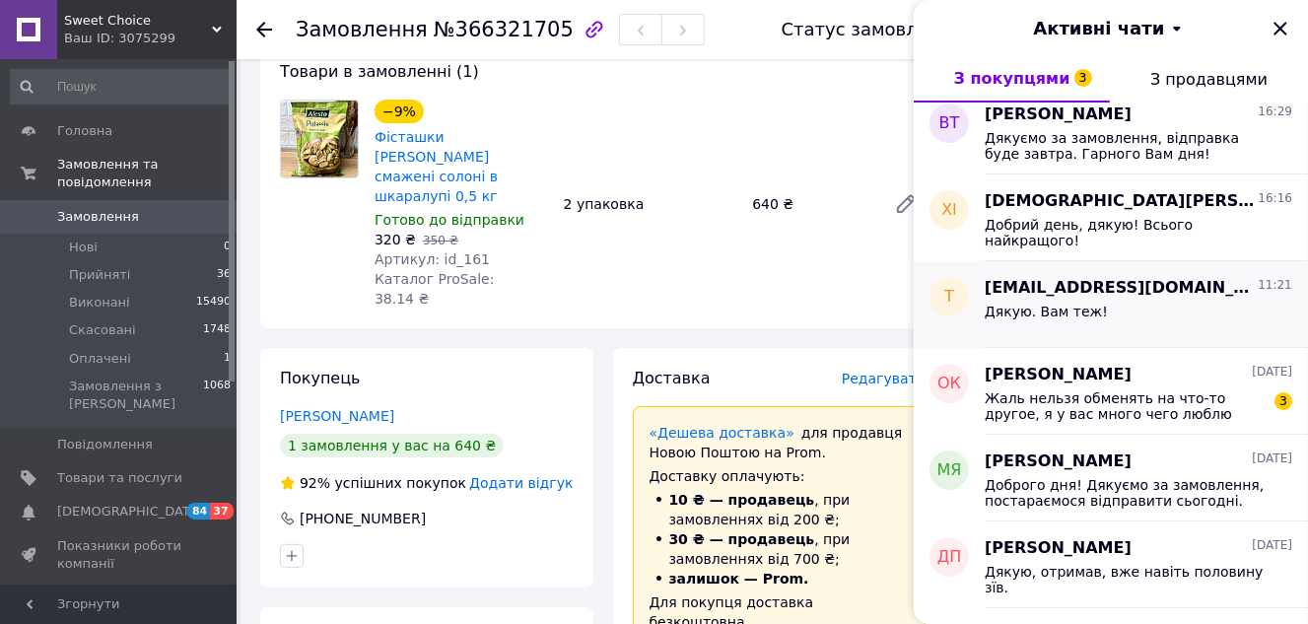
scroll to position [268, 0]
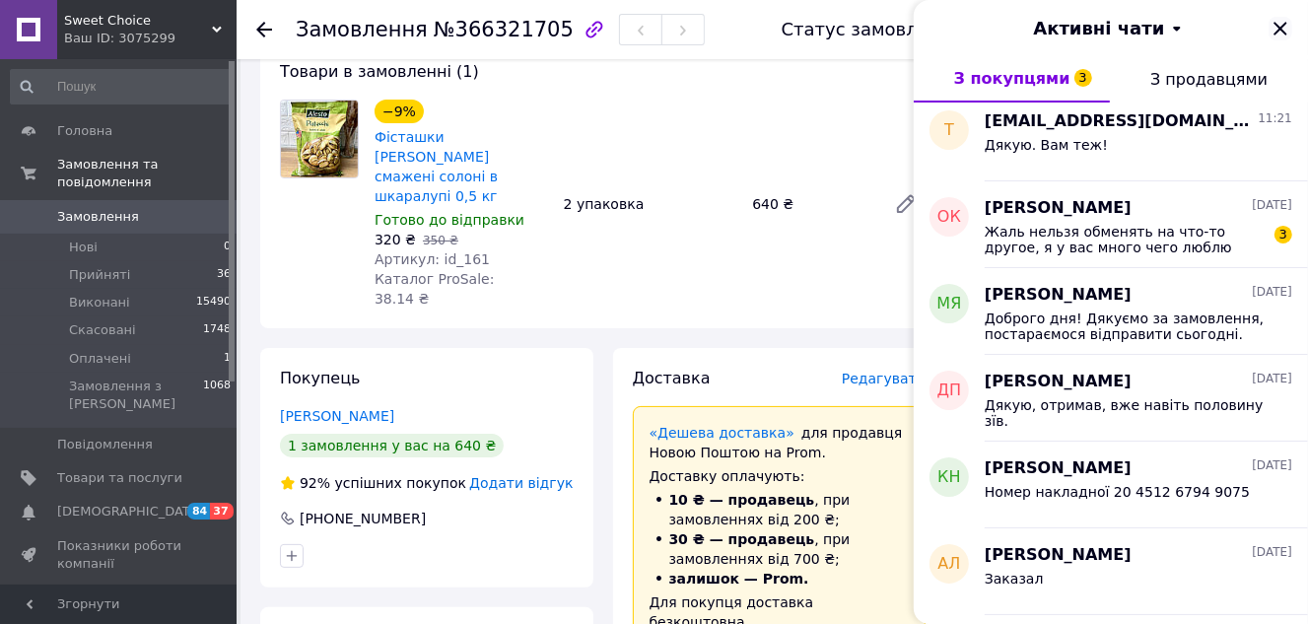
click at [1281, 28] on icon "Закрити" at bounding box center [1280, 28] width 13 height 13
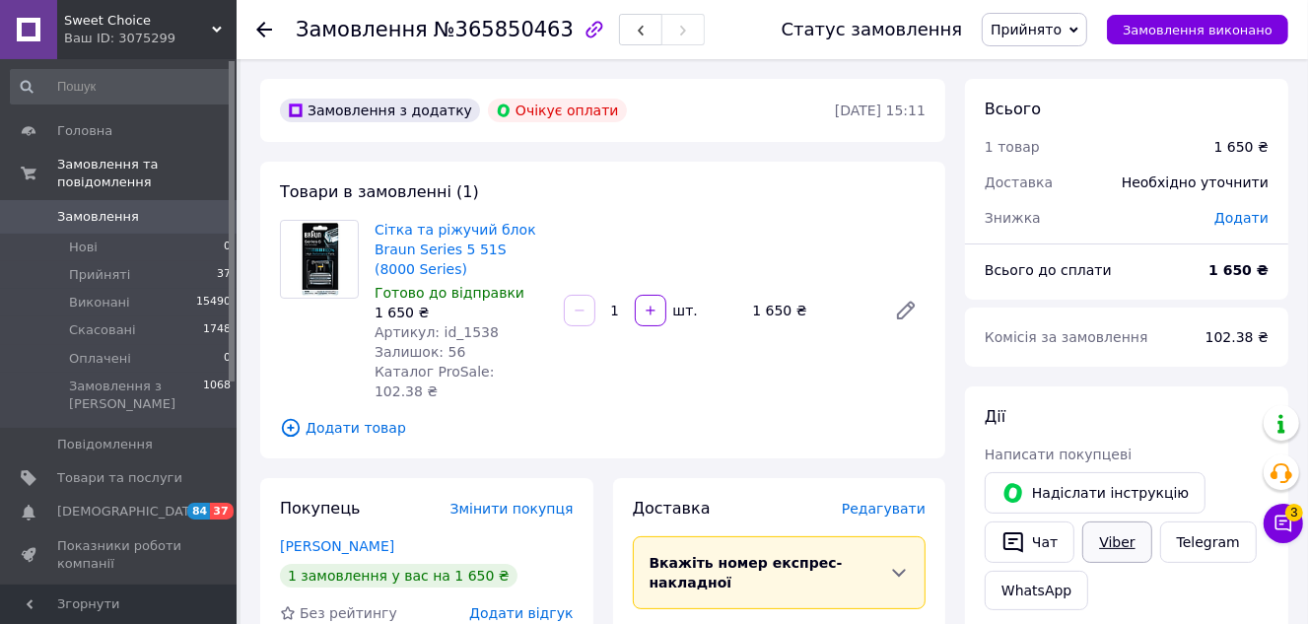
click at [1114, 529] on link "Viber" at bounding box center [1117, 542] width 69 height 41
click at [1079, 29] on icon at bounding box center [1074, 30] width 9 height 6
click at [1067, 98] on li "Скасовано" at bounding box center [1035, 99] width 104 height 30
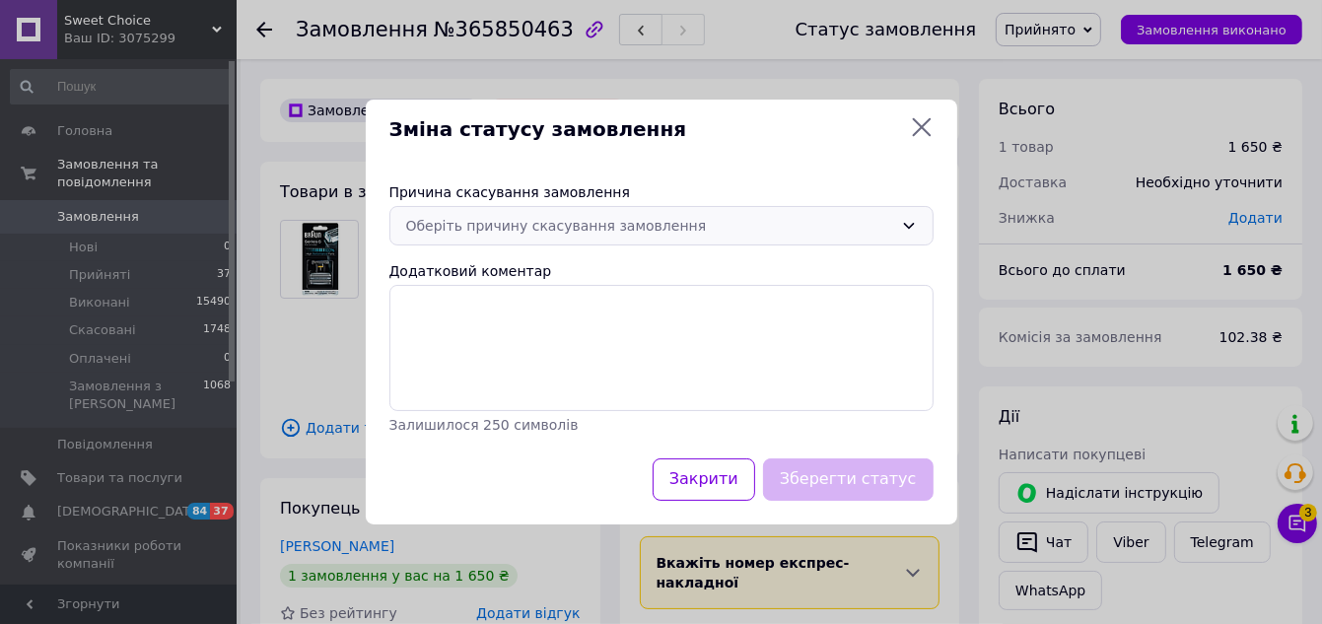
click at [743, 239] on div "Оберіть причину скасування замовлення" at bounding box center [661, 225] width 544 height 39
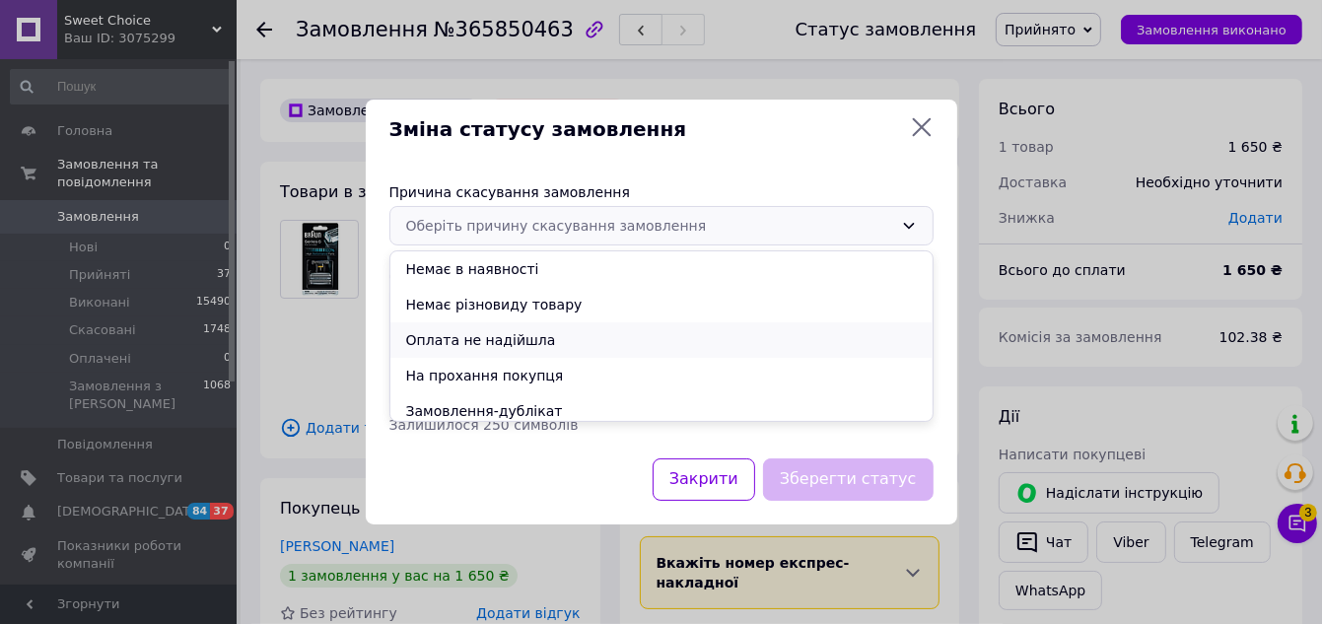
click at [603, 334] on li "Оплата не надійшла" at bounding box center [661, 339] width 542 height 35
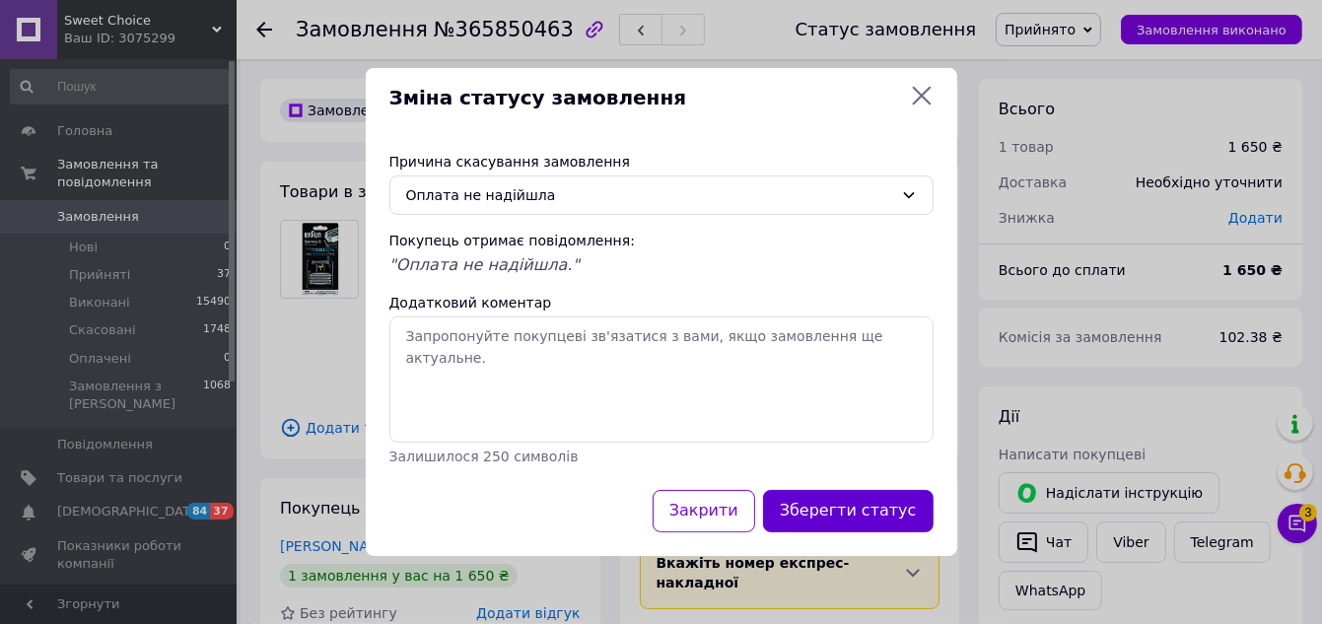
click at [846, 512] on button "Зберегти статус" at bounding box center [848, 511] width 171 height 42
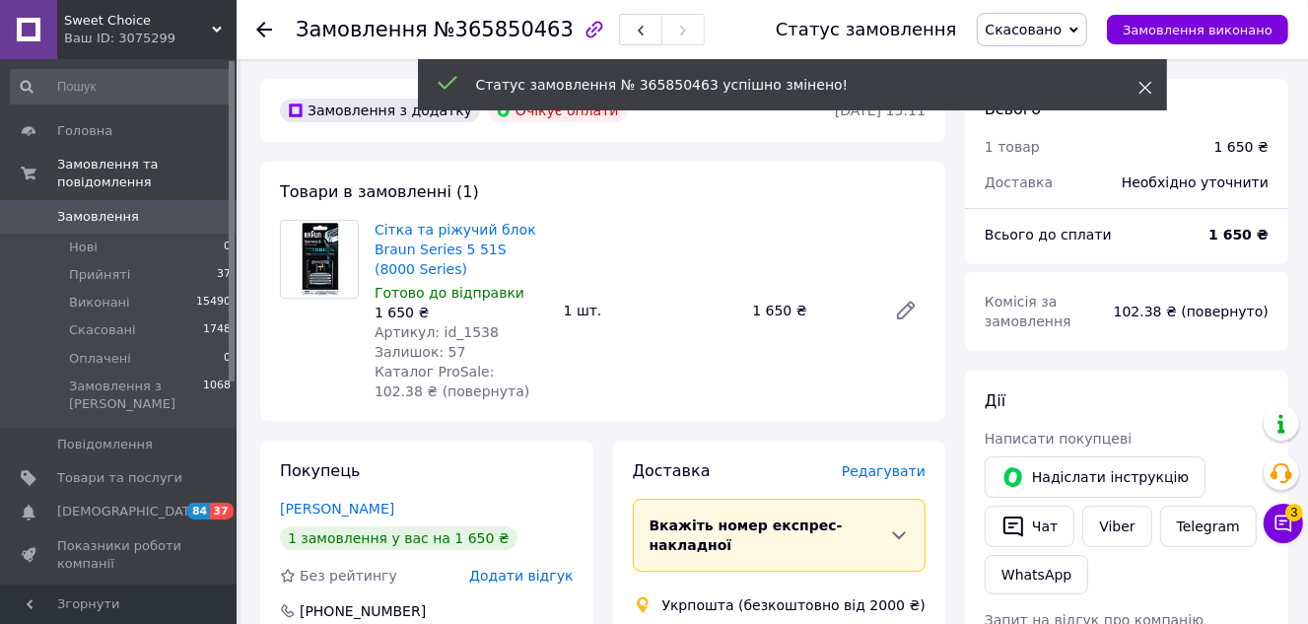
click at [1145, 83] on icon at bounding box center [1146, 88] width 14 height 14
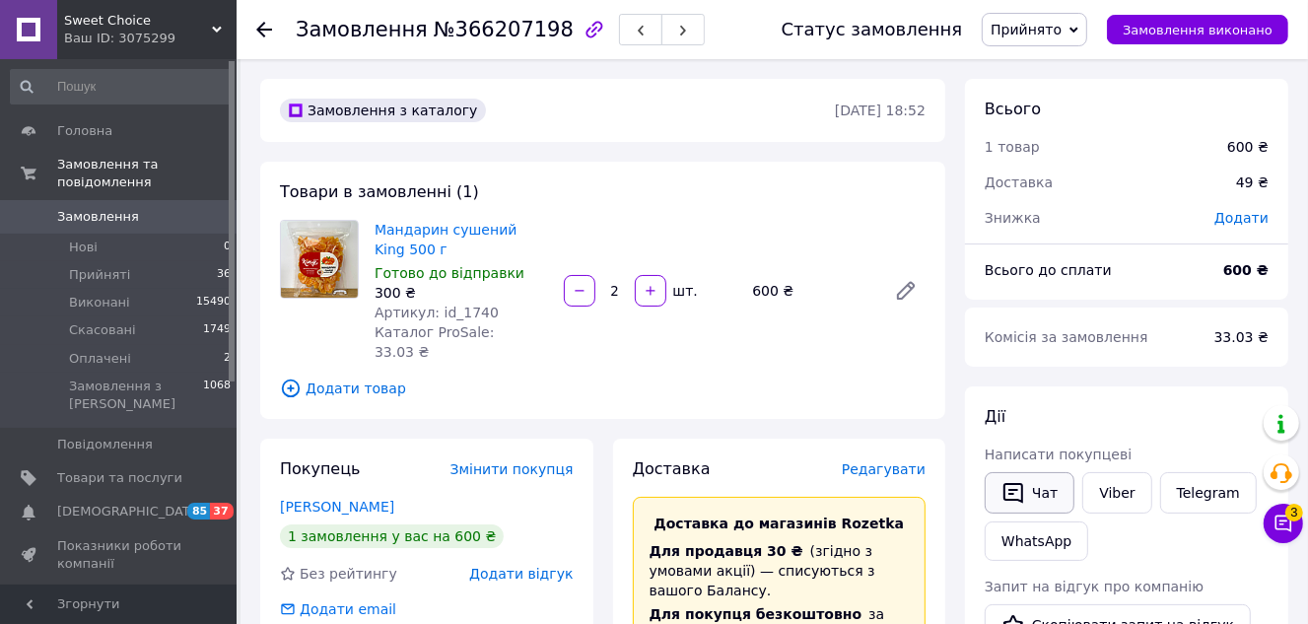
click at [1035, 485] on button "Чат" at bounding box center [1030, 492] width 90 height 41
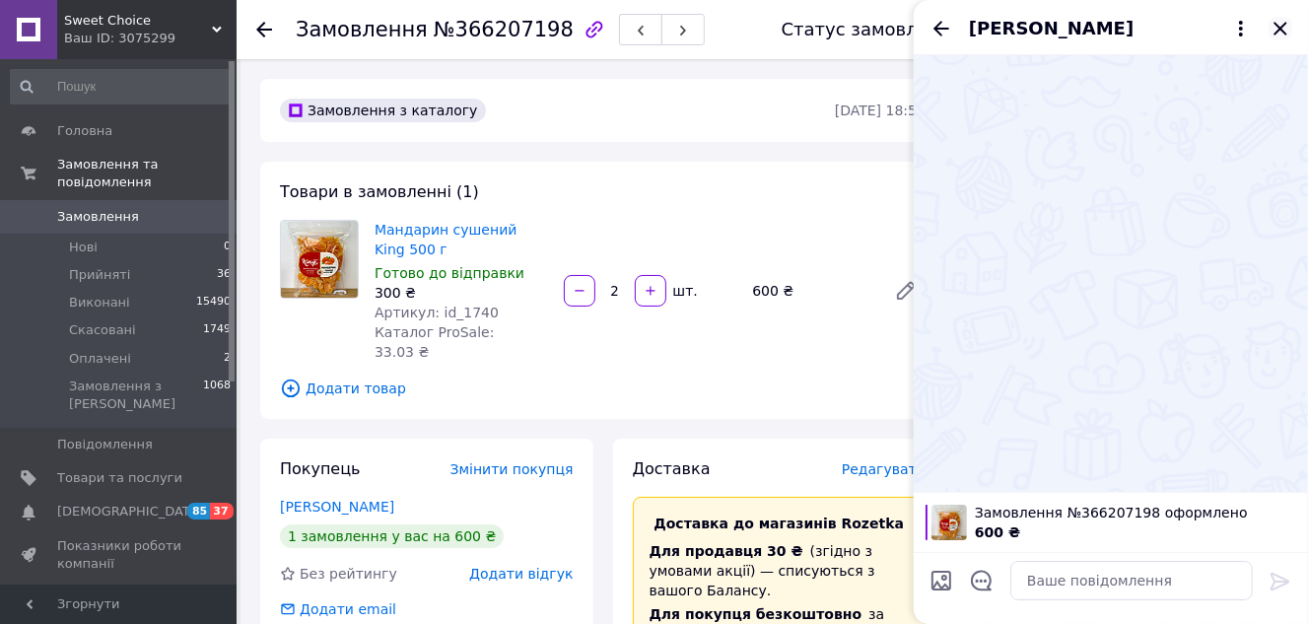
click at [1272, 28] on icon "Закрити" at bounding box center [1281, 29] width 24 height 24
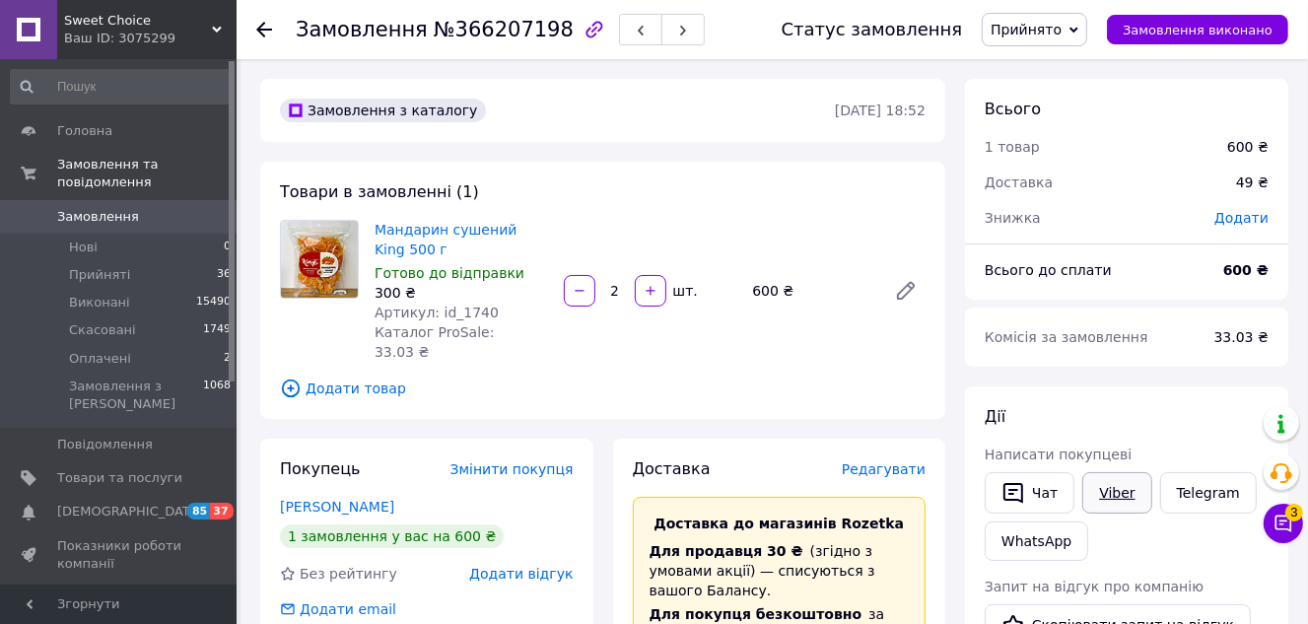
click at [1123, 496] on link "Viber" at bounding box center [1117, 492] width 69 height 41
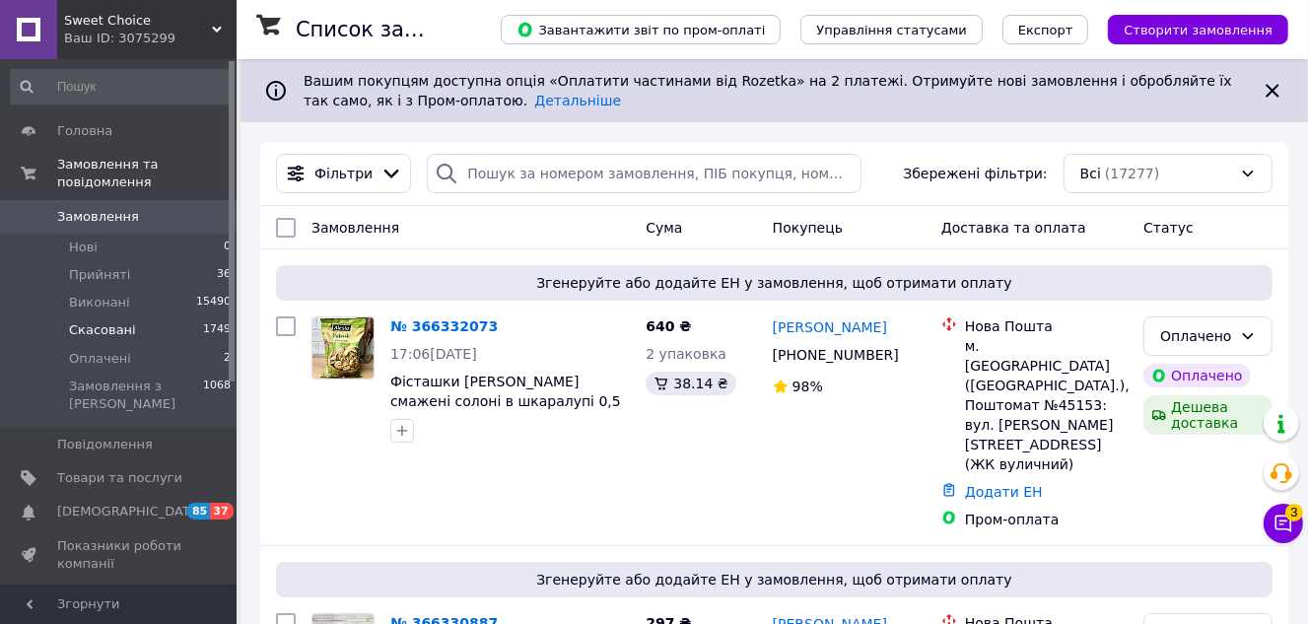
click at [132, 316] on li "Скасовані 1749" at bounding box center [121, 330] width 243 height 28
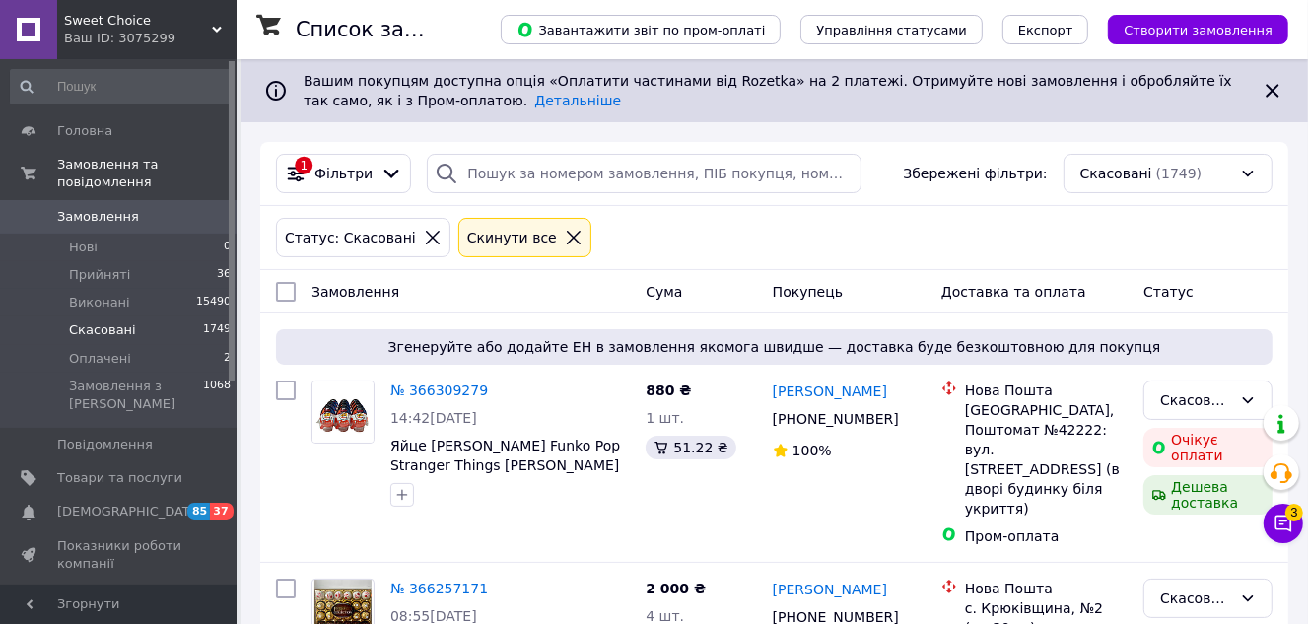
scroll to position [89, 0]
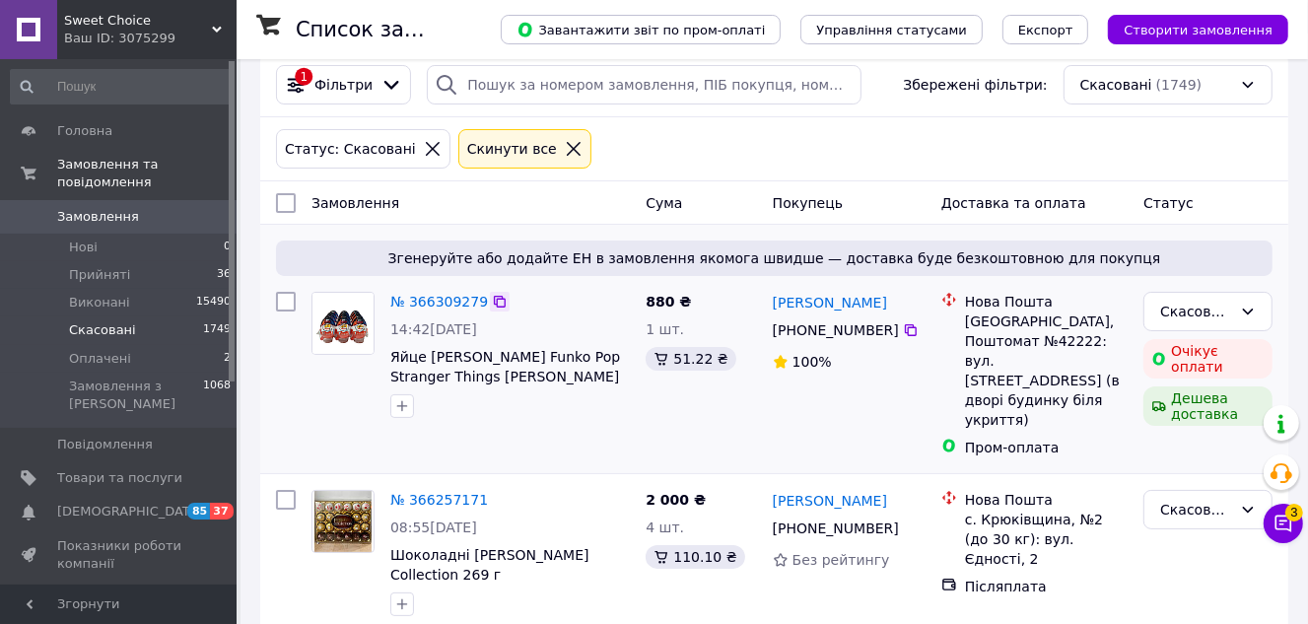
click at [492, 301] on icon at bounding box center [500, 302] width 16 height 16
click at [494, 494] on icon at bounding box center [500, 500] width 12 height 12
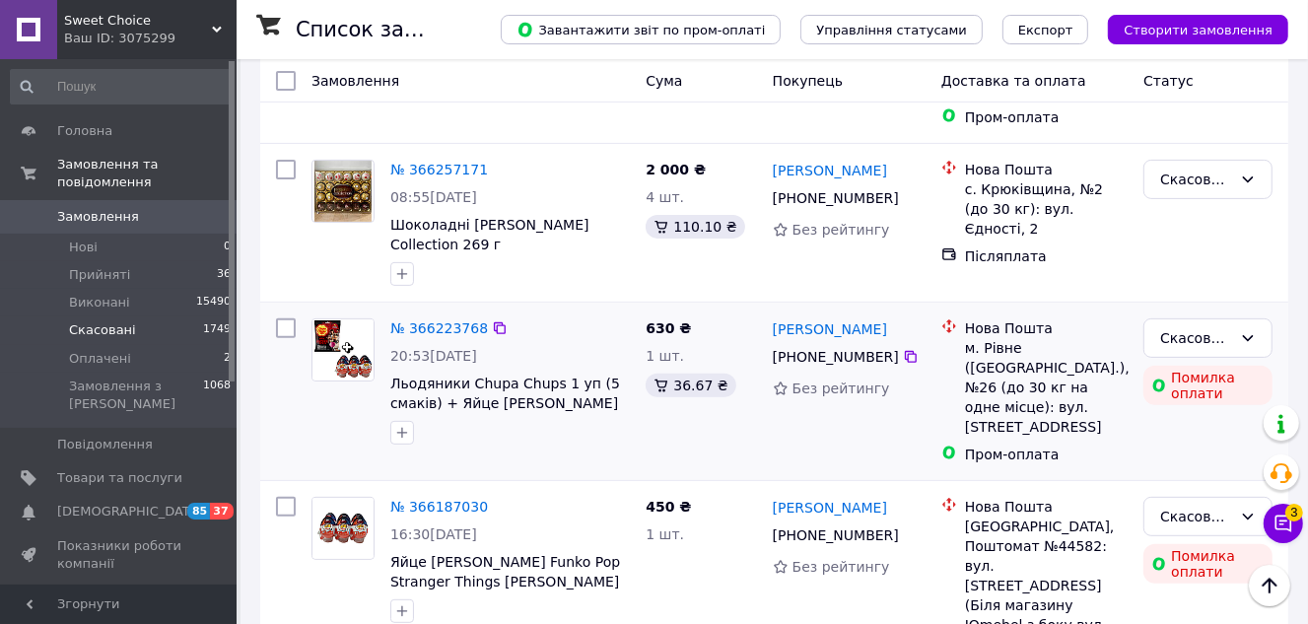
scroll to position [448, 0]
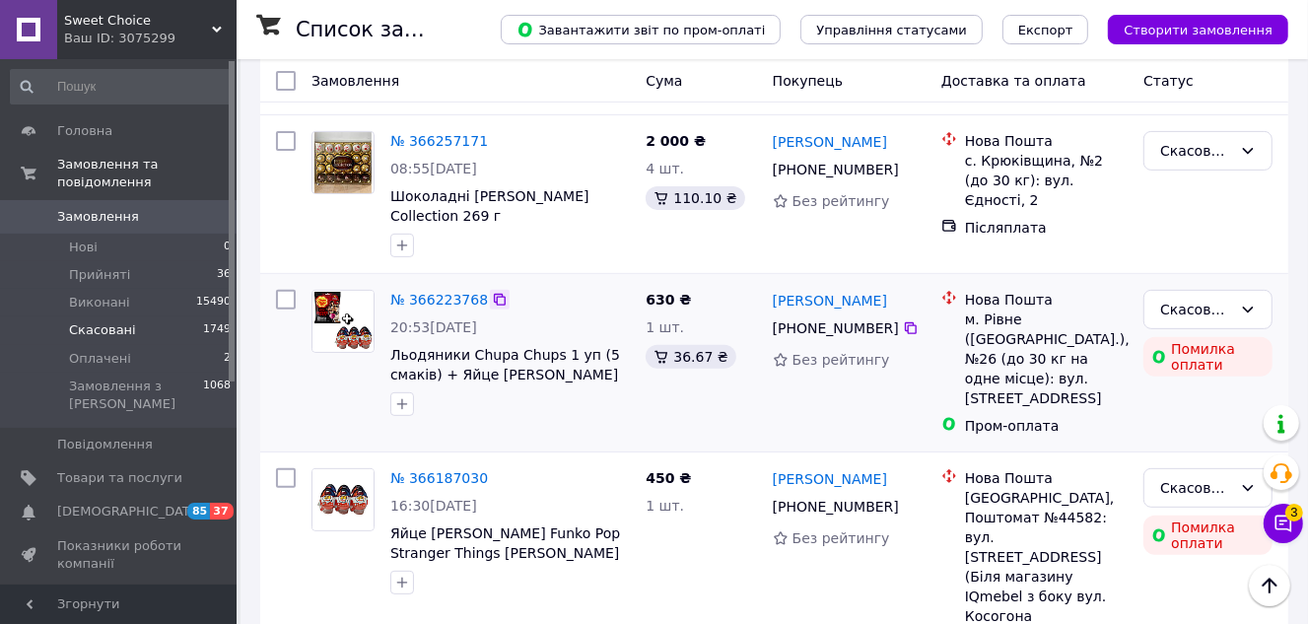
click at [492, 292] on icon at bounding box center [500, 300] width 16 height 16
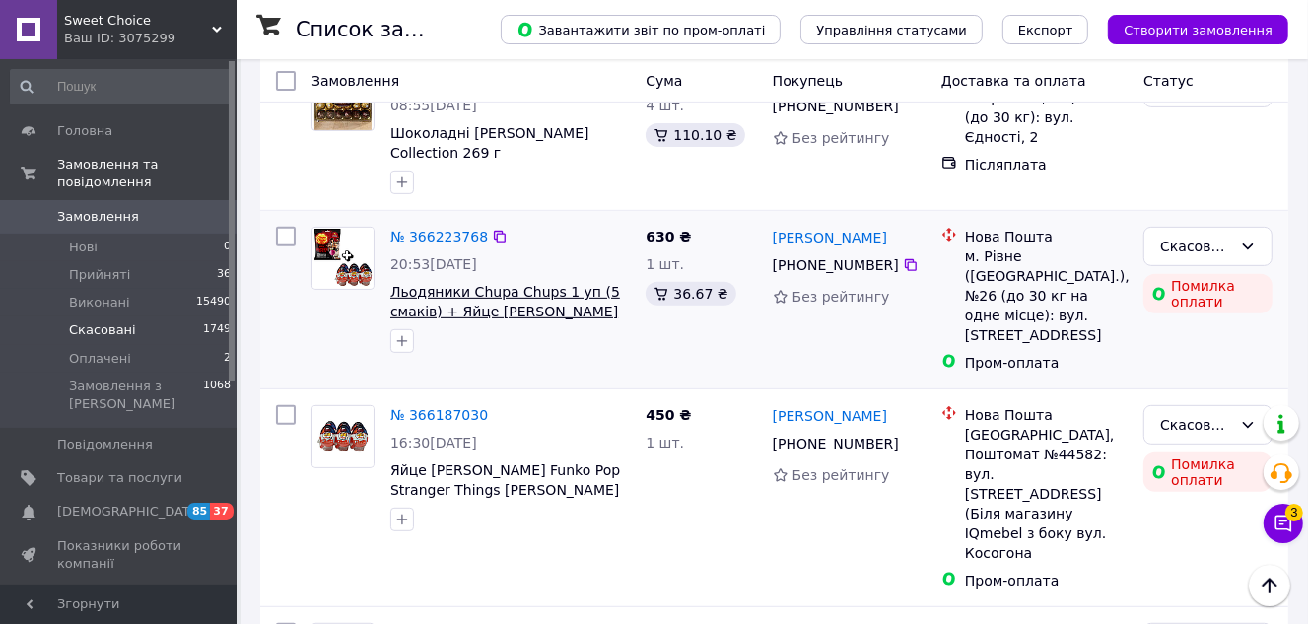
scroll to position [537, 0]
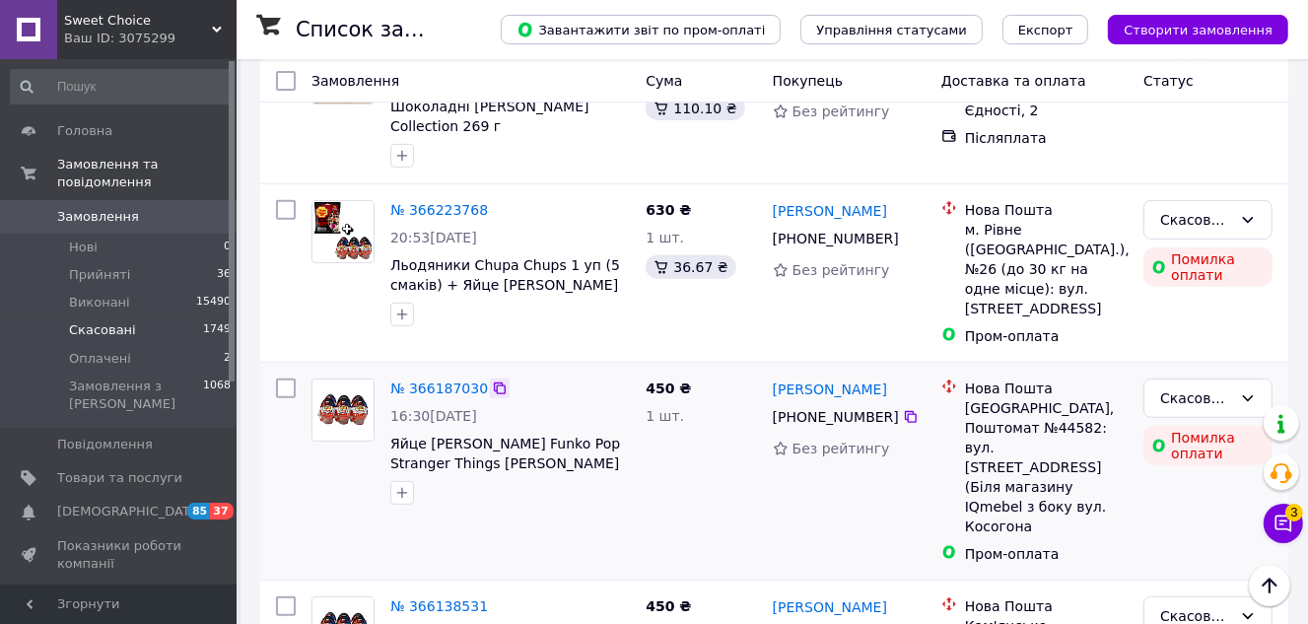
click at [492, 381] on icon at bounding box center [500, 389] width 16 height 16
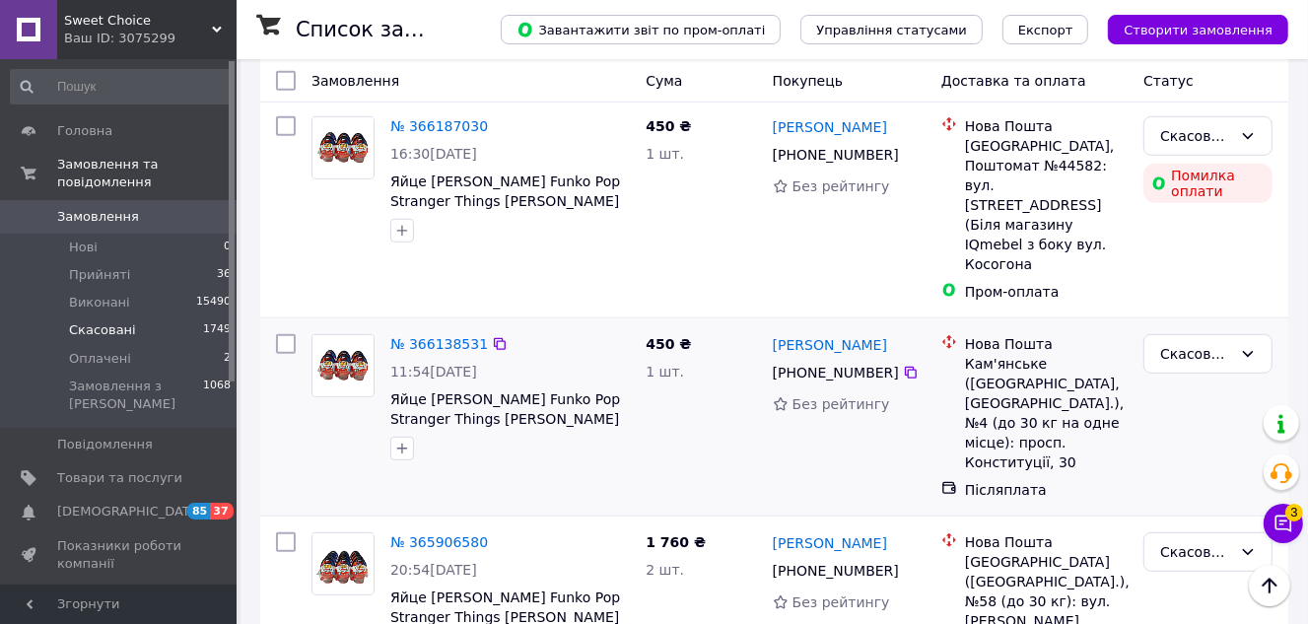
scroll to position [807, 0]
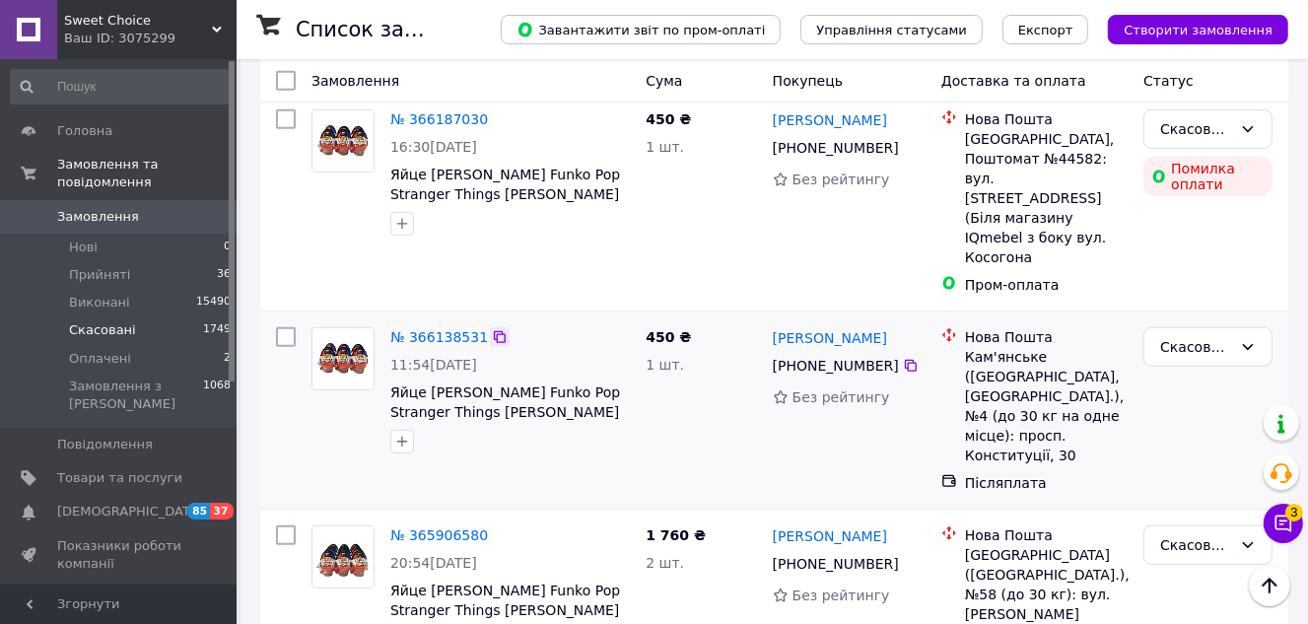
click at [492, 329] on icon at bounding box center [500, 337] width 16 height 16
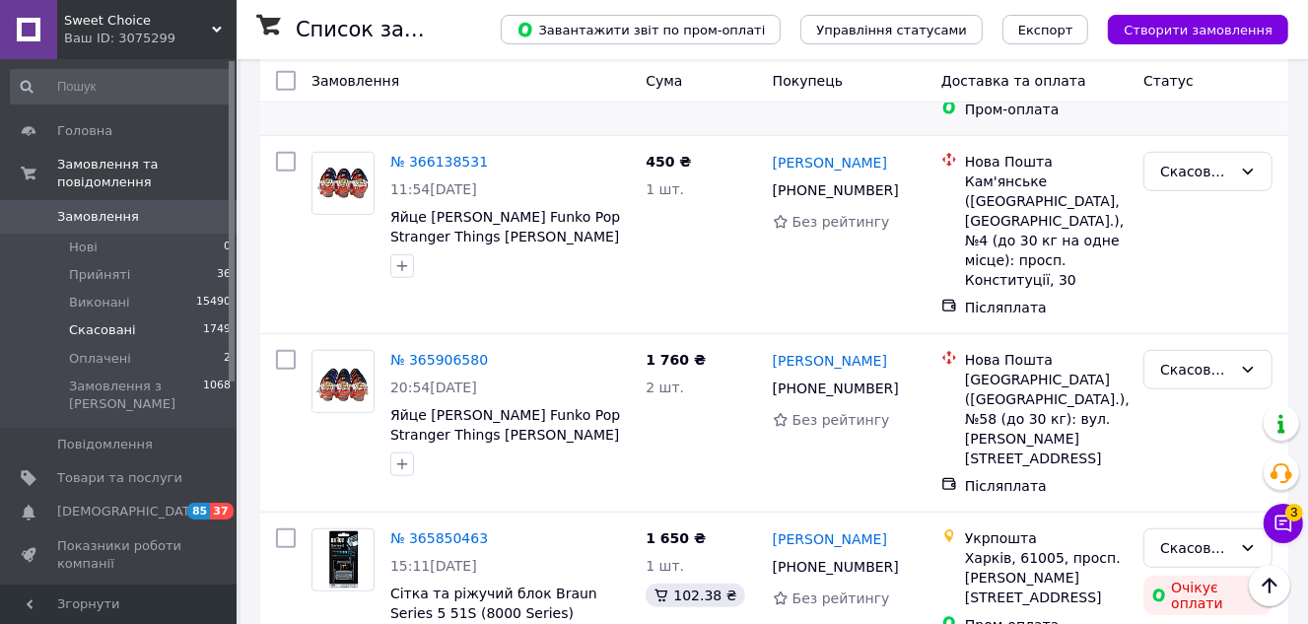
scroll to position [985, 0]
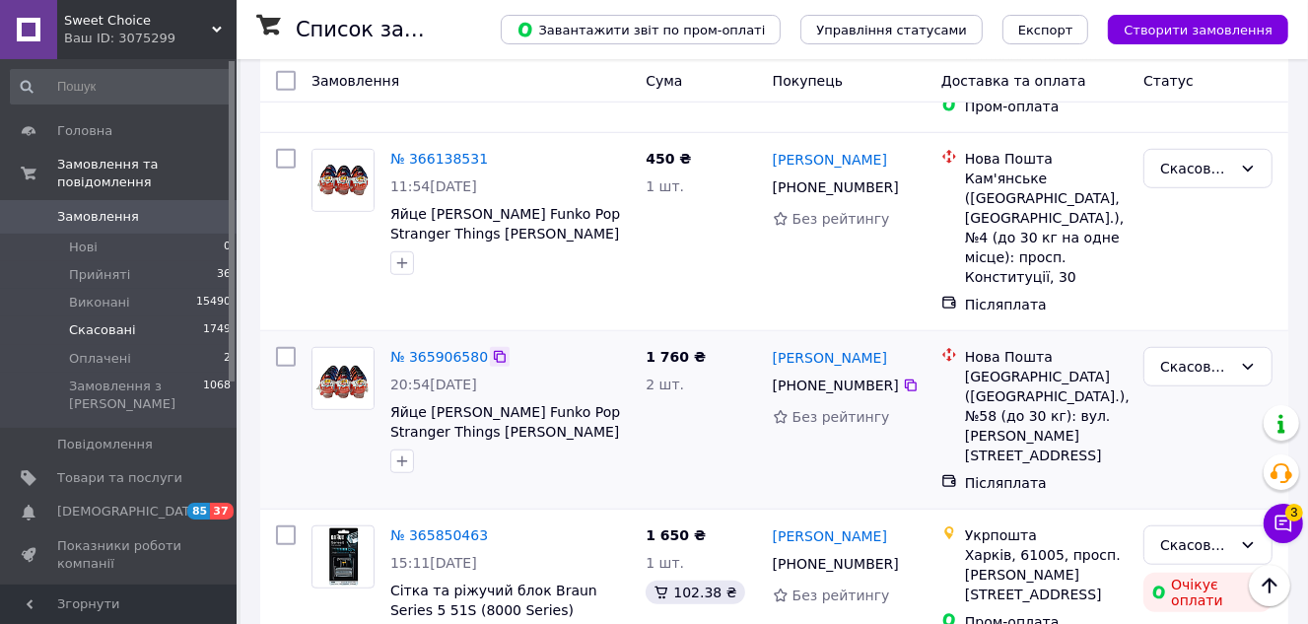
click at [492, 349] on icon at bounding box center [500, 357] width 16 height 16
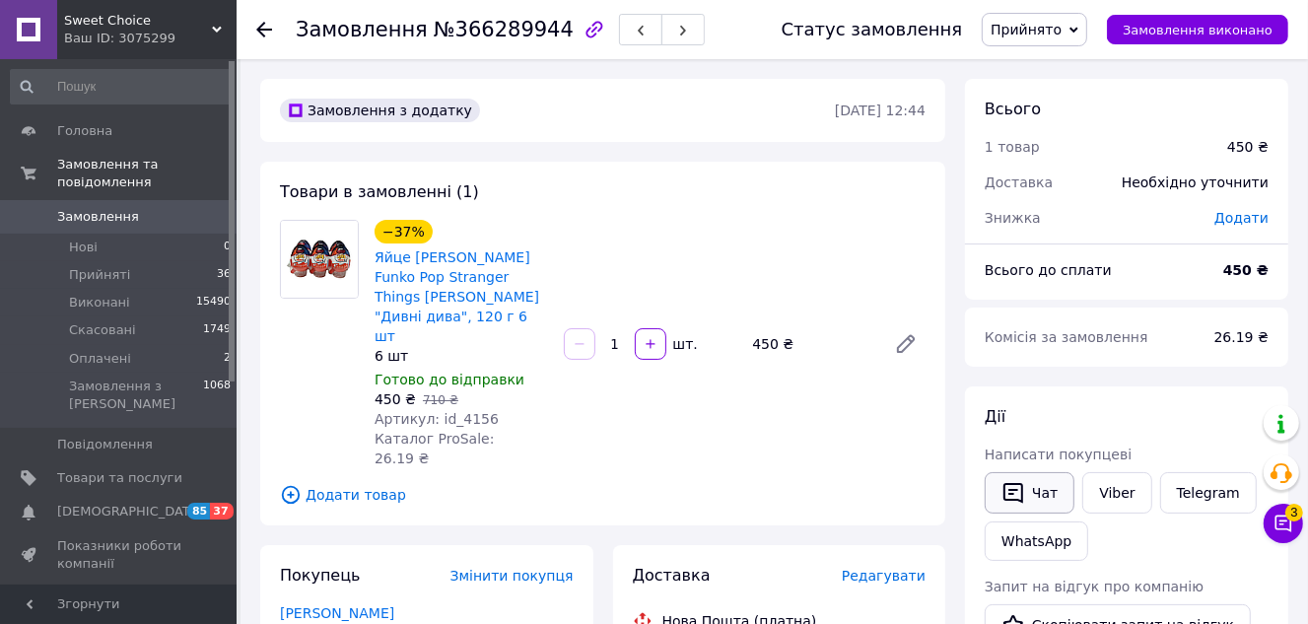
click at [1054, 489] on button "Чат" at bounding box center [1030, 492] width 90 height 41
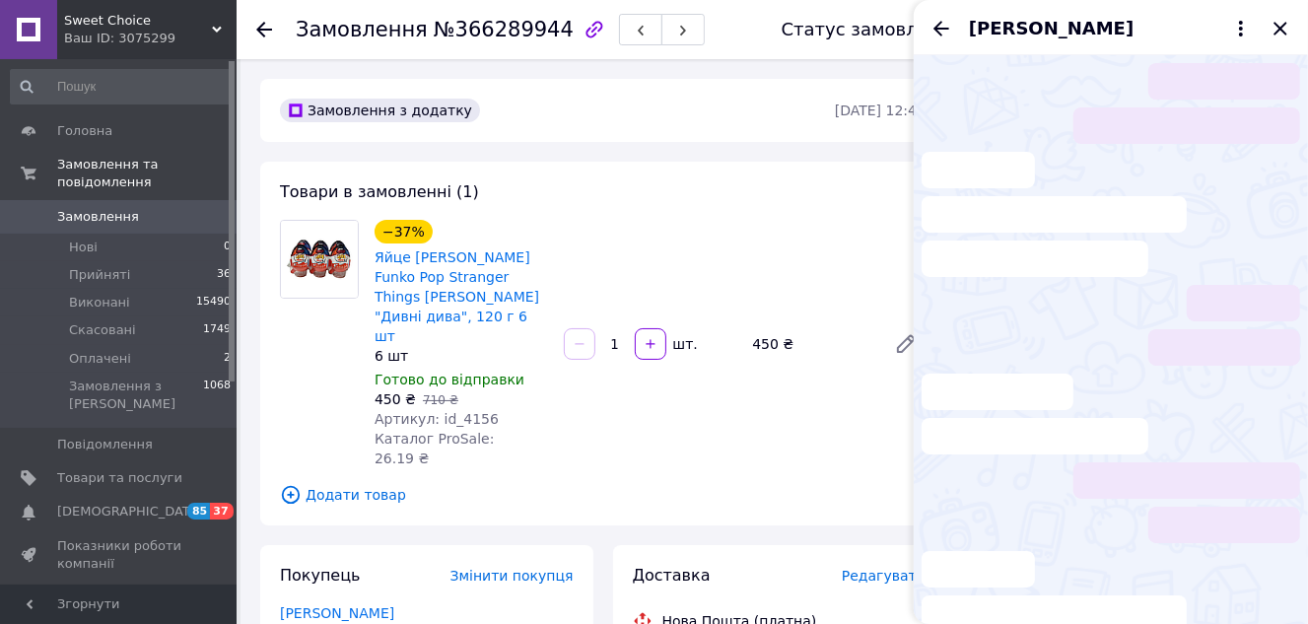
scroll to position [146, 0]
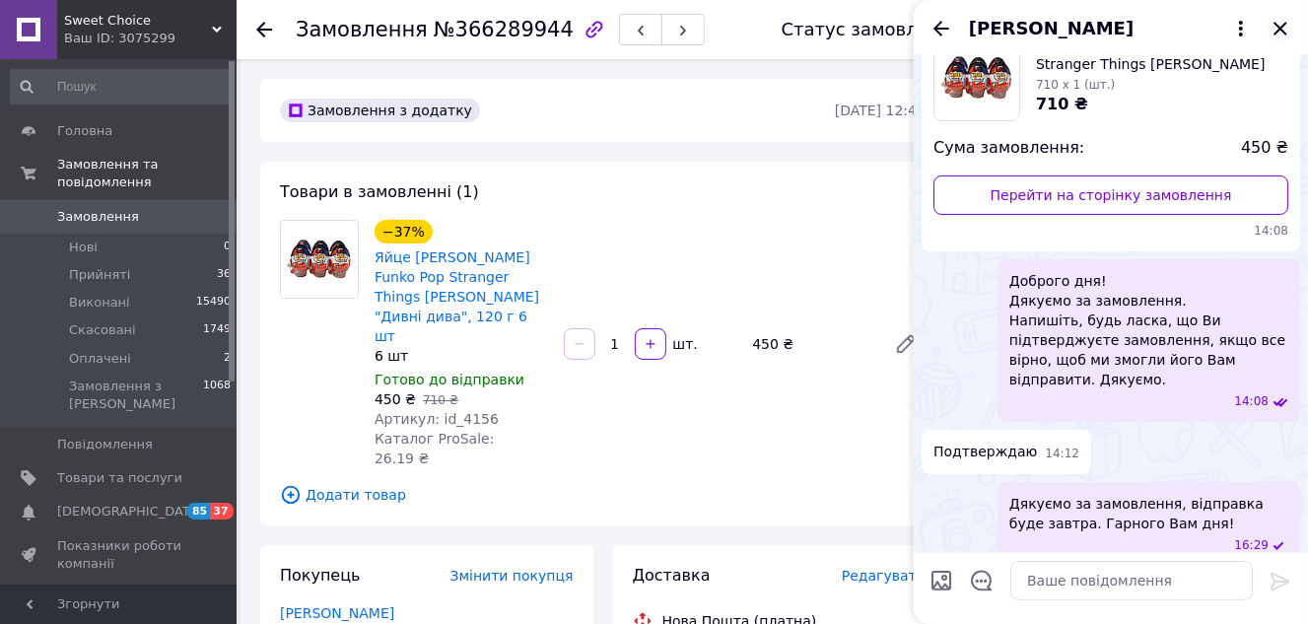
click at [1279, 31] on icon "Закрити" at bounding box center [1280, 28] width 13 height 13
